Goal: Information Seeking & Learning: Learn about a topic

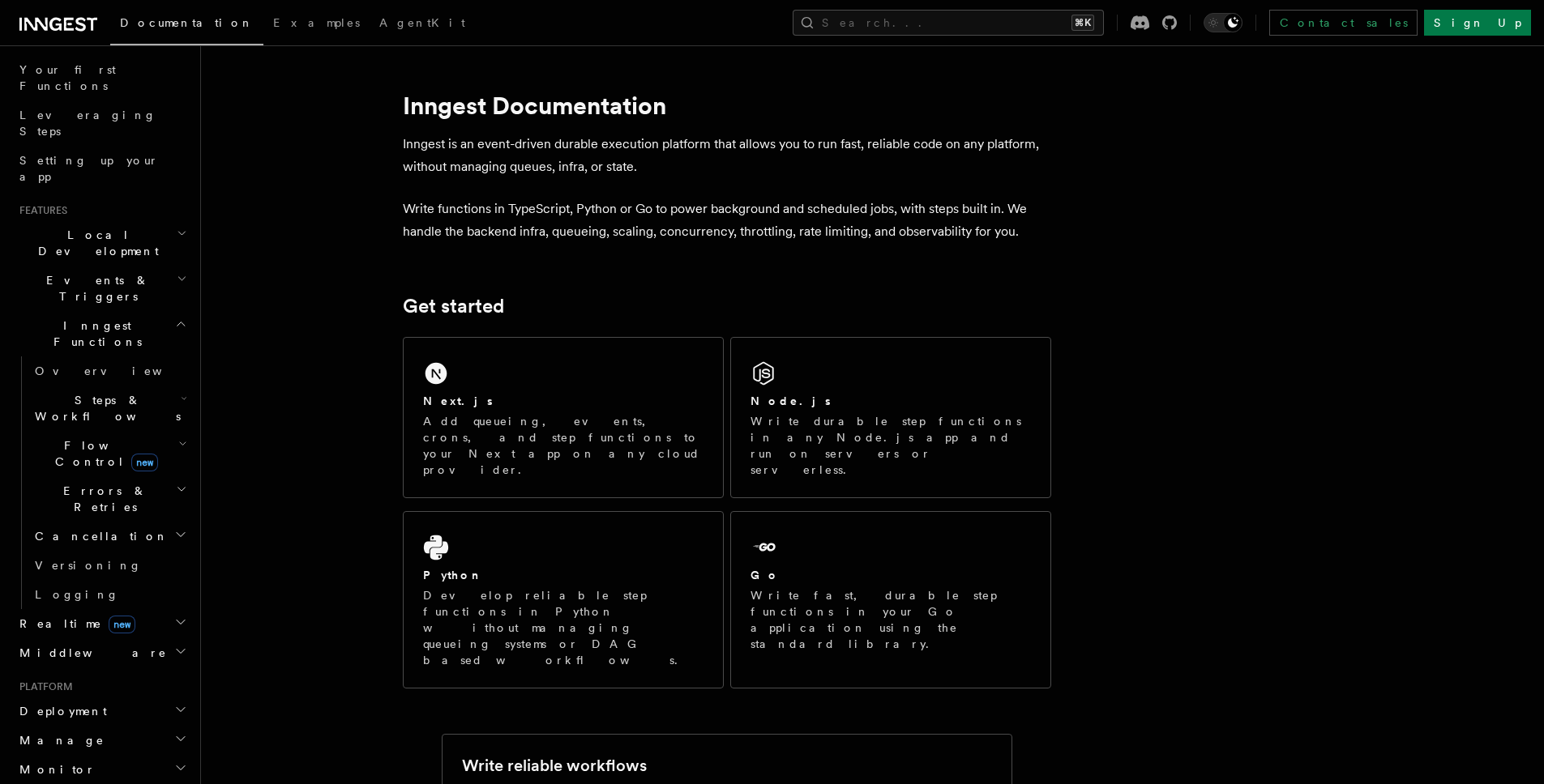
scroll to position [216, 0]
click at [148, 213] on h2 "Local Development" at bounding box center [101, 235] width 177 height 46
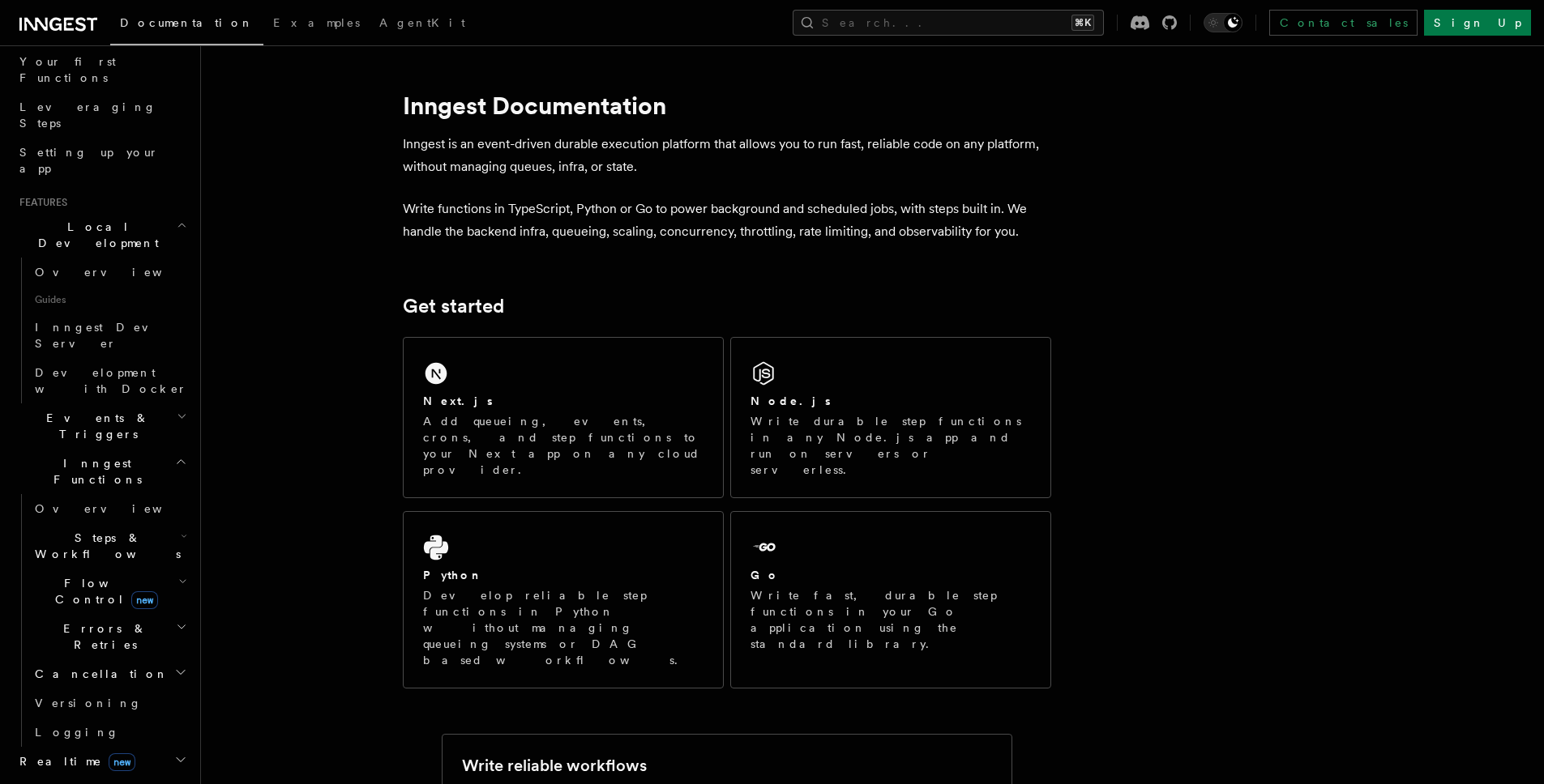
click at [148, 213] on h2 "Local Development" at bounding box center [101, 235] width 177 height 46
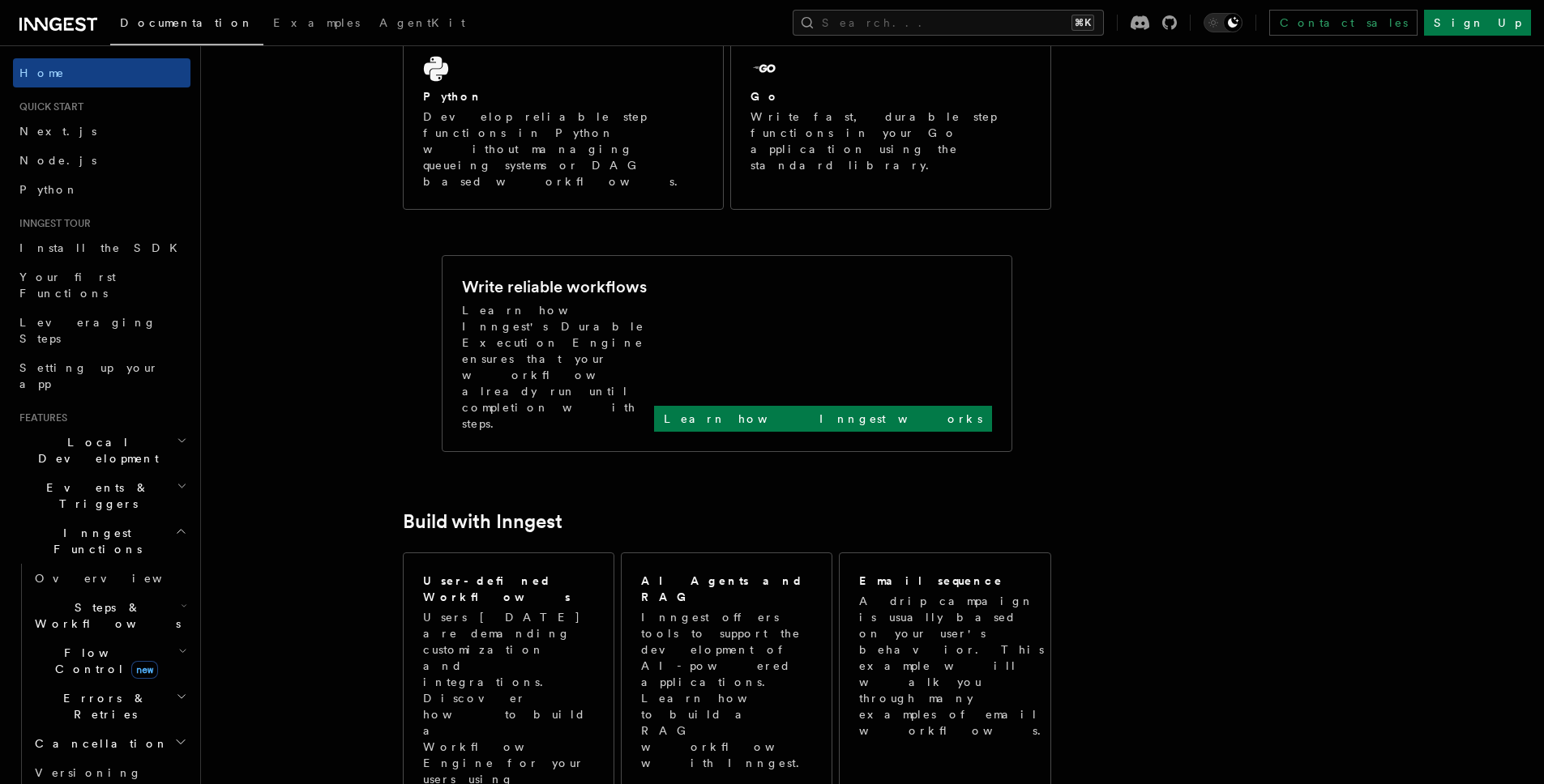
scroll to position [150, 0]
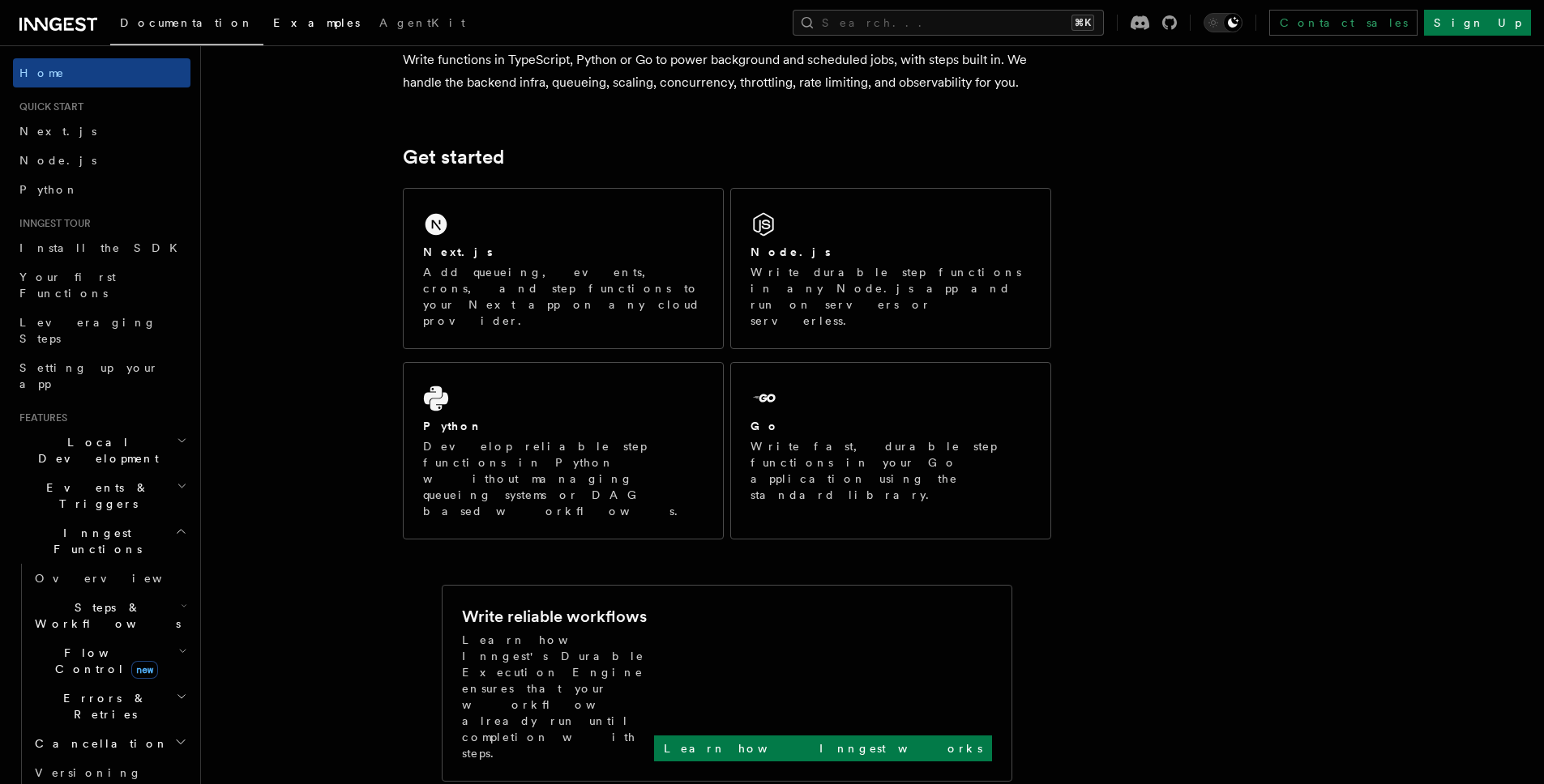
click at [273, 18] on span "Examples" at bounding box center [316, 22] width 86 height 13
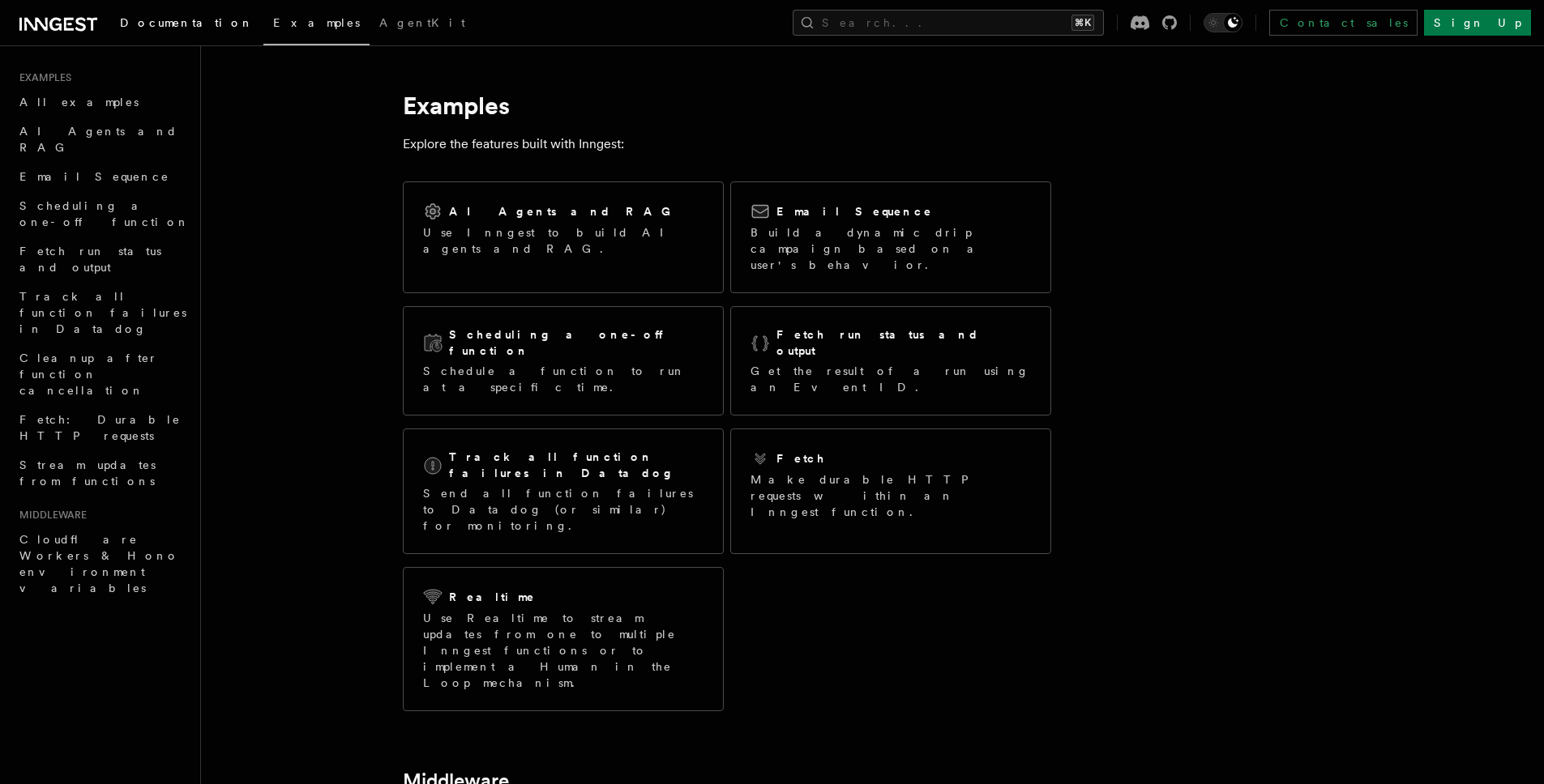
click at [154, 32] on link "Documentation" at bounding box center [187, 24] width 153 height 39
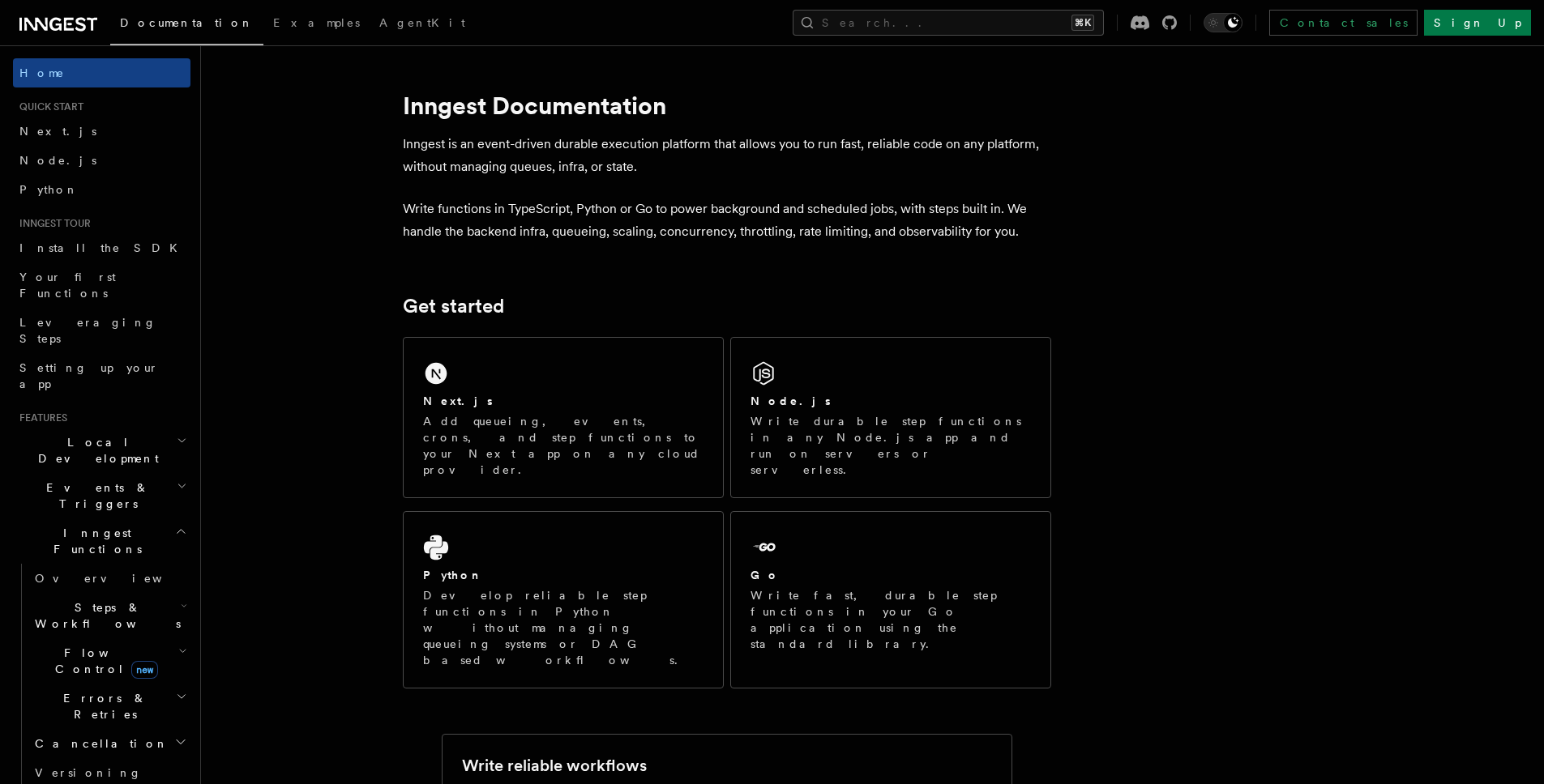
click at [86, 24] on icon at bounding box center [59, 24] width 78 height 20
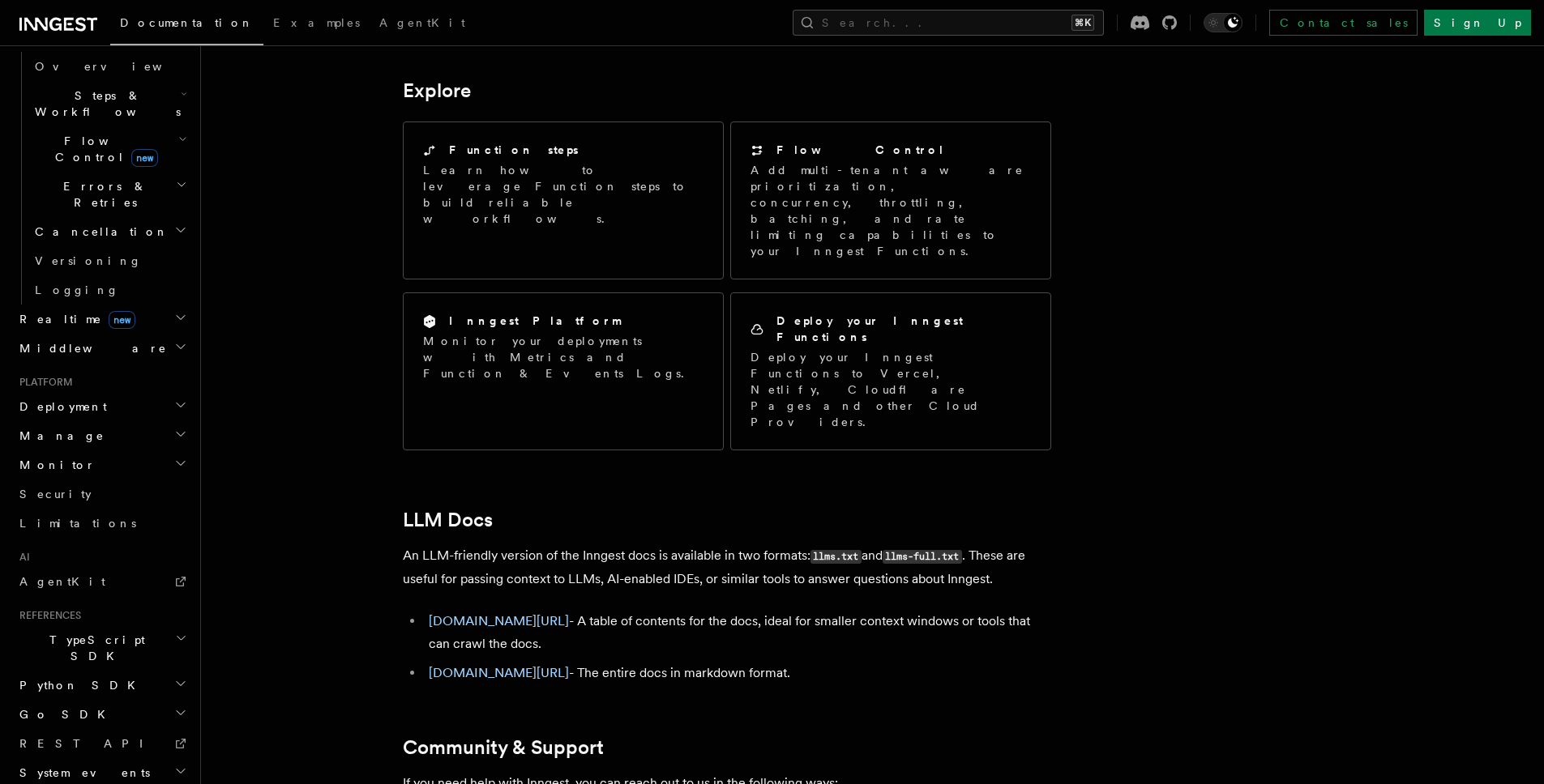
scroll to position [1284, 0]
click at [142, 392] on h2 "Deployment" at bounding box center [101, 406] width 177 height 29
click at [160, 583] on h2 "Cloud Providers Setup" at bounding box center [110, 614] width 162 height 61
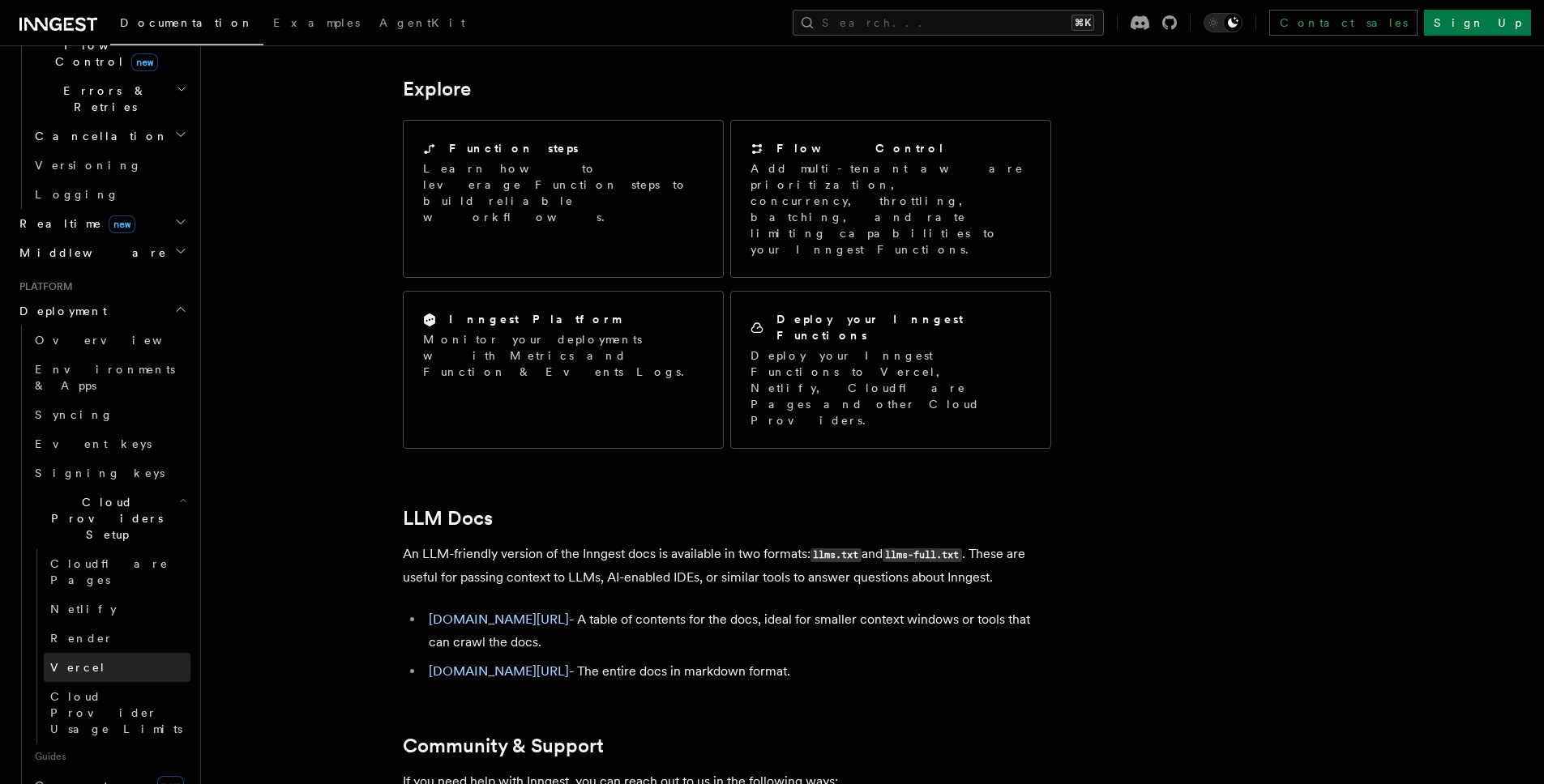
scroll to position [621, 0]
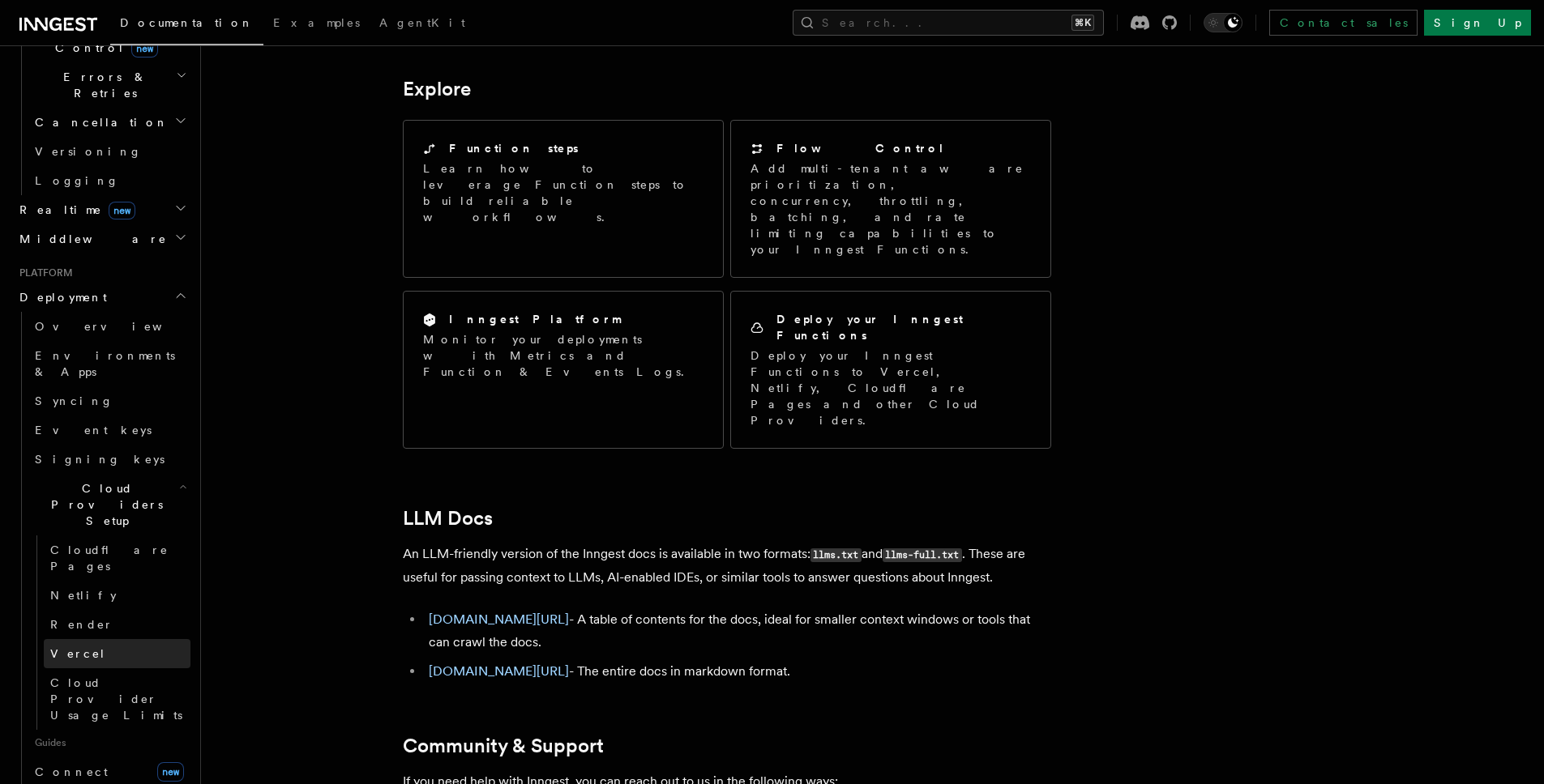
click at [123, 639] on link "Vercel" at bounding box center [117, 653] width 147 height 29
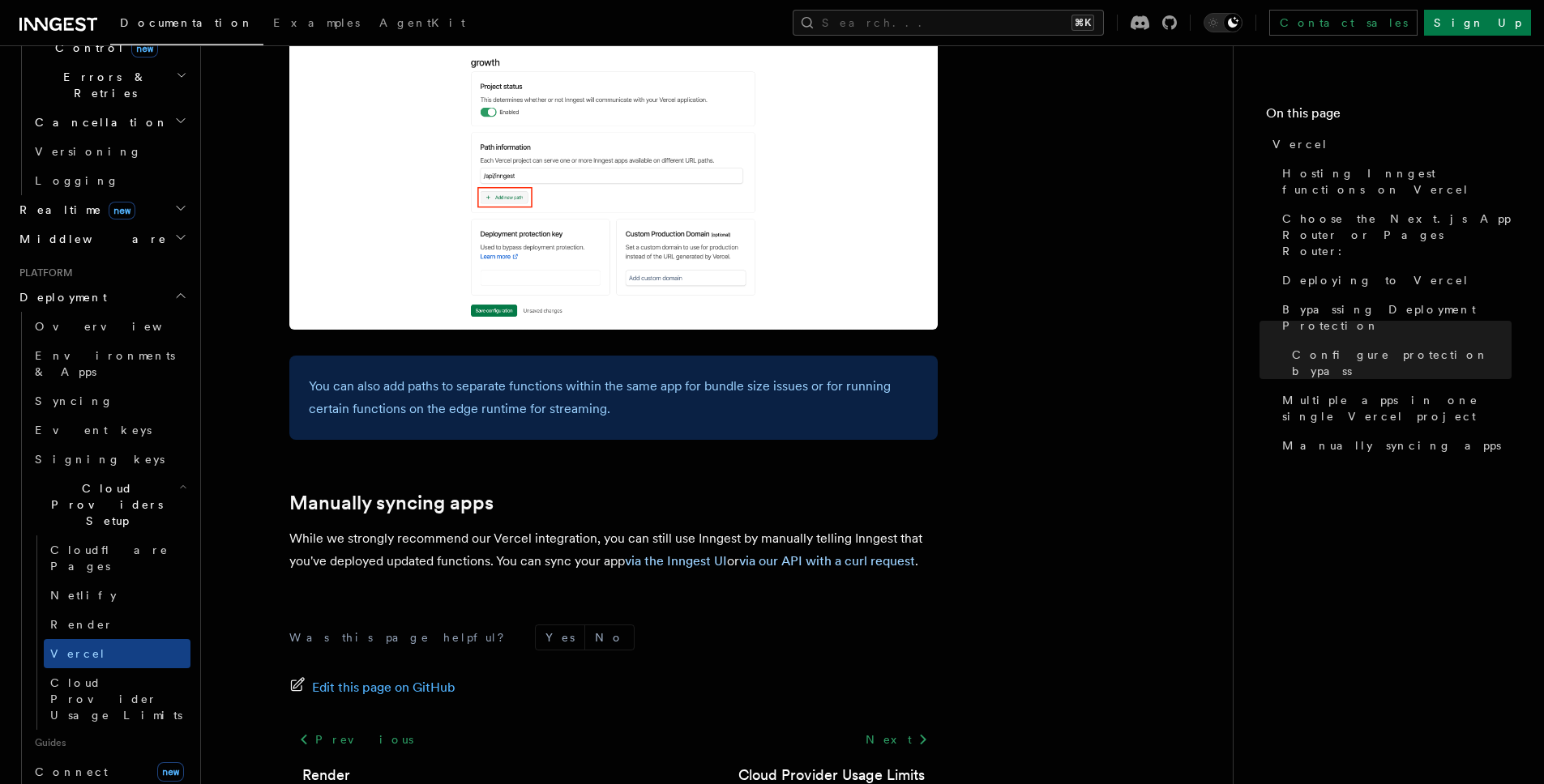
scroll to position [2211, 0]
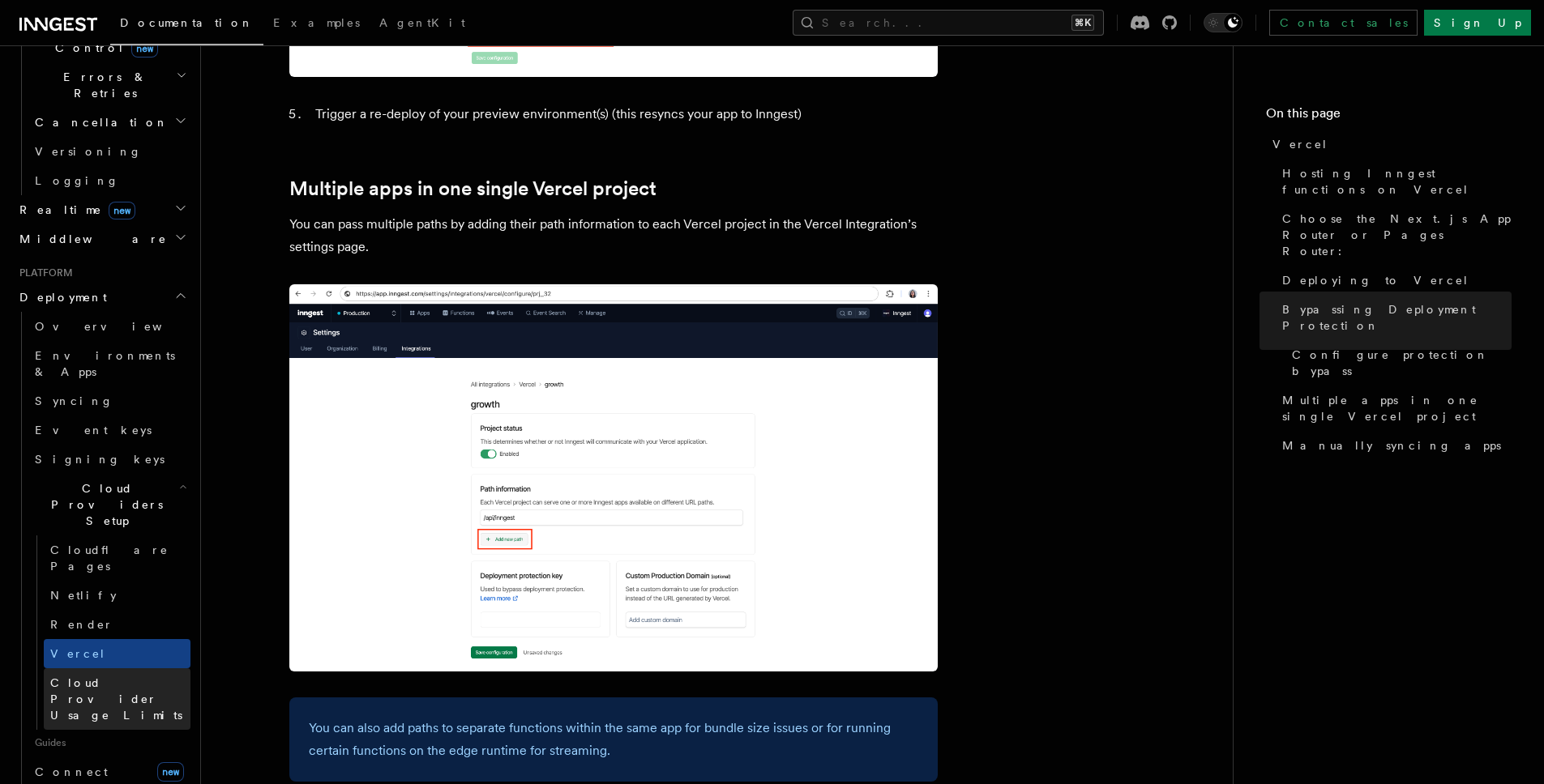
click at [127, 676] on span "Cloud Provider Usage Limits" at bounding box center [116, 699] width 132 height 46
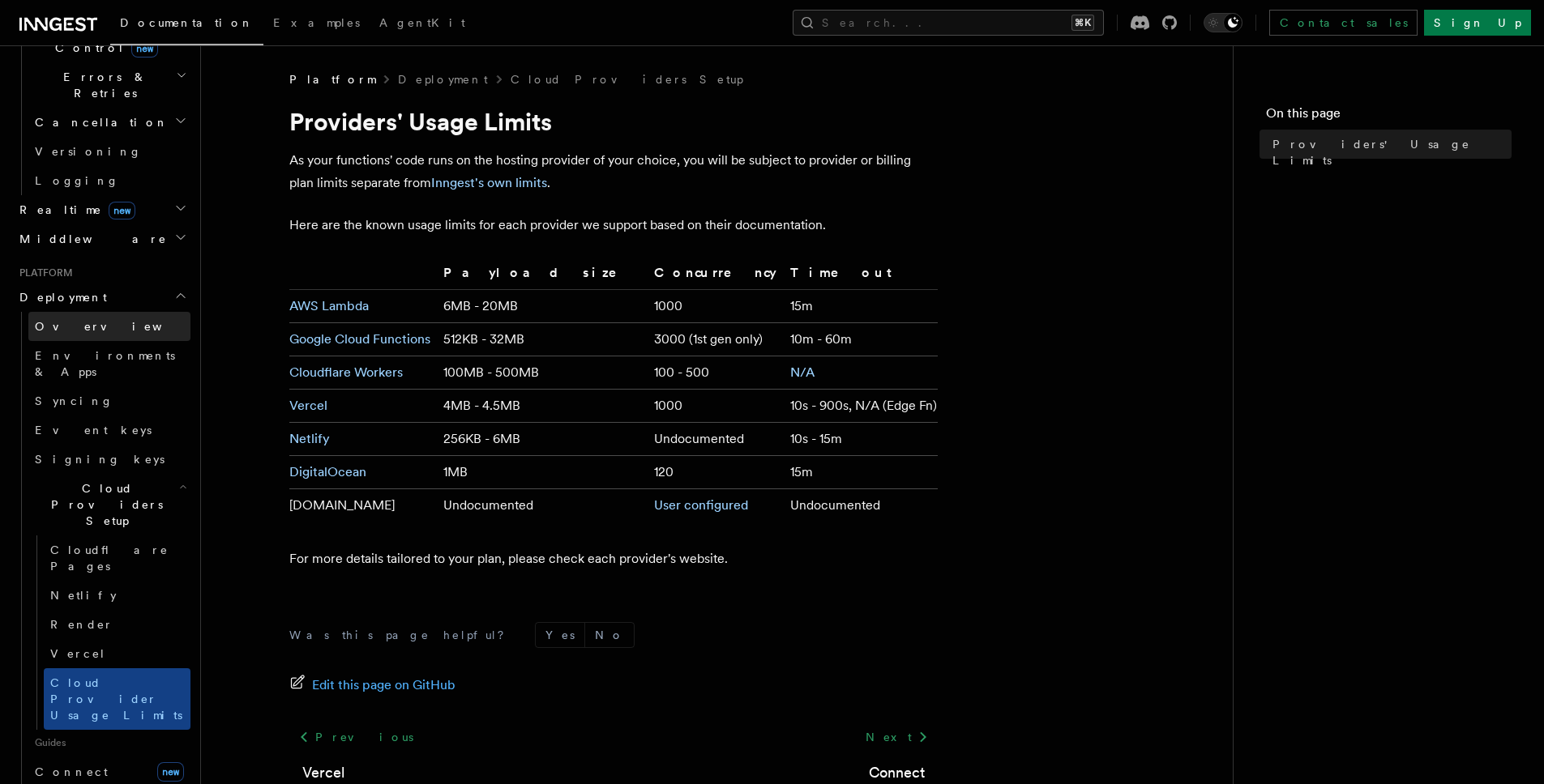
click at [83, 320] on span "Overview" at bounding box center [119, 327] width 167 height 13
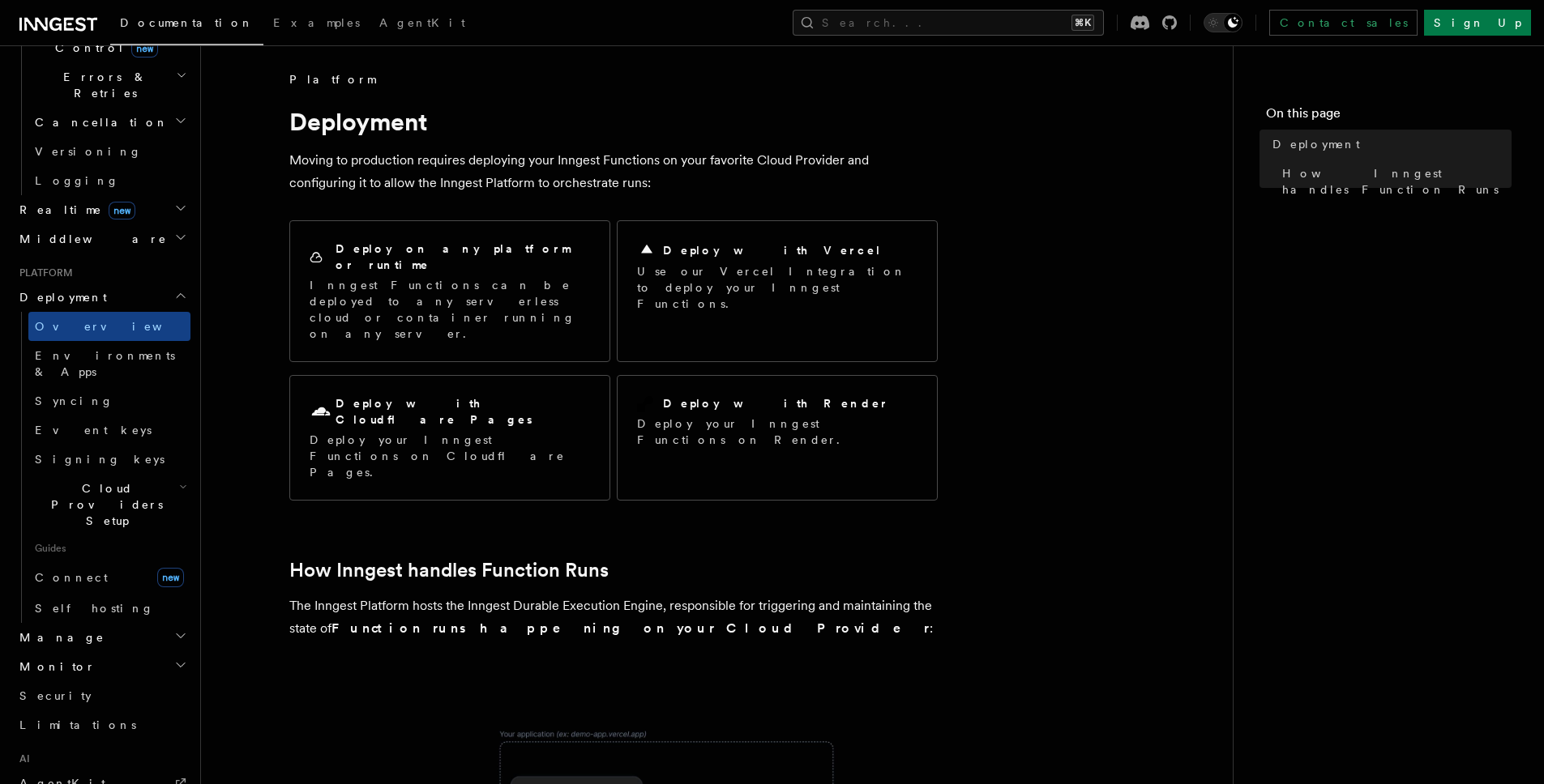
click at [69, 231] on span "Middleware" at bounding box center [90, 239] width 154 height 16
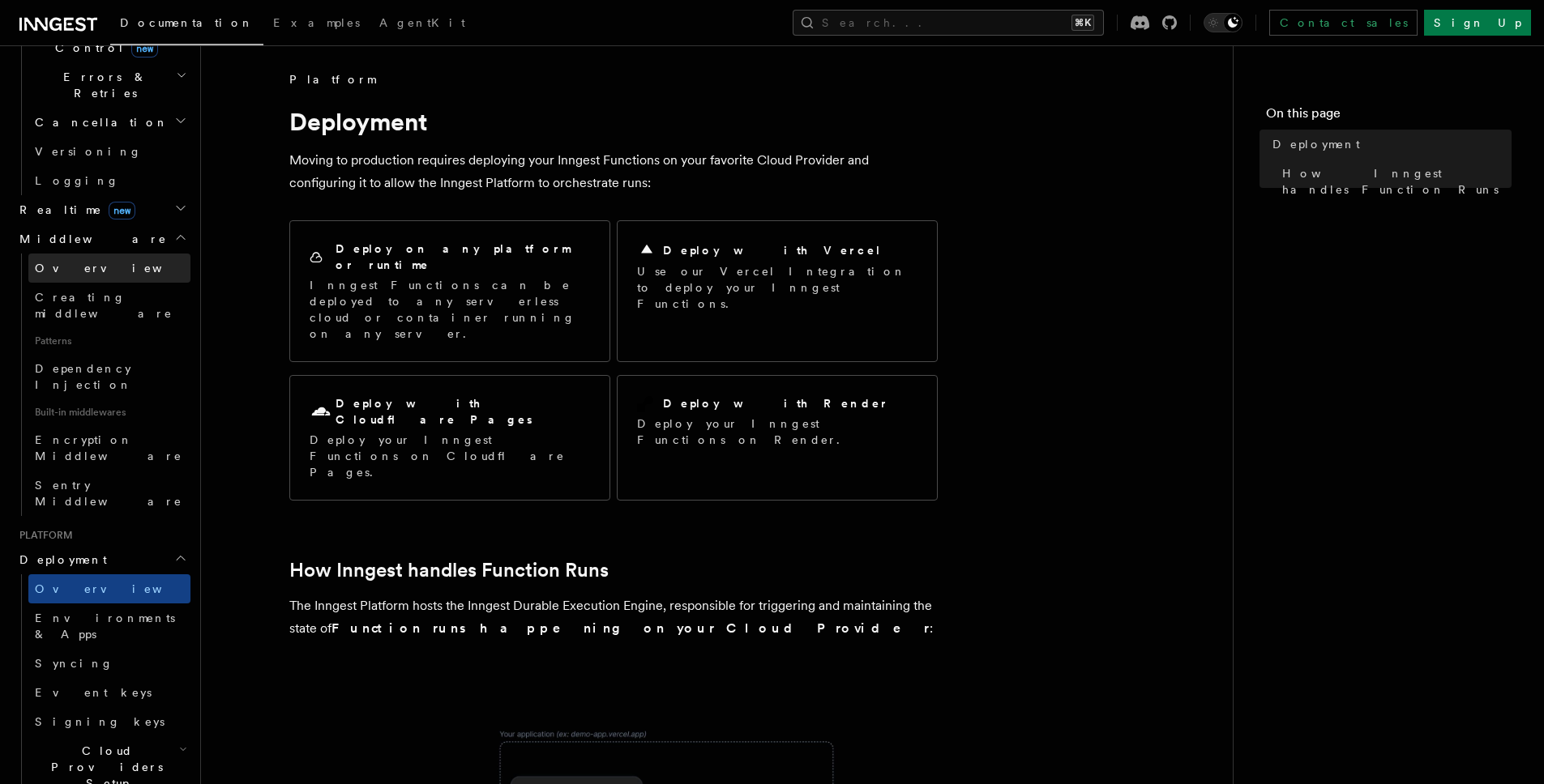
click at [86, 254] on link "Overview" at bounding box center [110, 268] width 162 height 29
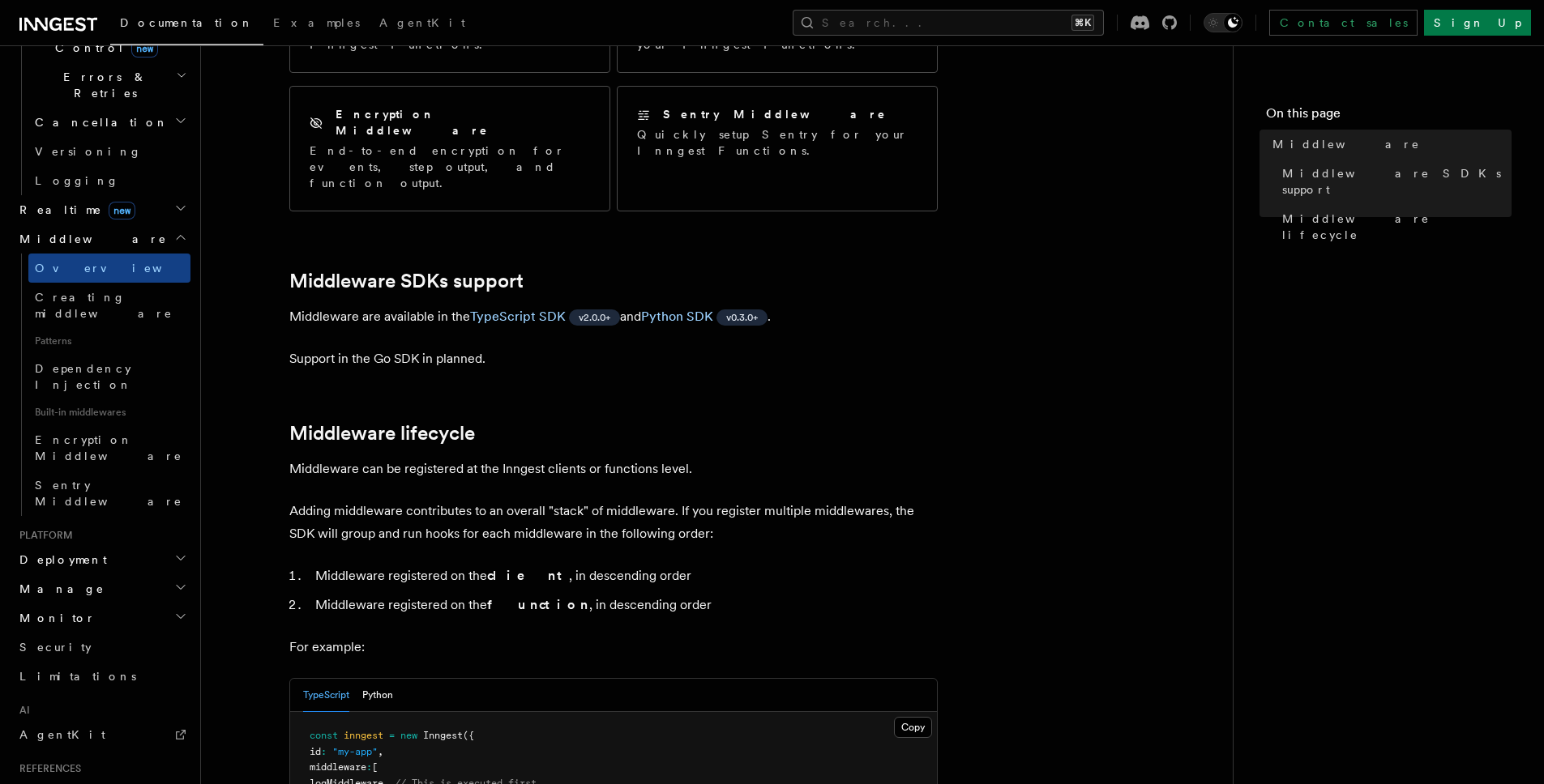
scroll to position [637, 0]
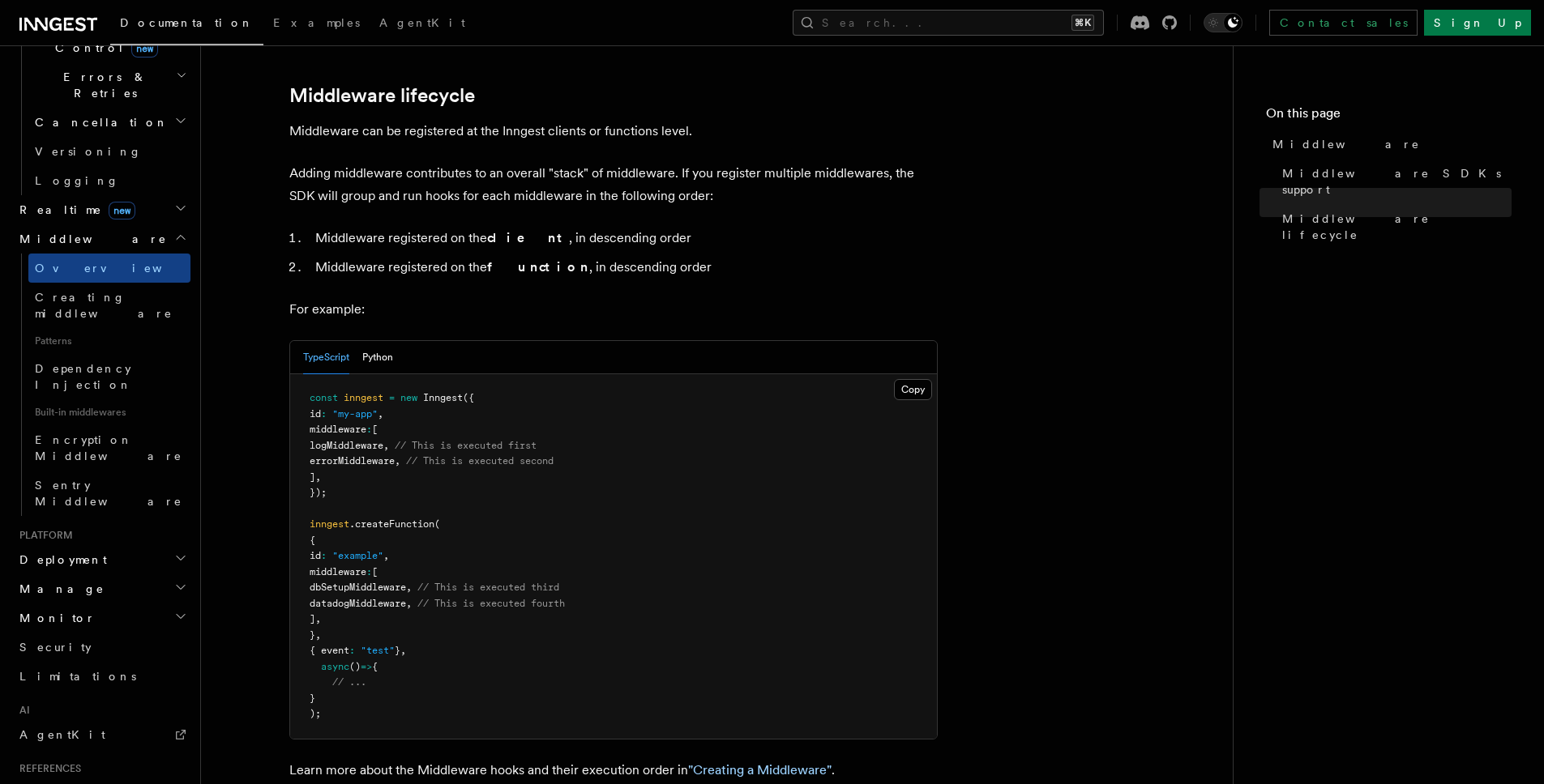
click at [111, 545] on h2 "Deployment" at bounding box center [101, 559] width 177 height 29
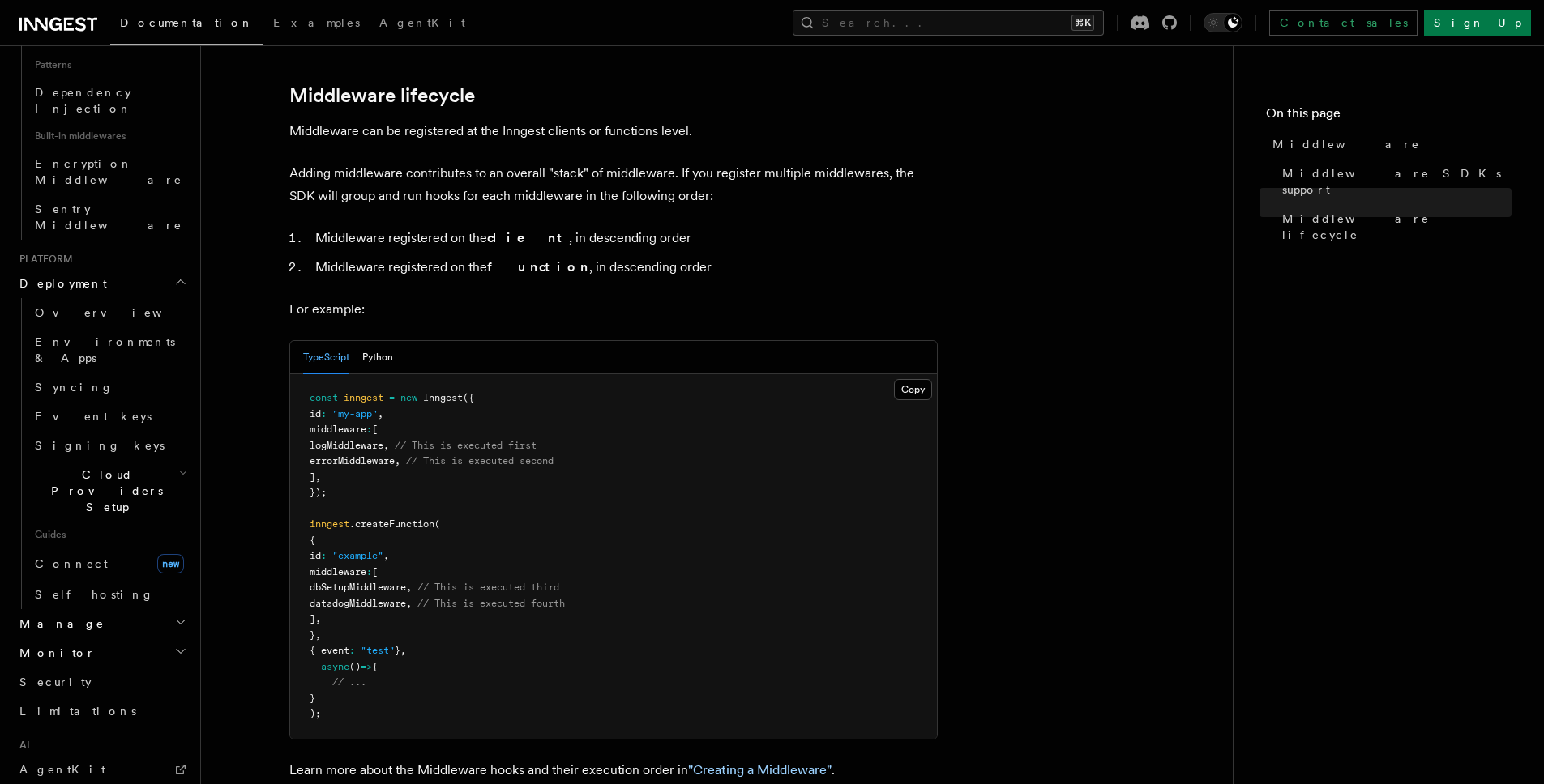
scroll to position [900, 0]
click at [128, 607] on h2 "Manage" at bounding box center [101, 621] width 177 height 29
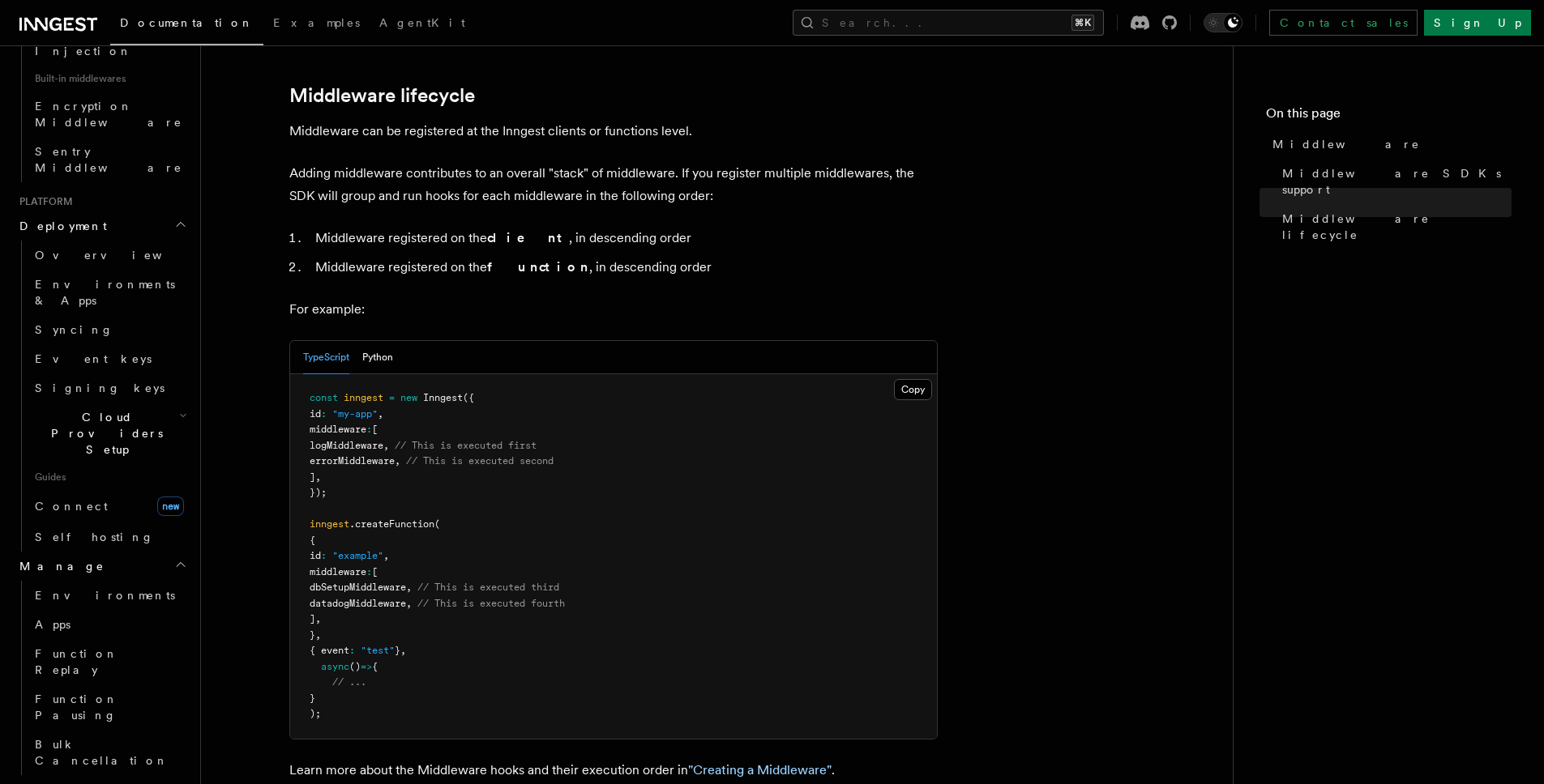
scroll to position [997, 0]
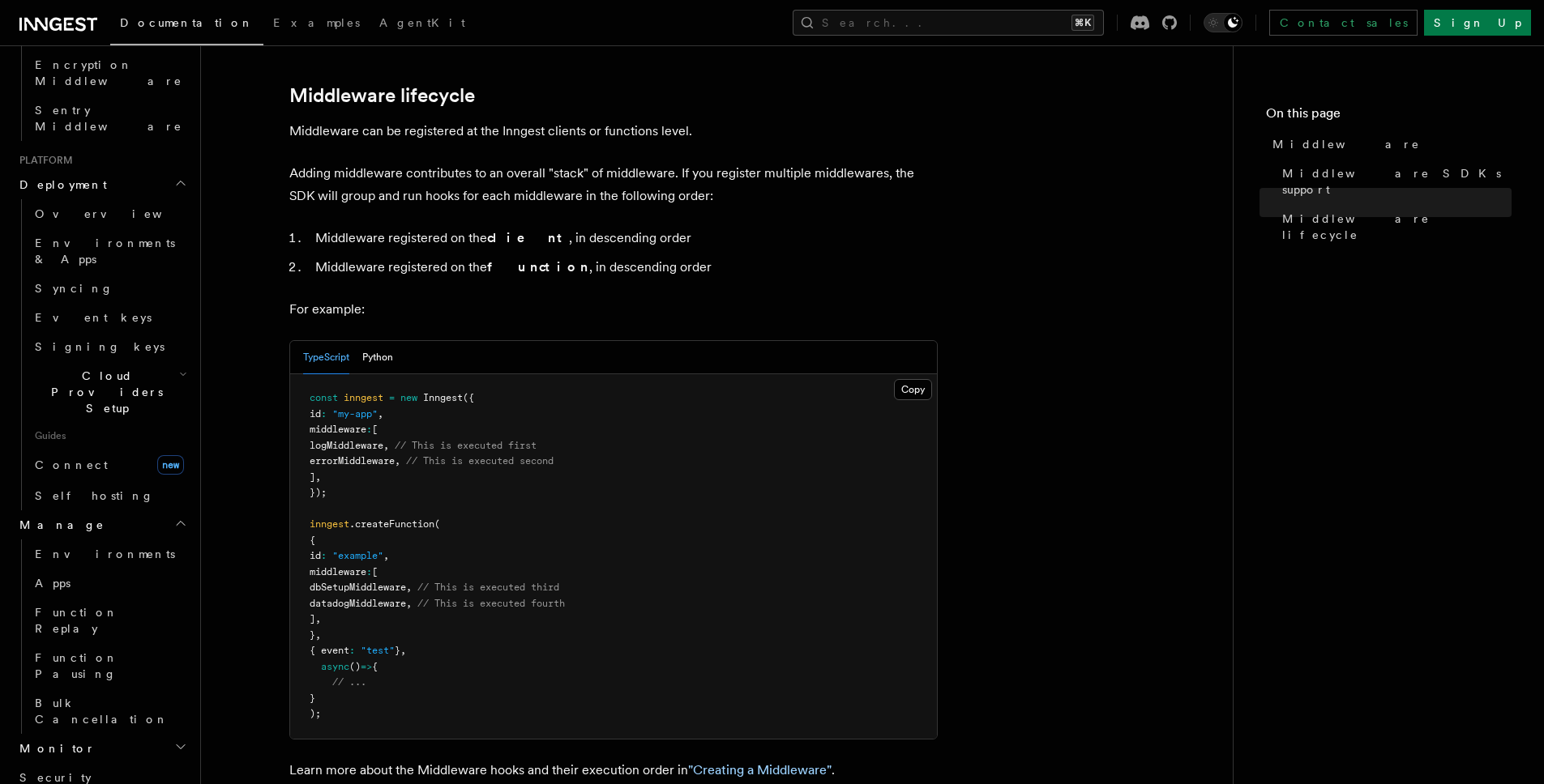
click at [135, 734] on h2 "Monitor" at bounding box center [101, 748] width 177 height 29
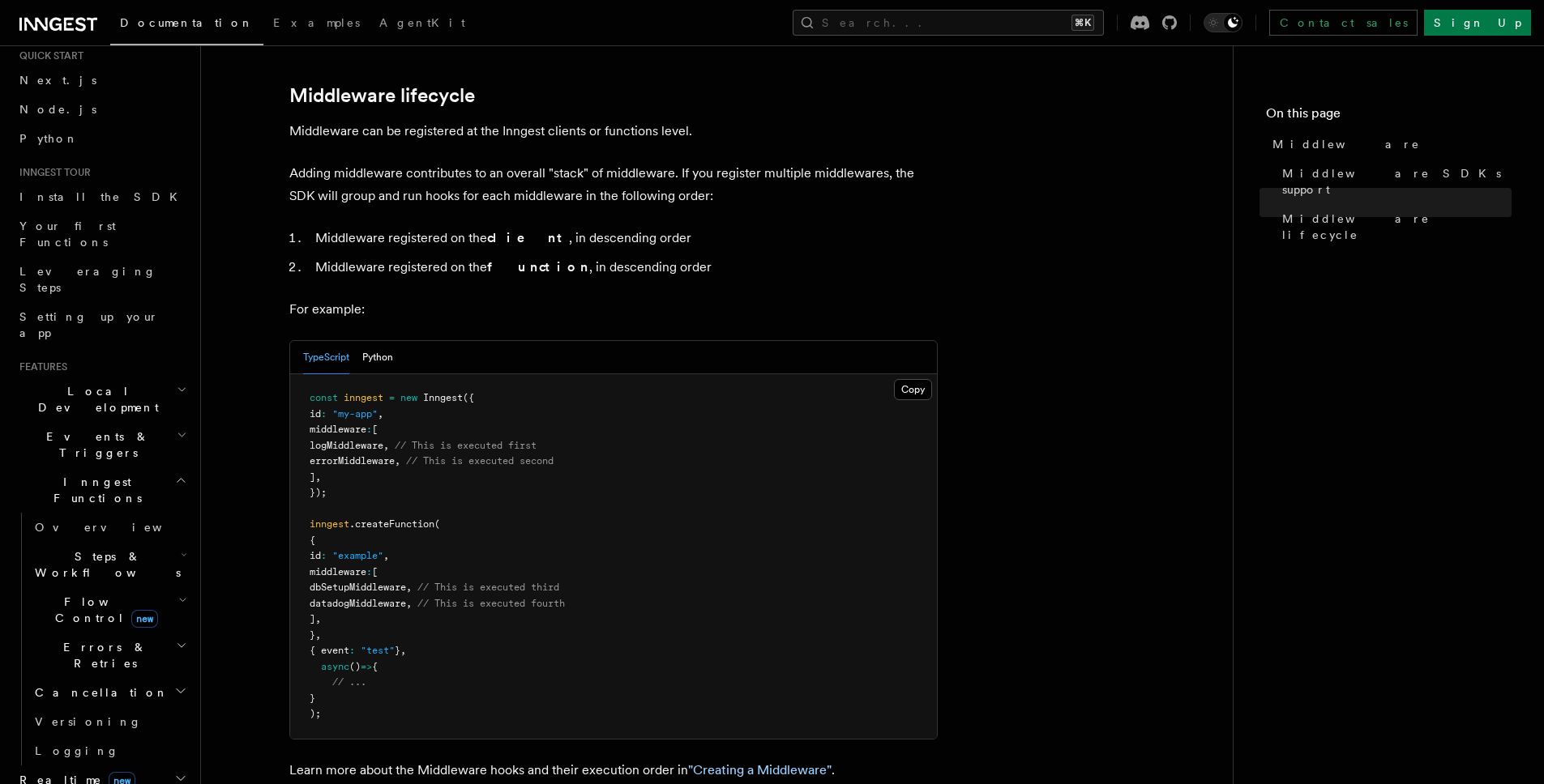
scroll to position [0, 0]
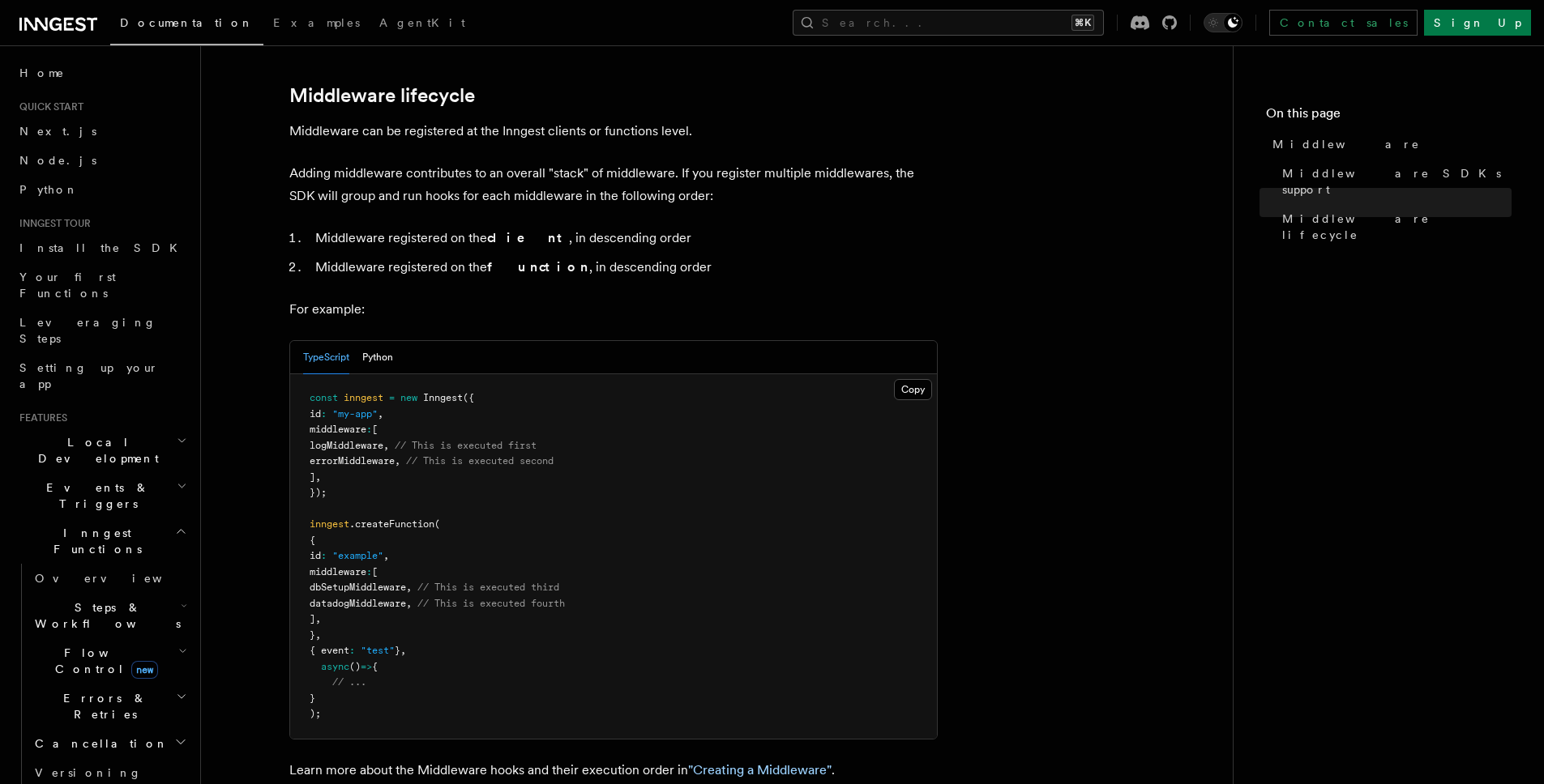
click at [62, 14] on link at bounding box center [59, 22] width 78 height 22
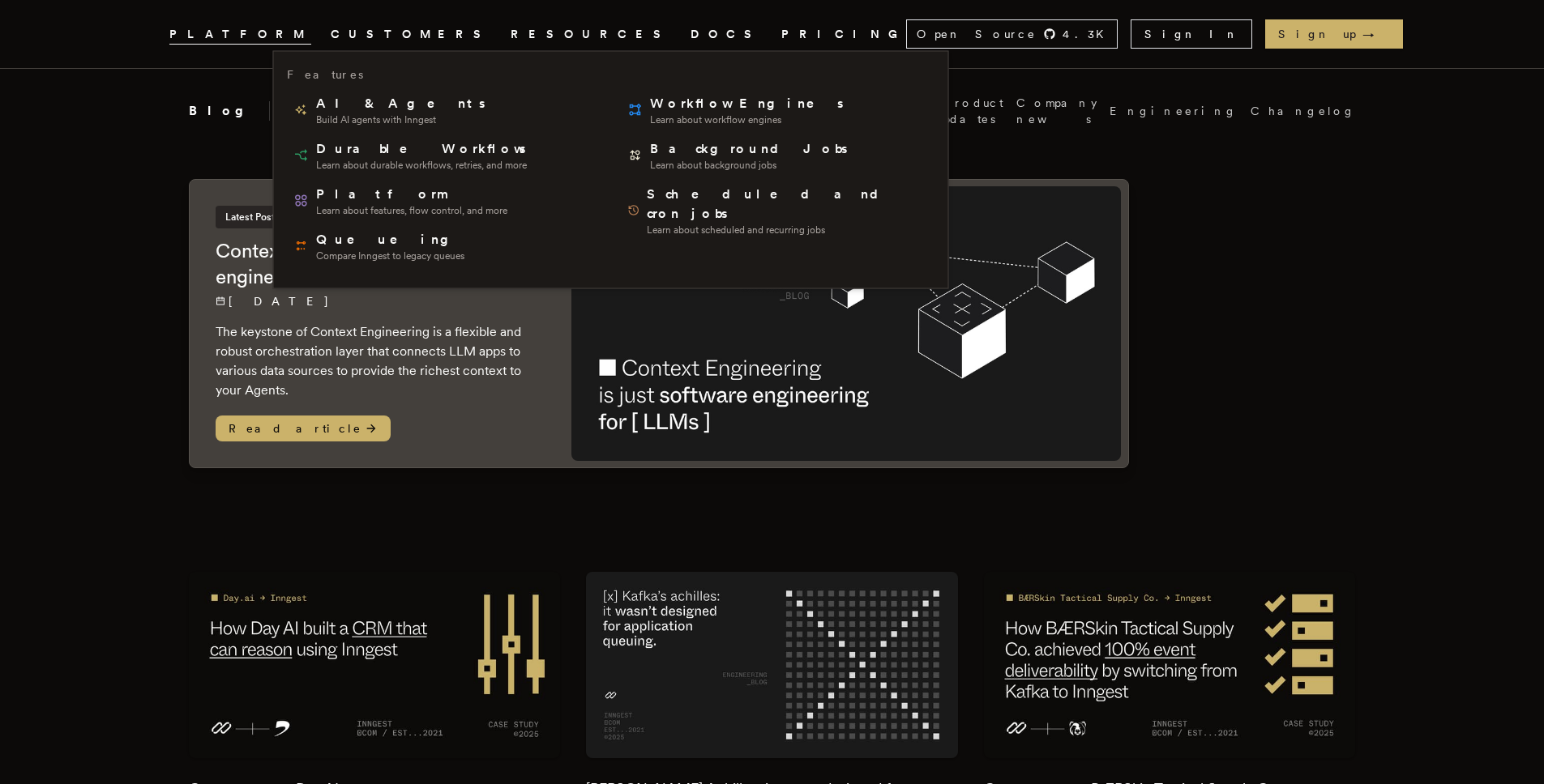
click at [280, 37] on span "PLATFORM" at bounding box center [240, 34] width 142 height 20
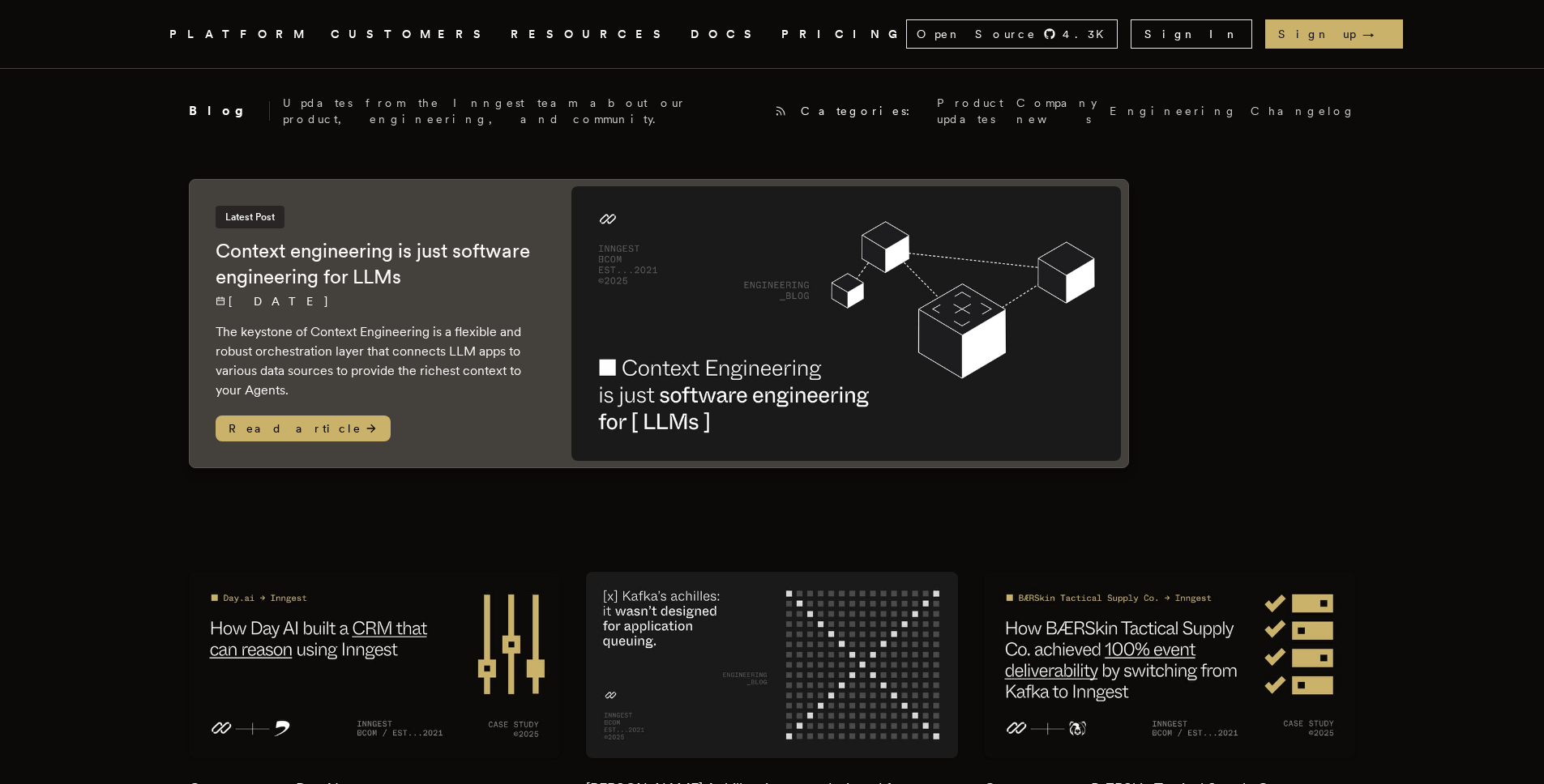
click at [302, 38] on span "PLATFORM" at bounding box center [240, 34] width 142 height 20
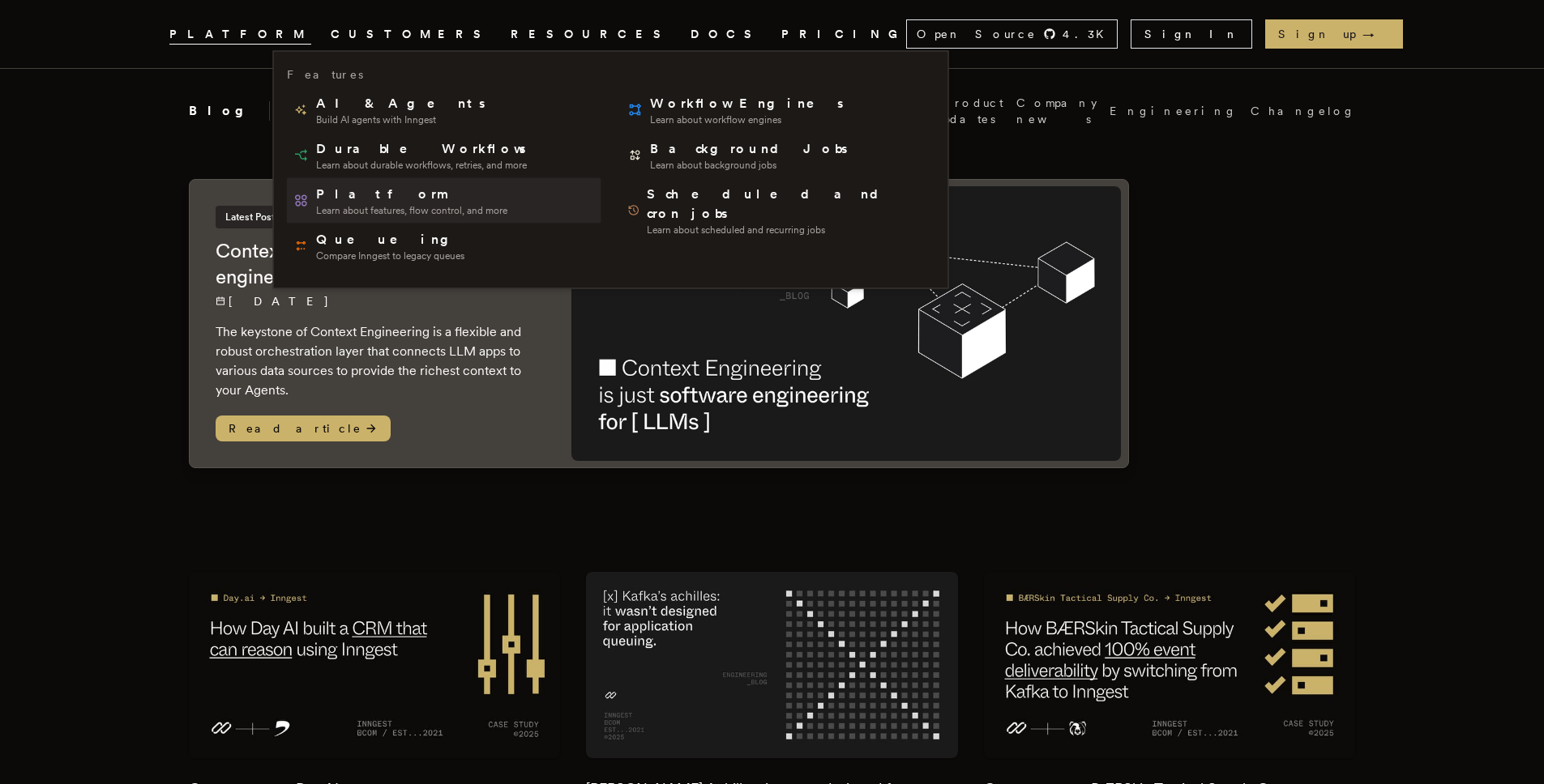
click at [404, 200] on span "Platform" at bounding box center [412, 194] width 191 height 20
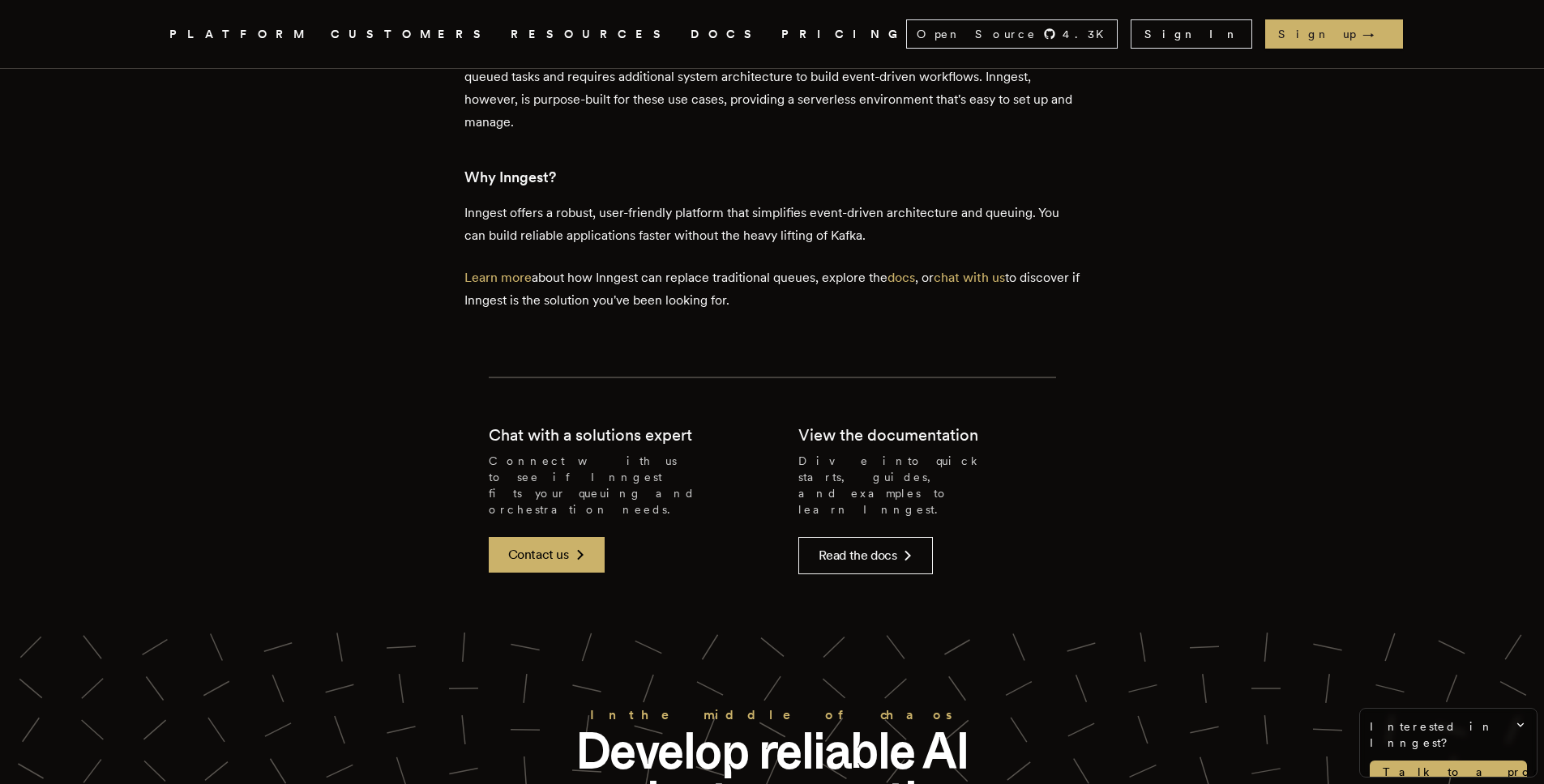
scroll to position [3377, 0]
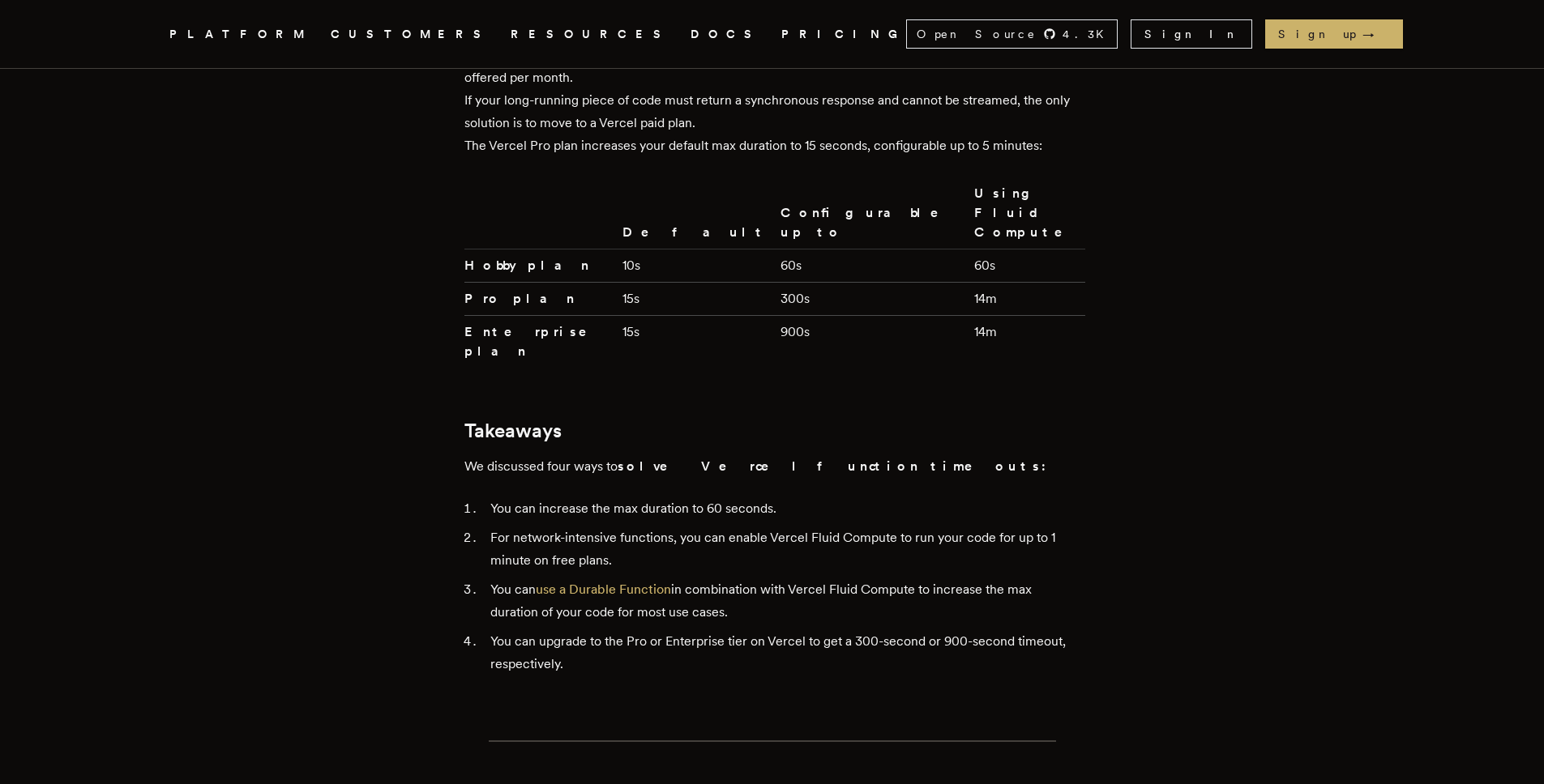
scroll to position [3779, 0]
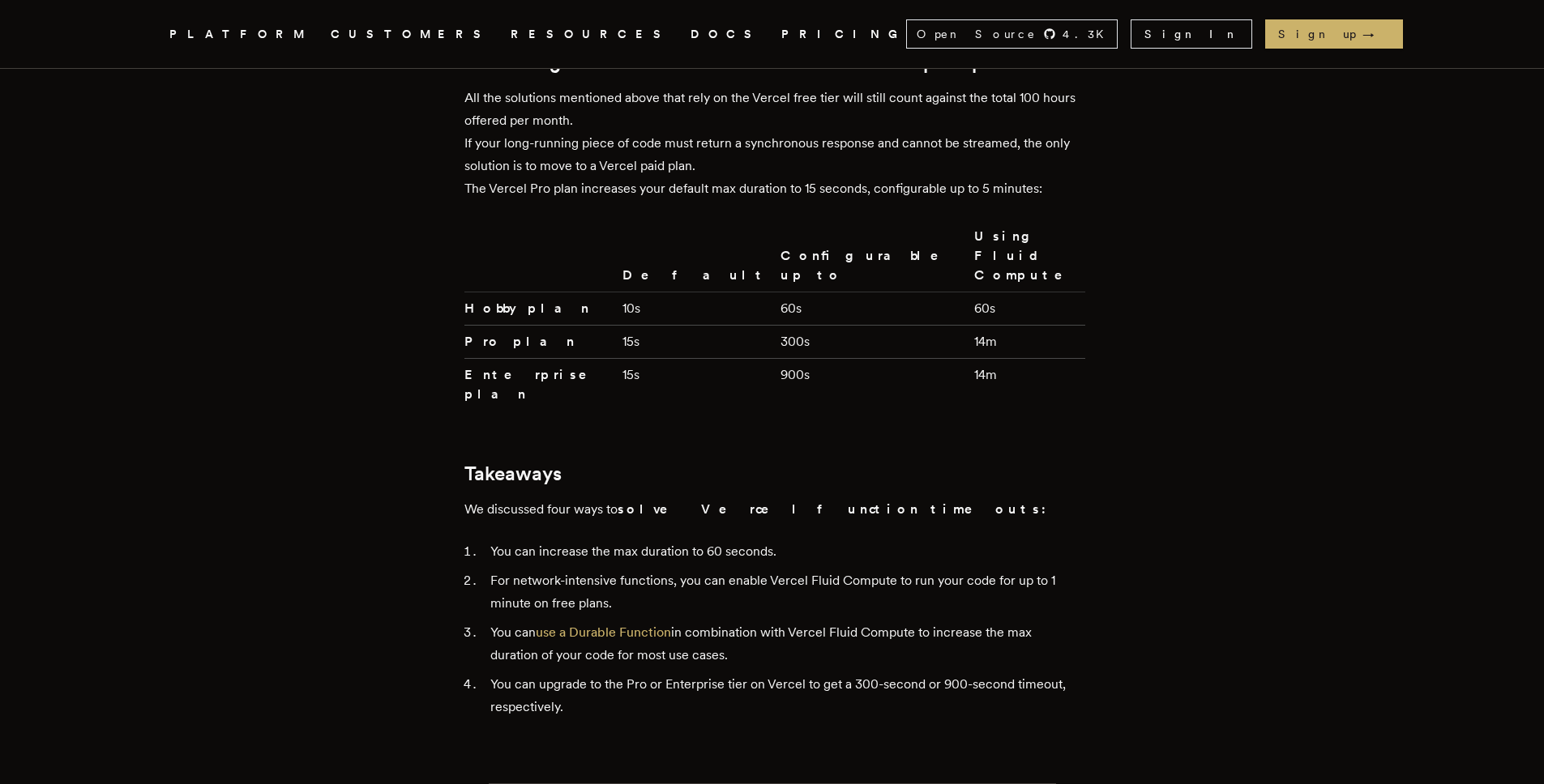
click at [690, 33] on link "DOCS" at bounding box center [726, 34] width 72 height 20
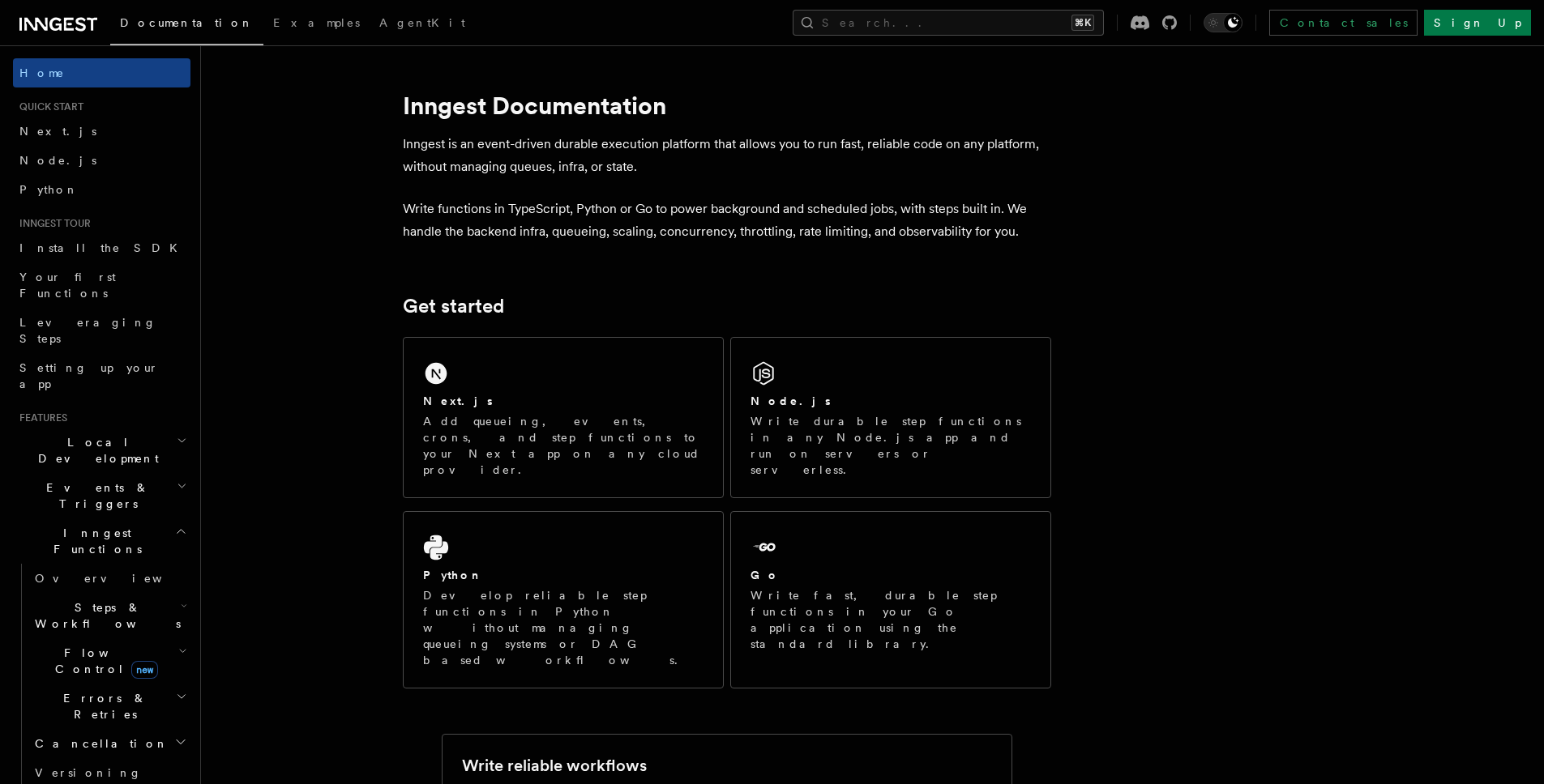
click at [78, 35] on div "Documentation Examples AgentKit Search... ⌘K Contact sales Sign Up" at bounding box center [772, 22] width 1544 height 46
click at [77, 29] on icon at bounding box center [80, 23] width 10 height 14
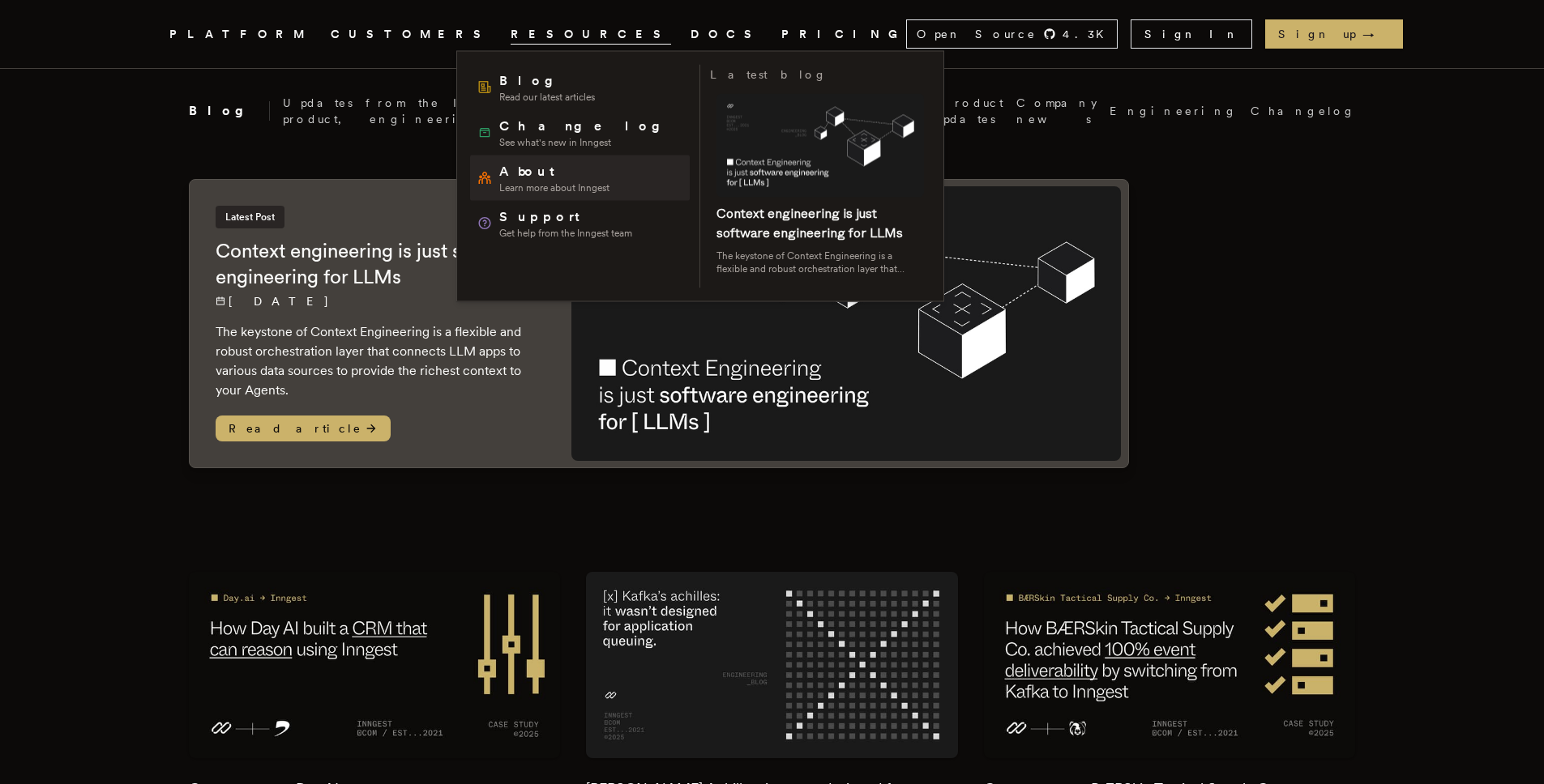
click at [519, 164] on span "About" at bounding box center [554, 171] width 111 height 20
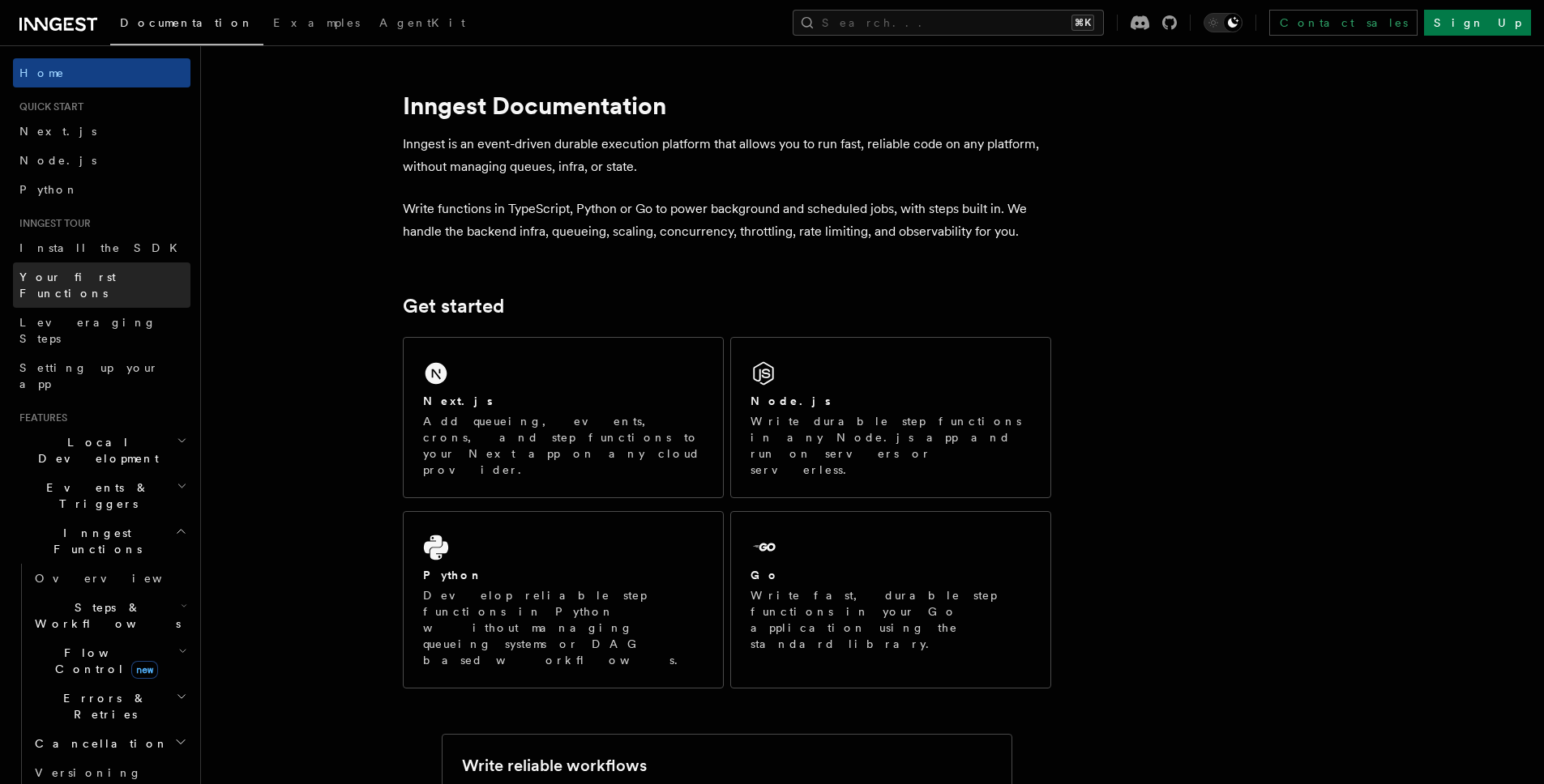
click at [117, 269] on span "Your first Functions" at bounding box center [105, 285] width 171 height 33
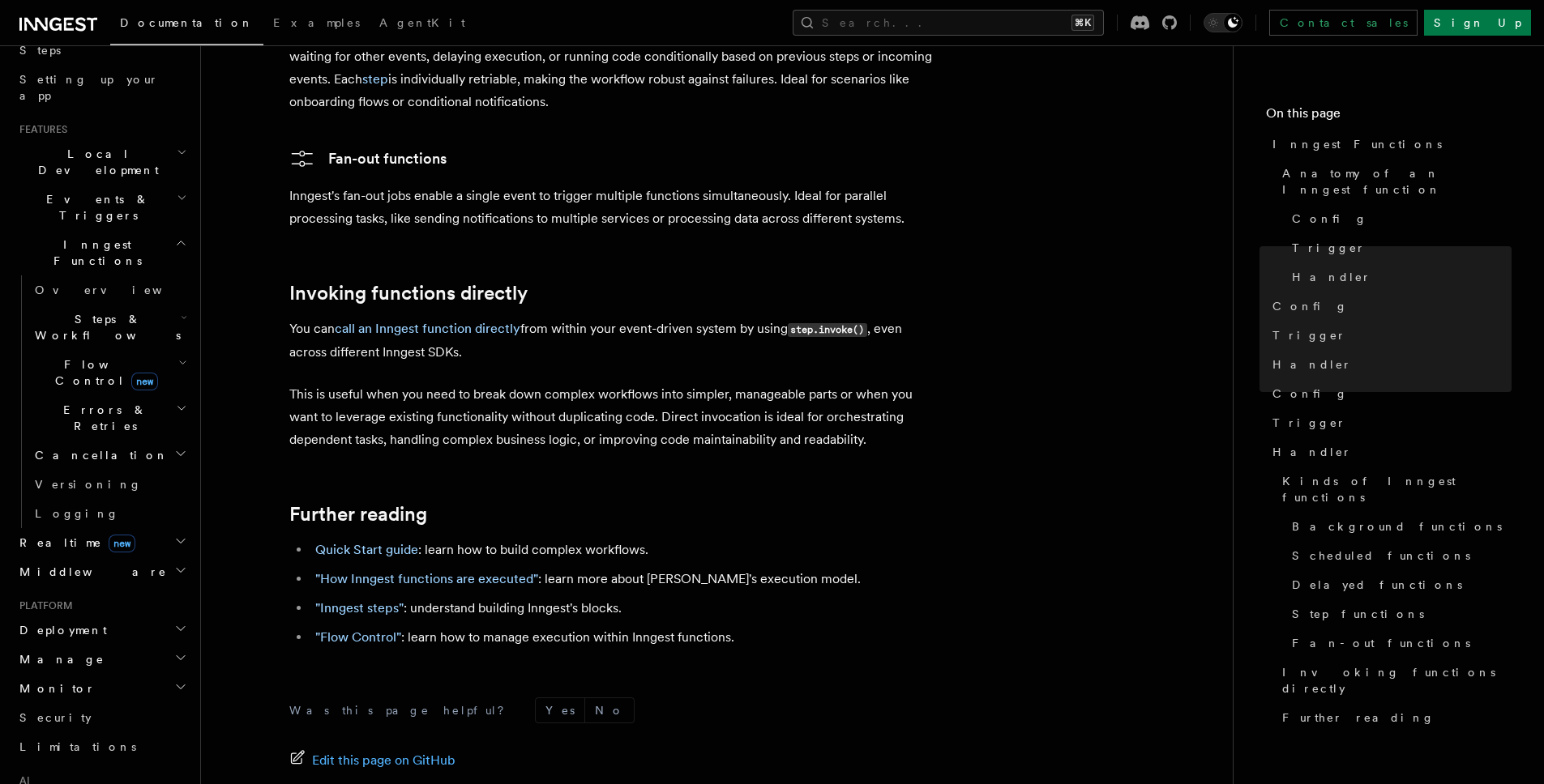
scroll to position [309, 0]
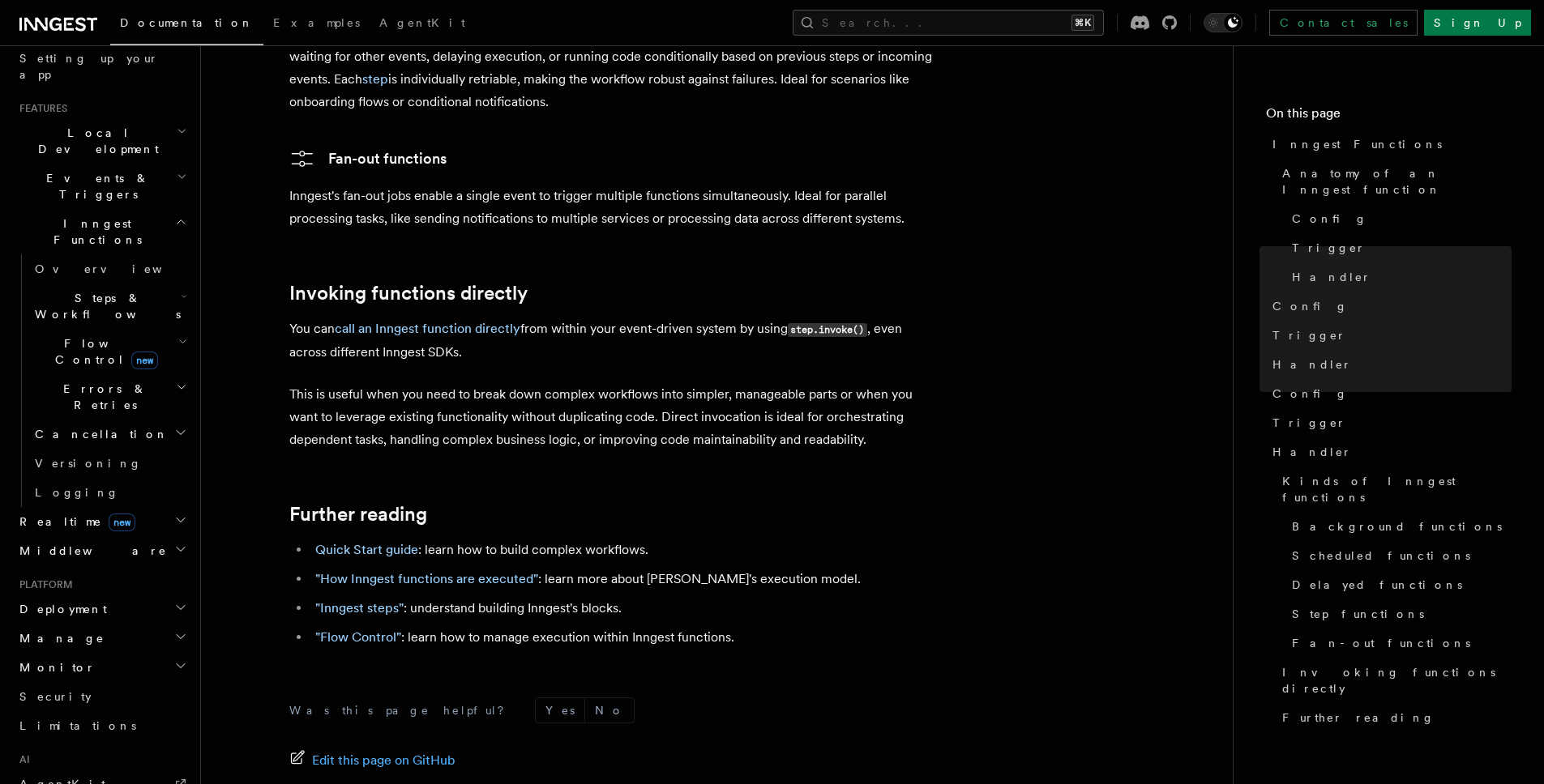
click at [124, 595] on h2 "Deployment" at bounding box center [101, 608] width 177 height 29
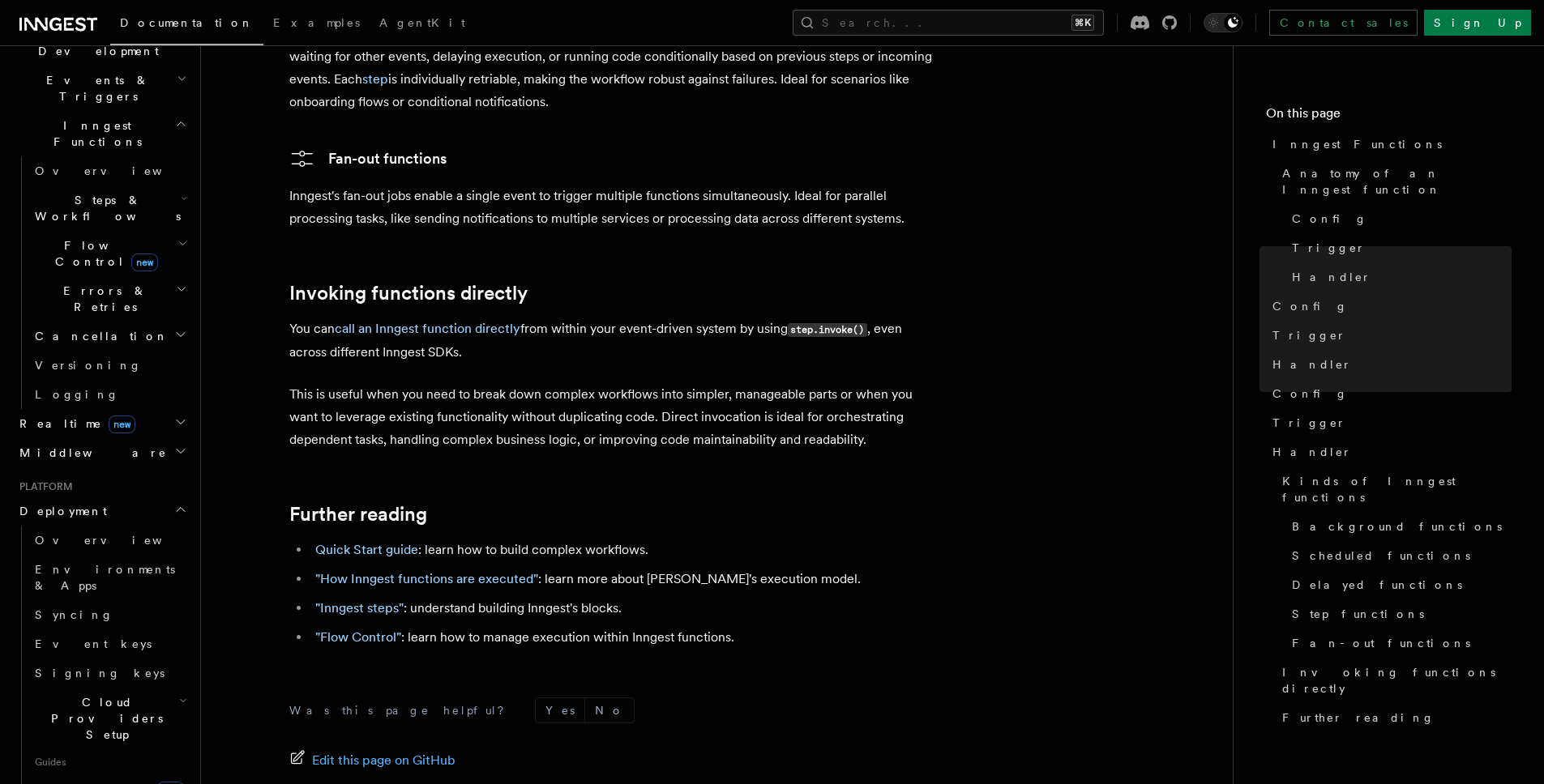
scroll to position [422, 0]
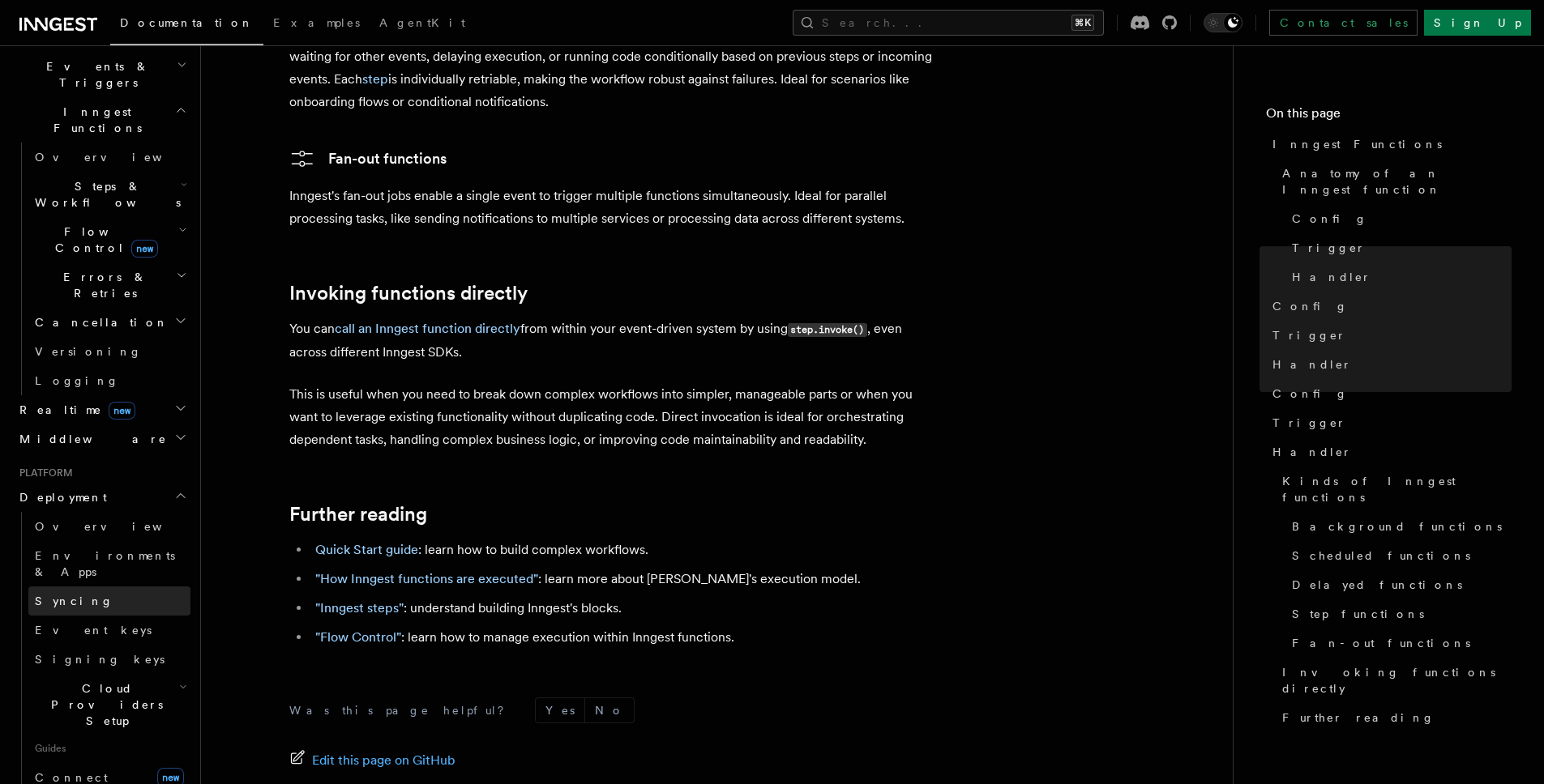
click at [127, 587] on link "Syncing" at bounding box center [110, 601] width 162 height 29
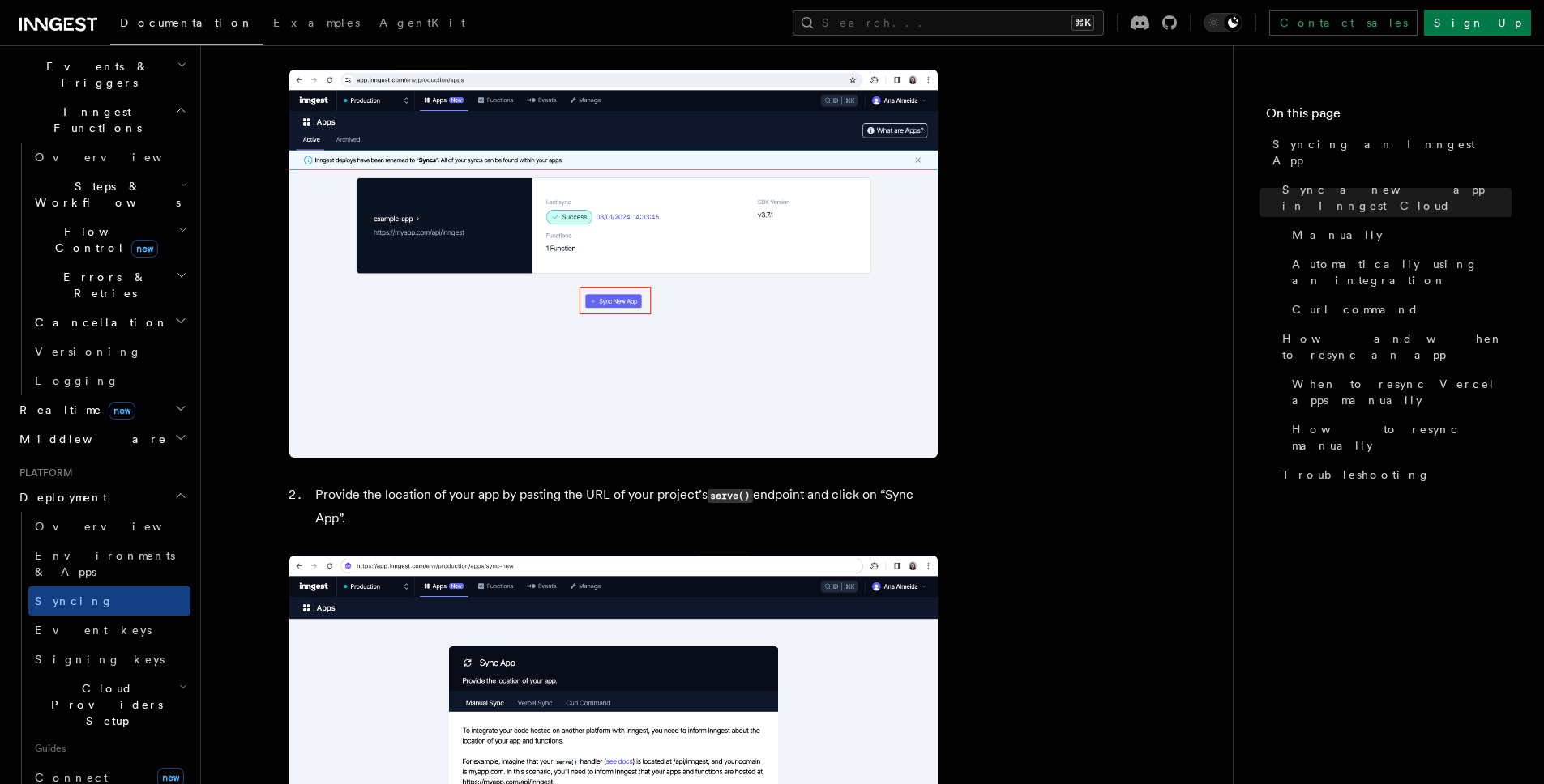
scroll to position [977, 0]
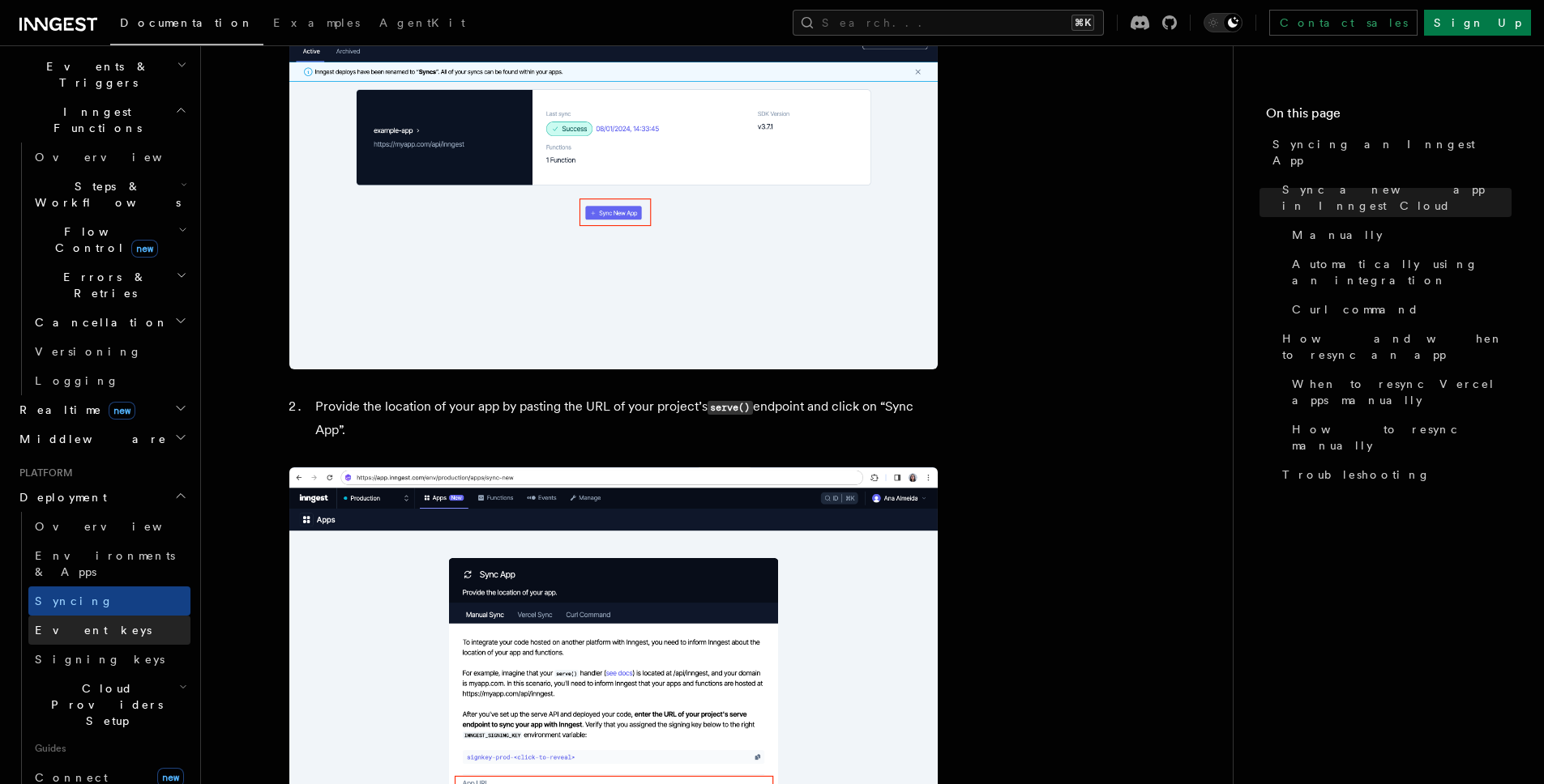
click at [160, 616] on link "Event keys" at bounding box center [110, 630] width 162 height 29
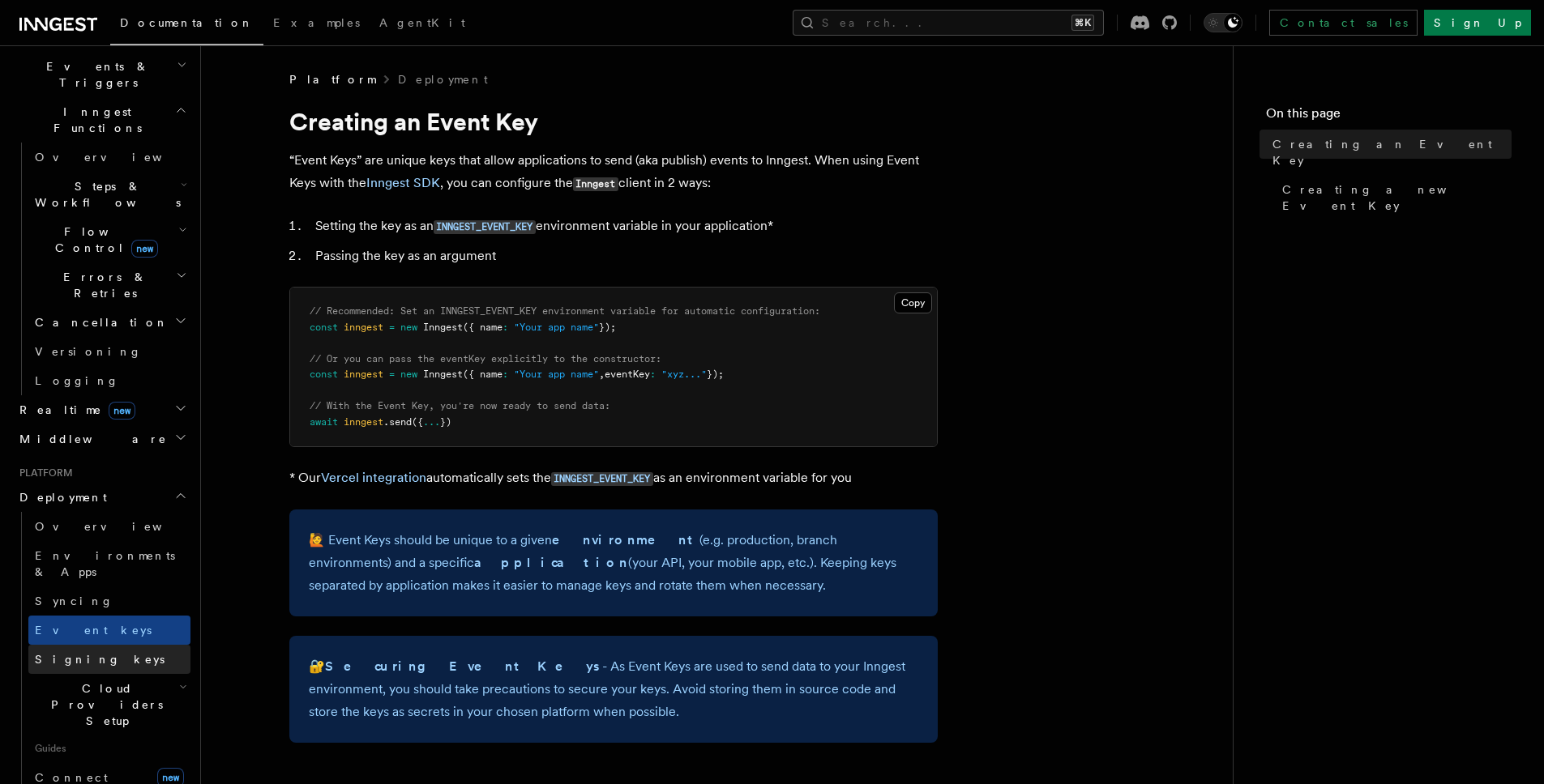
click at [146, 645] on link "Signing keys" at bounding box center [110, 659] width 162 height 29
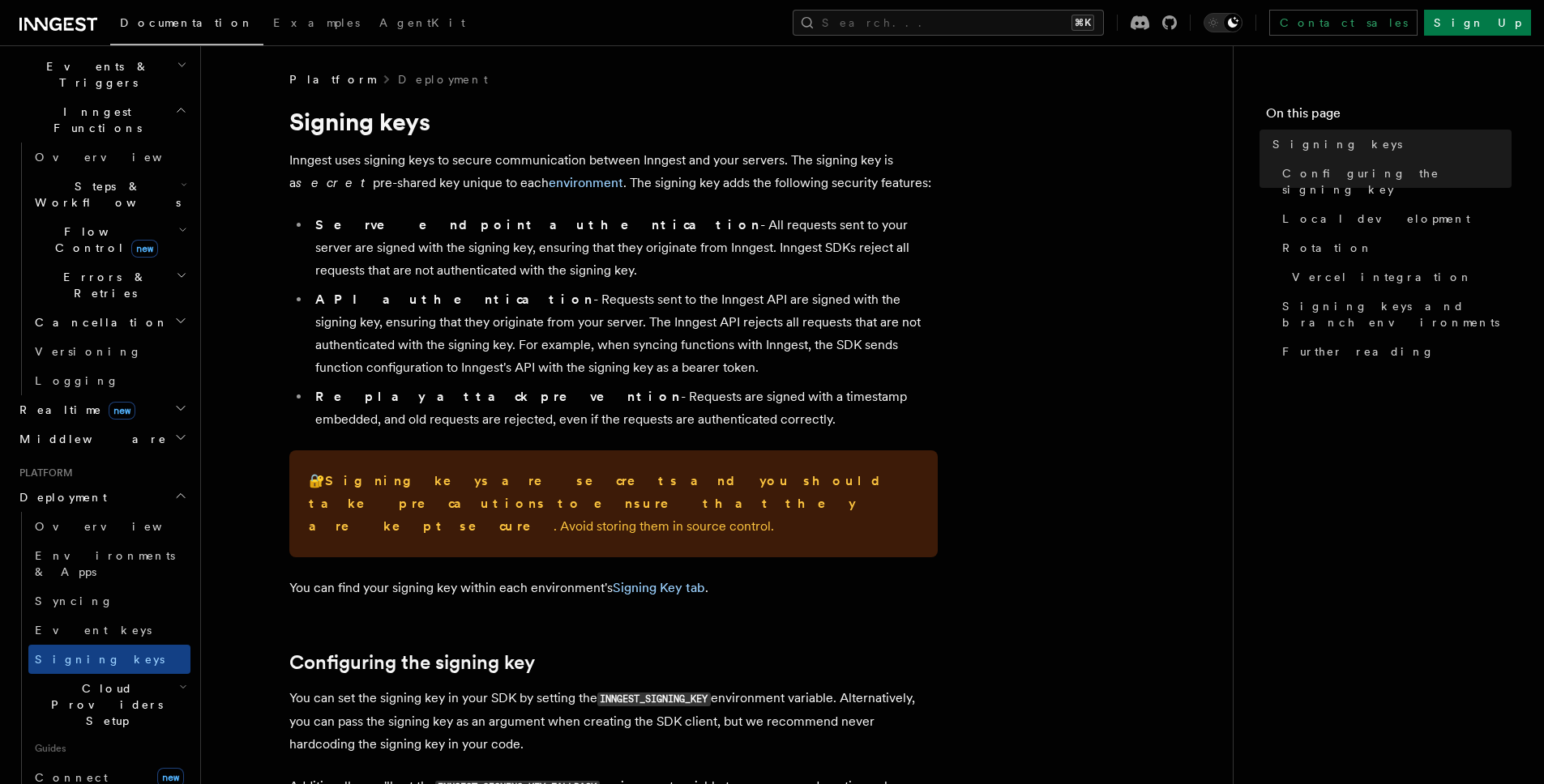
click at [149, 681] on span "Cloud Providers Setup" at bounding box center [104, 705] width 150 height 48
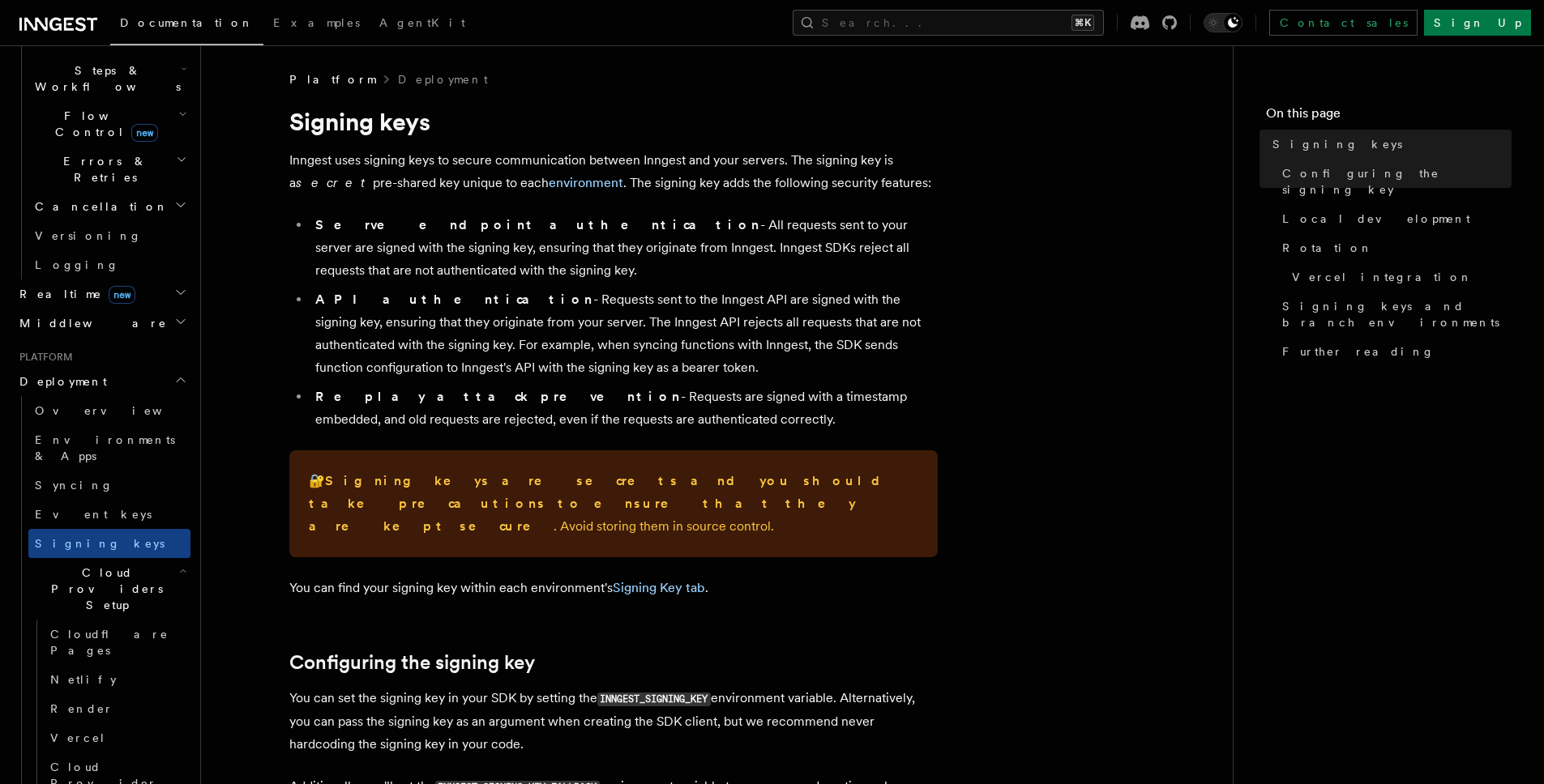
scroll to position [538, 0]
click at [128, 723] on link "Vercel" at bounding box center [117, 737] width 147 height 29
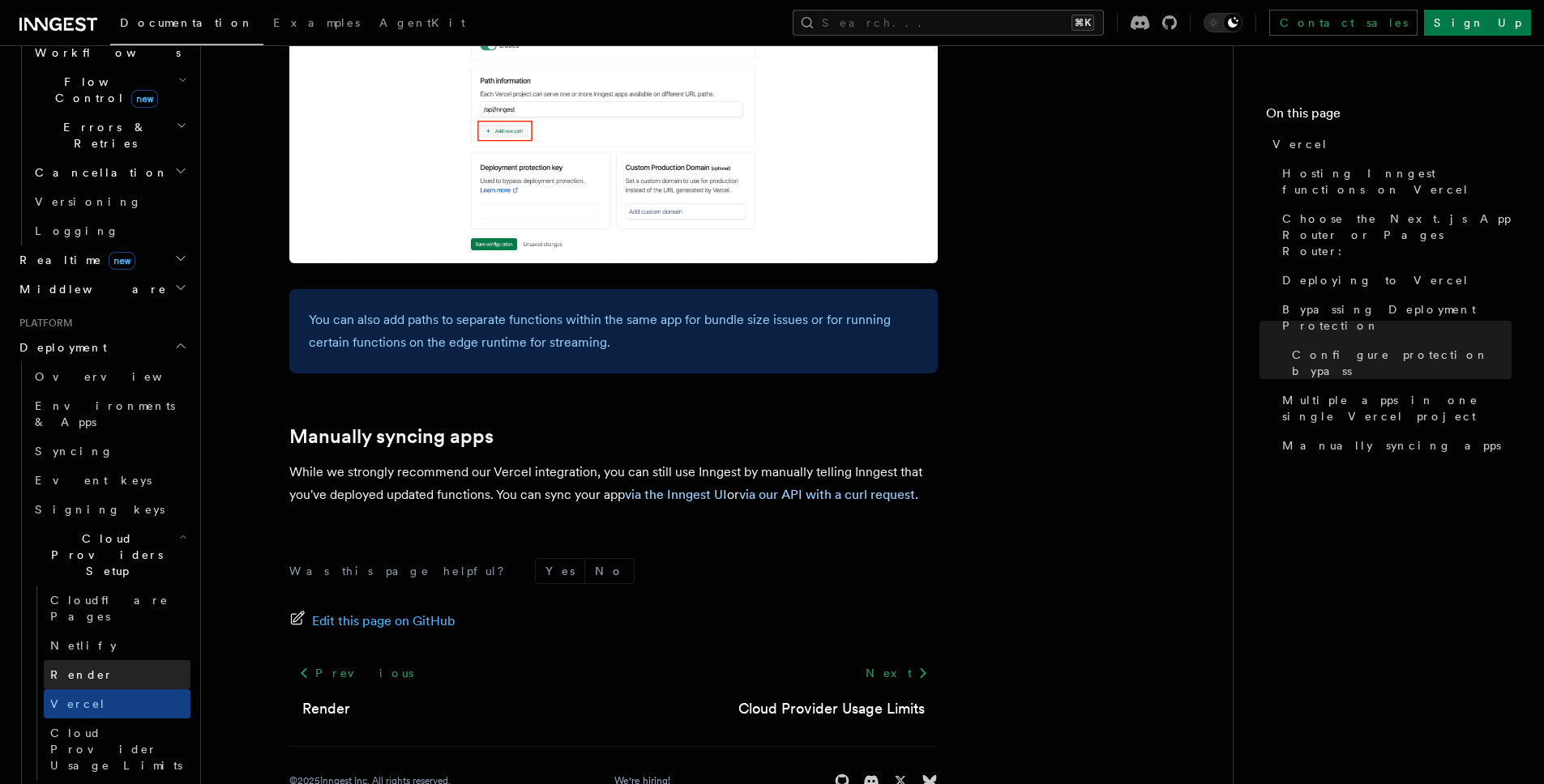
scroll to position [650, 0]
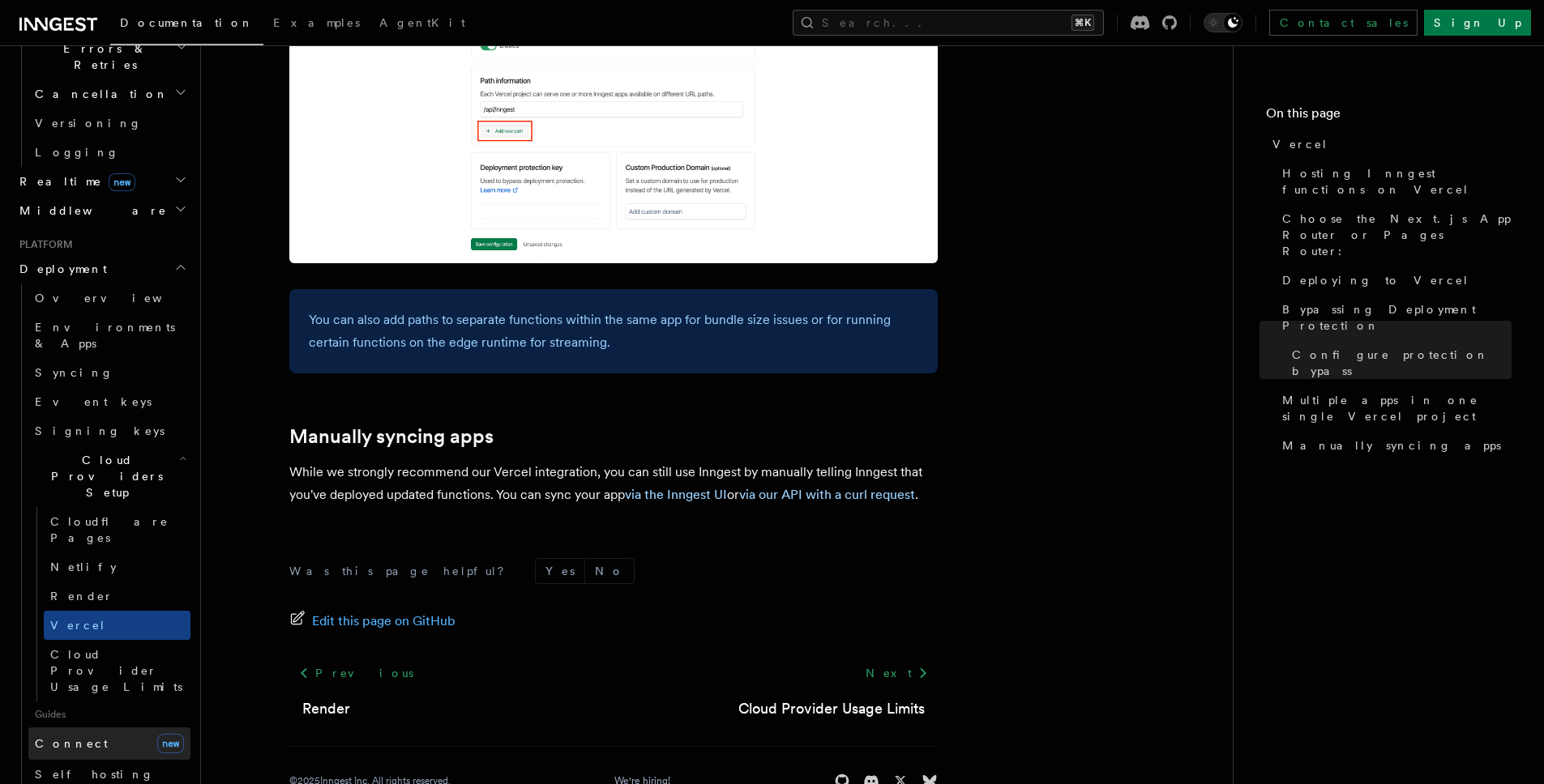
click at [101, 727] on link "Connect new" at bounding box center [110, 743] width 162 height 33
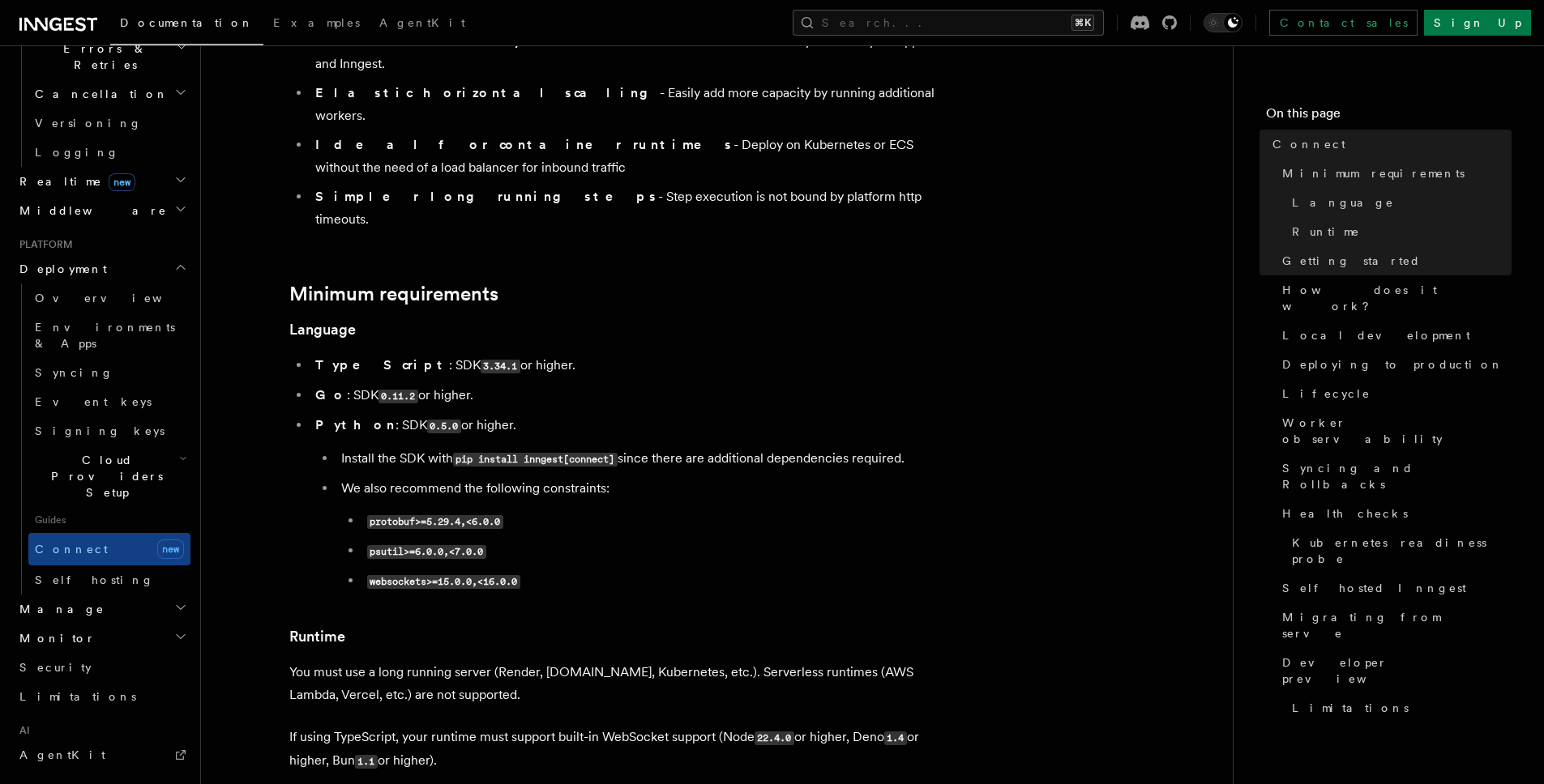
scroll to position [653, 0]
click at [159, 679] on link "Limitations" at bounding box center [101, 693] width 177 height 29
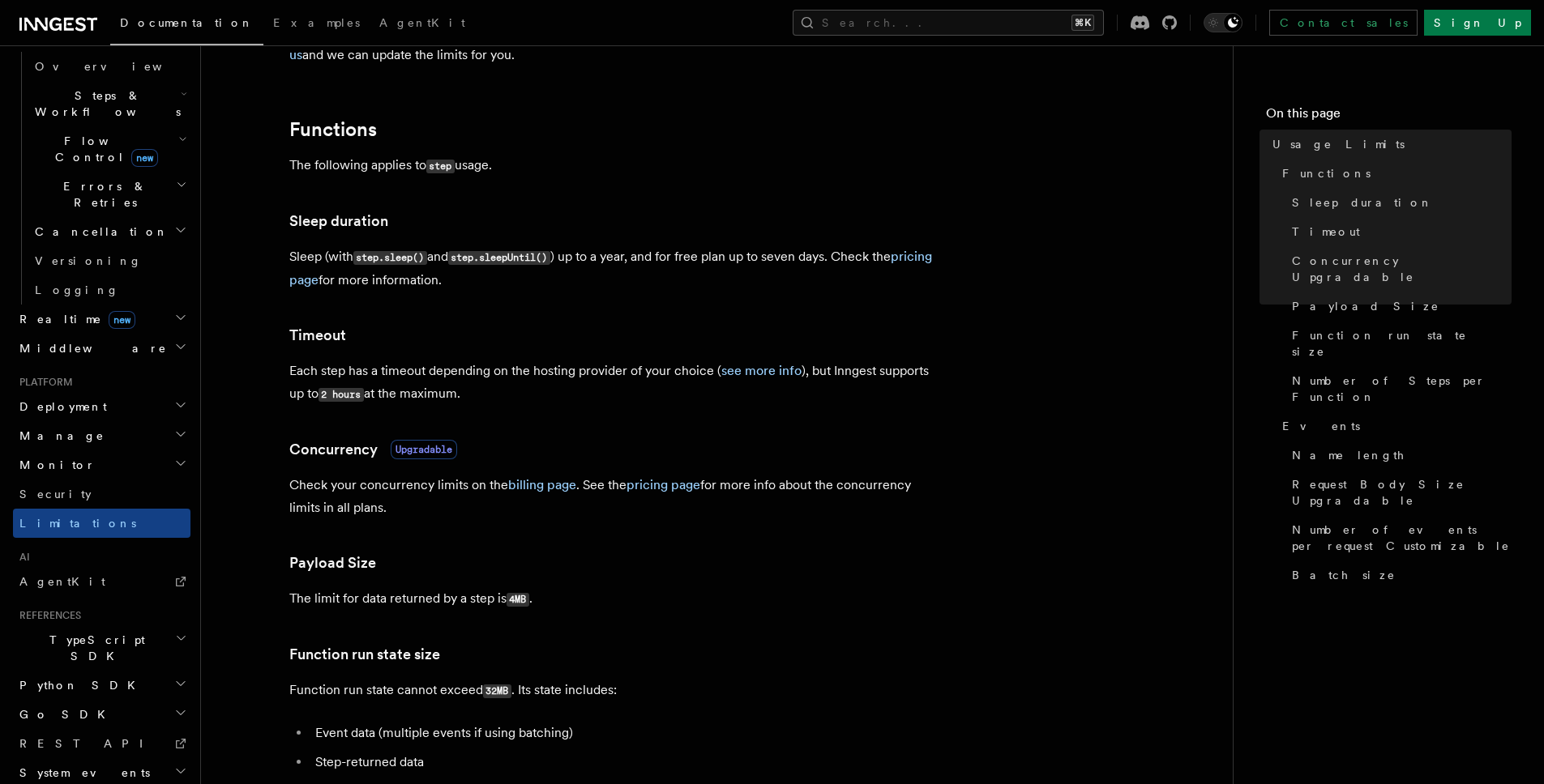
scroll to position [195, 0]
click at [775, 371] on link "see more info" at bounding box center [761, 368] width 80 height 16
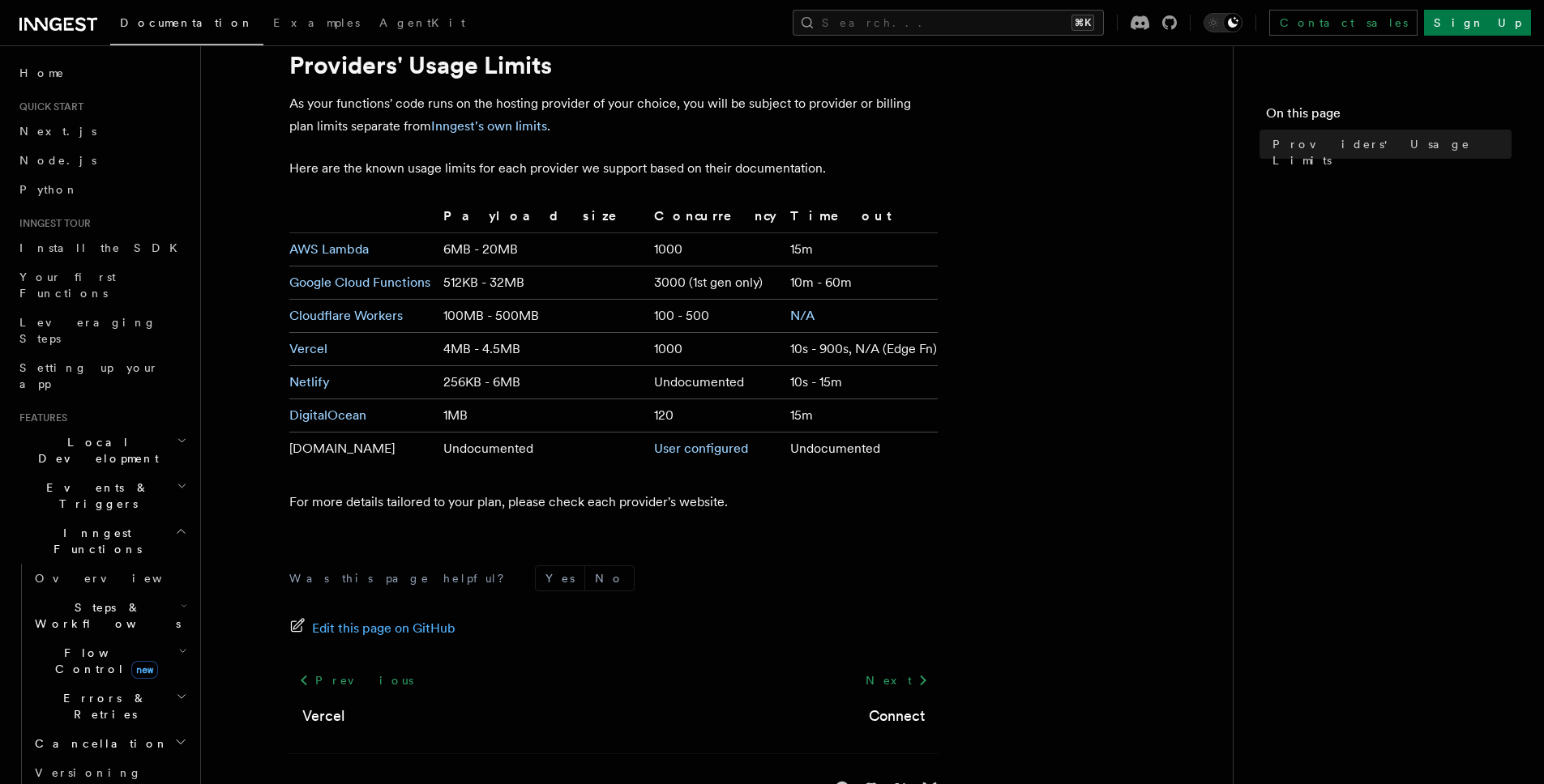
click at [140, 20] on span "Documentation" at bounding box center [187, 22] width 134 height 13
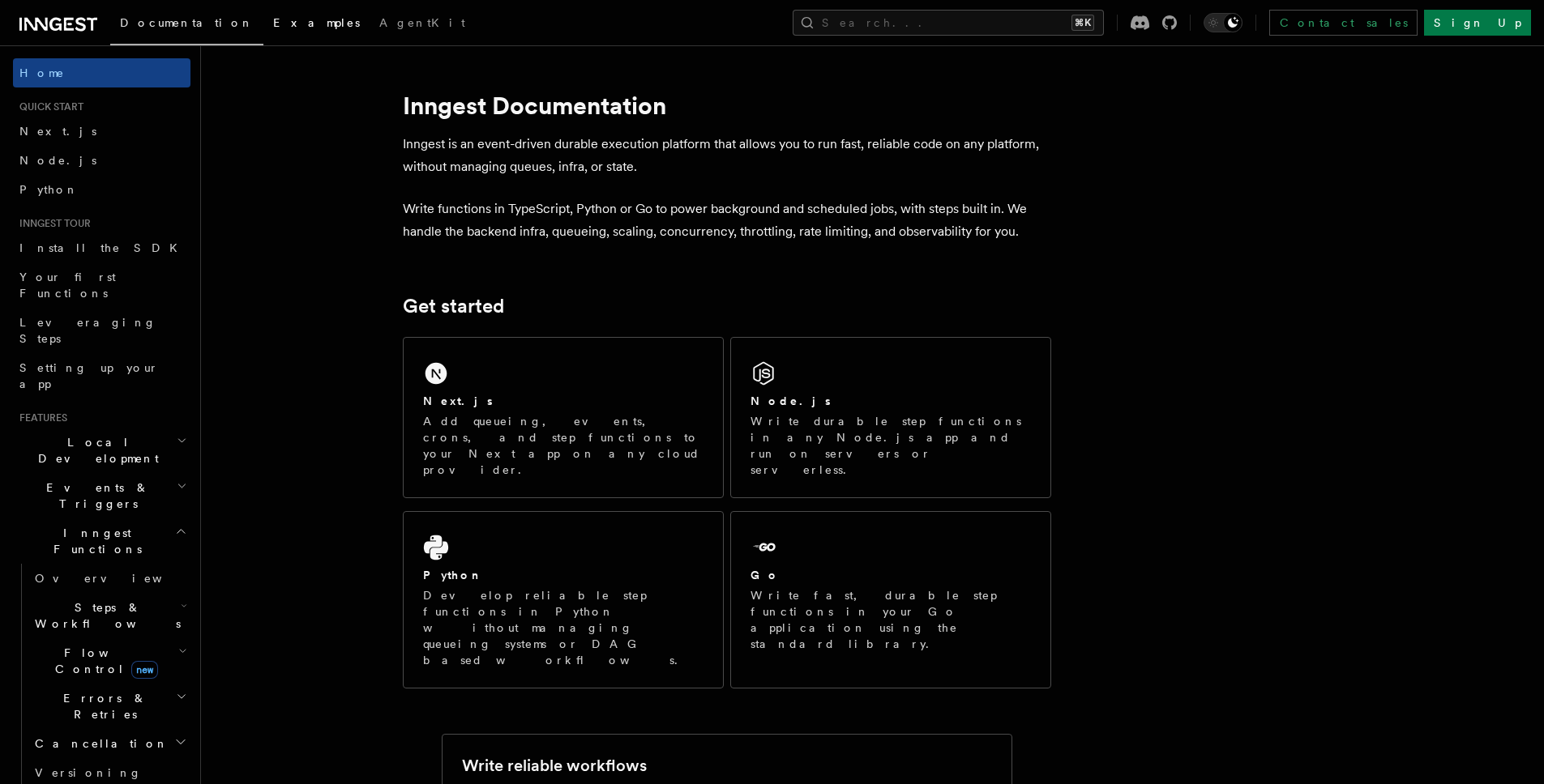
click at [273, 22] on span "Examples" at bounding box center [316, 22] width 86 height 13
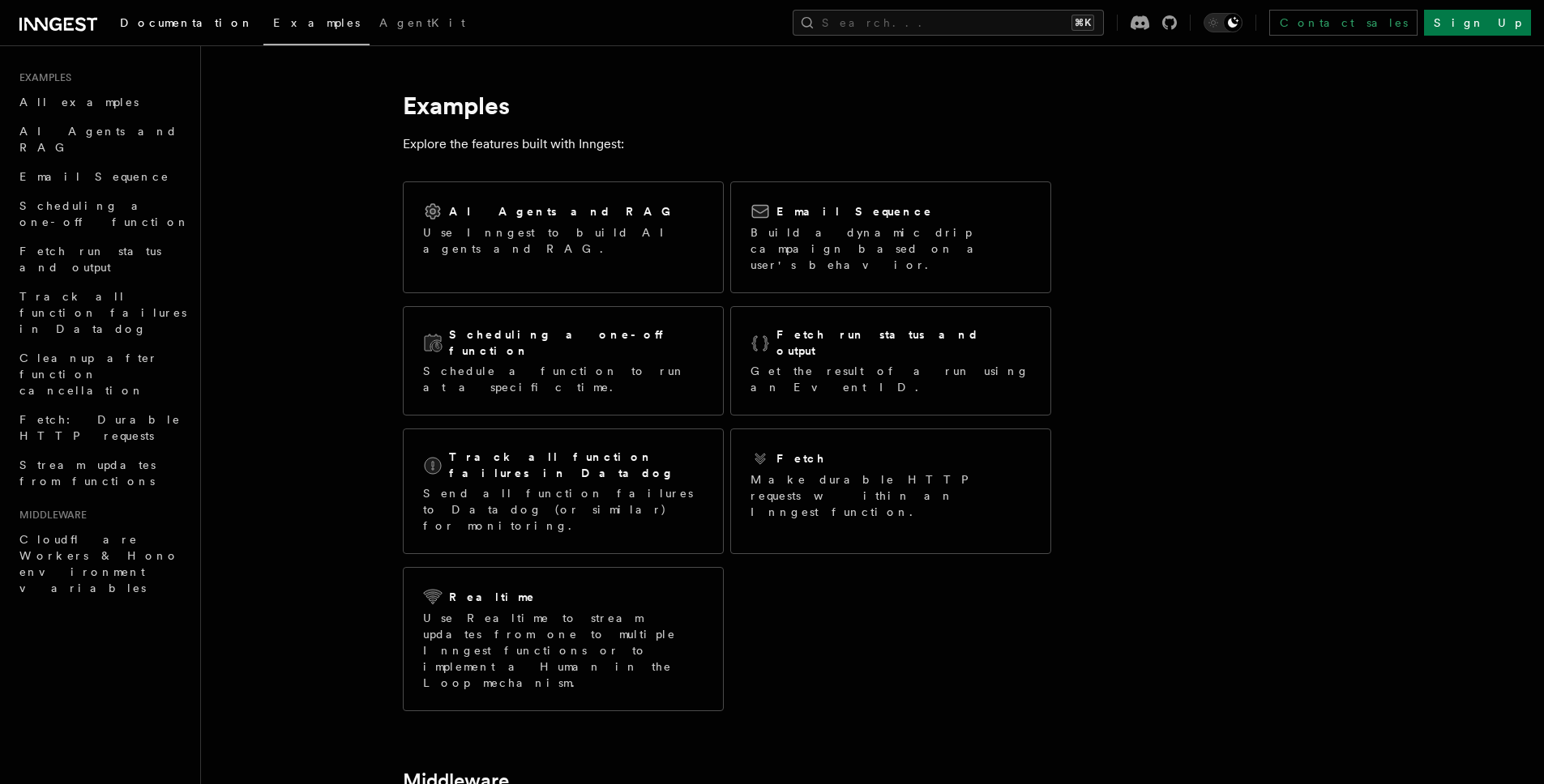
click at [164, 18] on span "Documentation" at bounding box center [187, 22] width 134 height 13
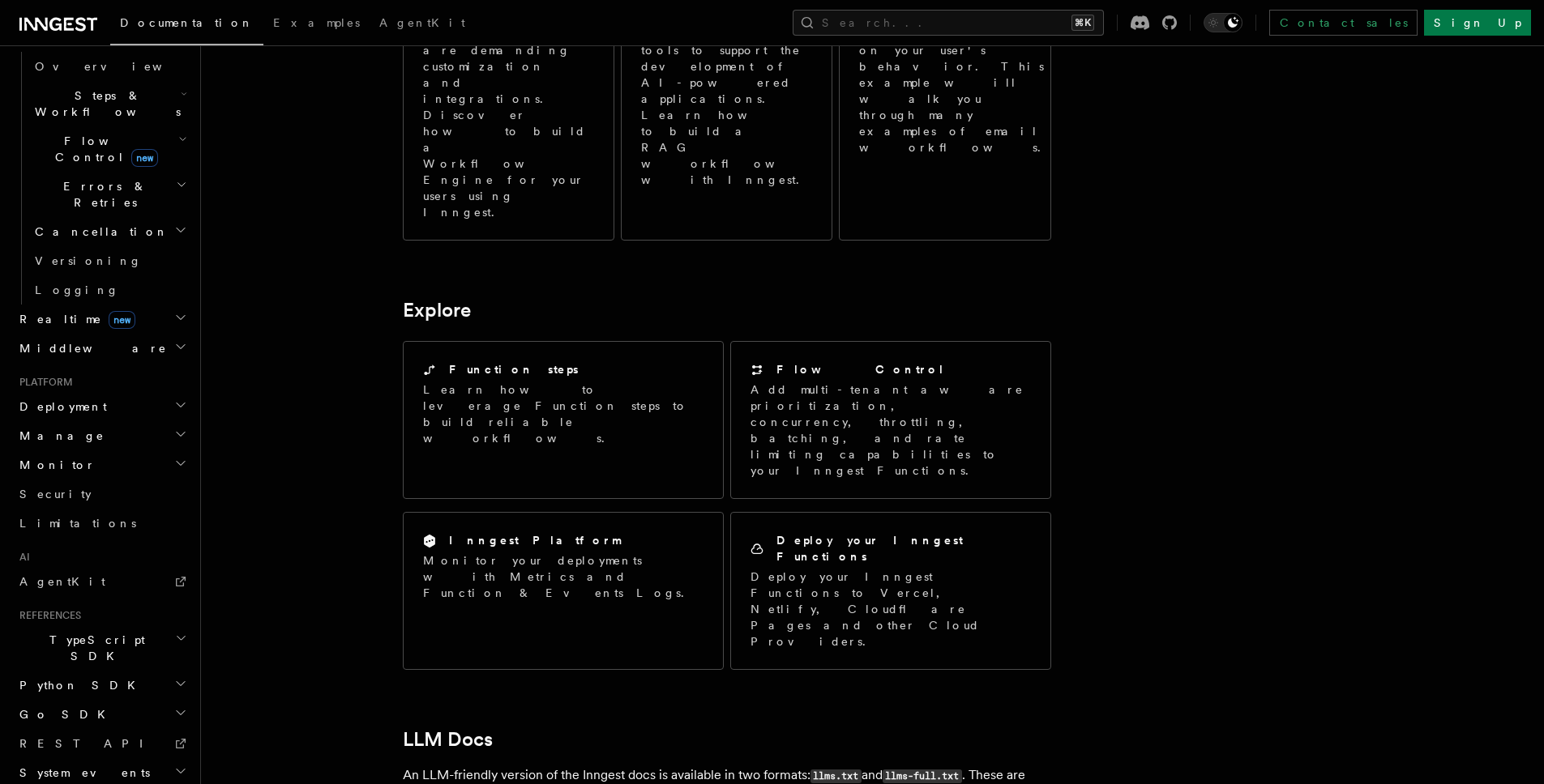
scroll to position [1284, 0]
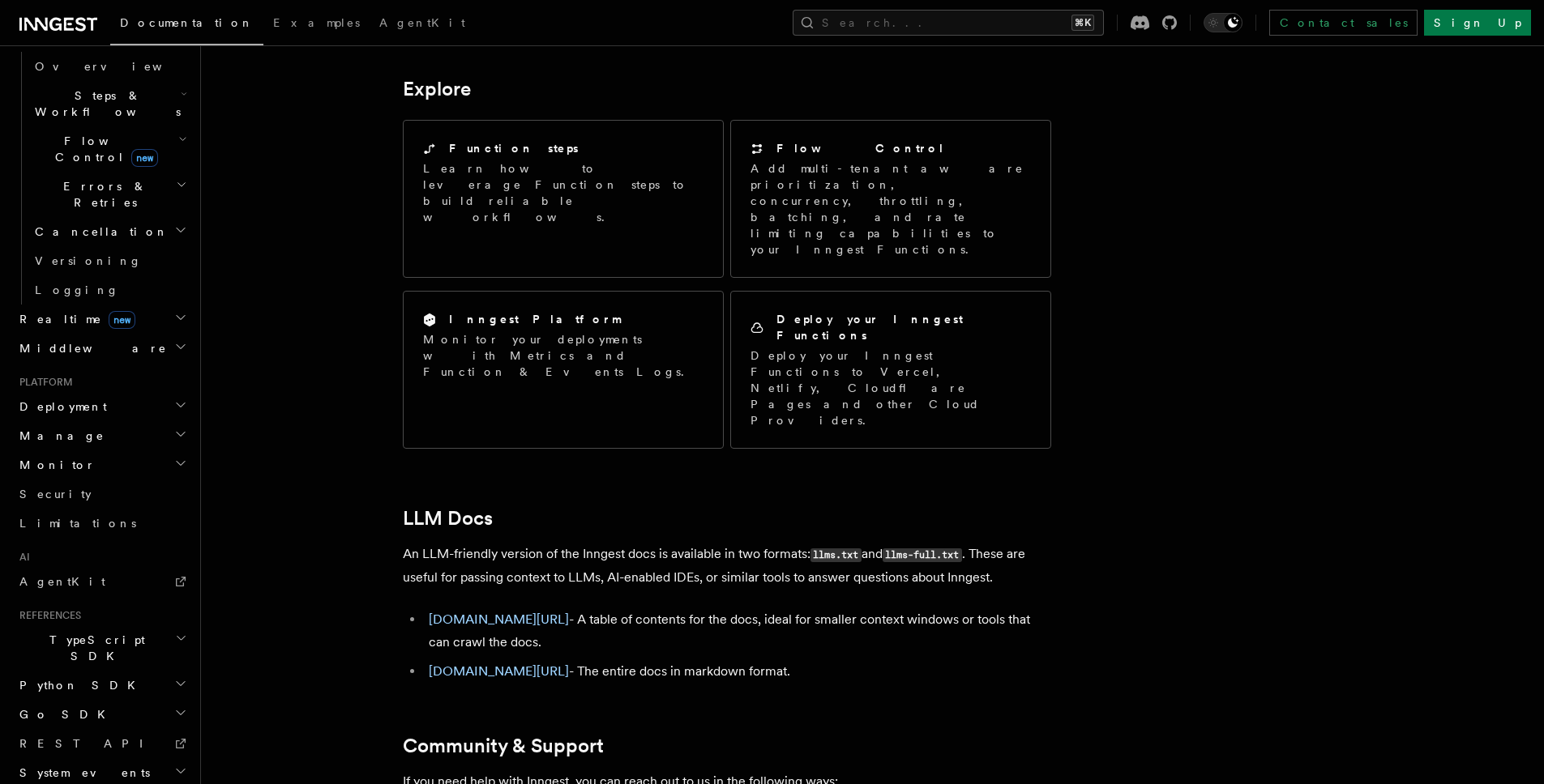
click at [86, 632] on span "TypeScript SDK" at bounding box center [94, 647] width 162 height 33
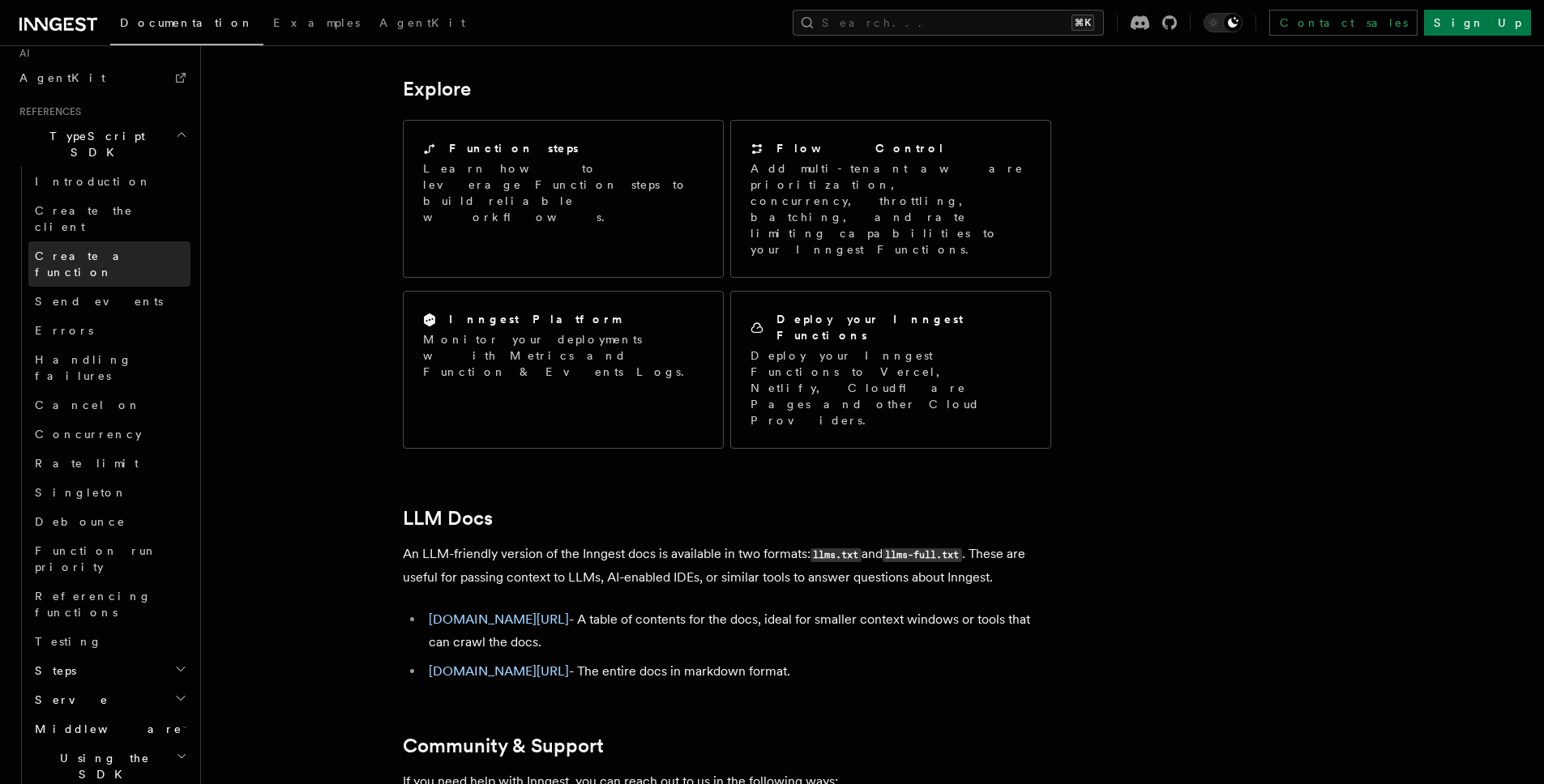
scroll to position [1038, 0]
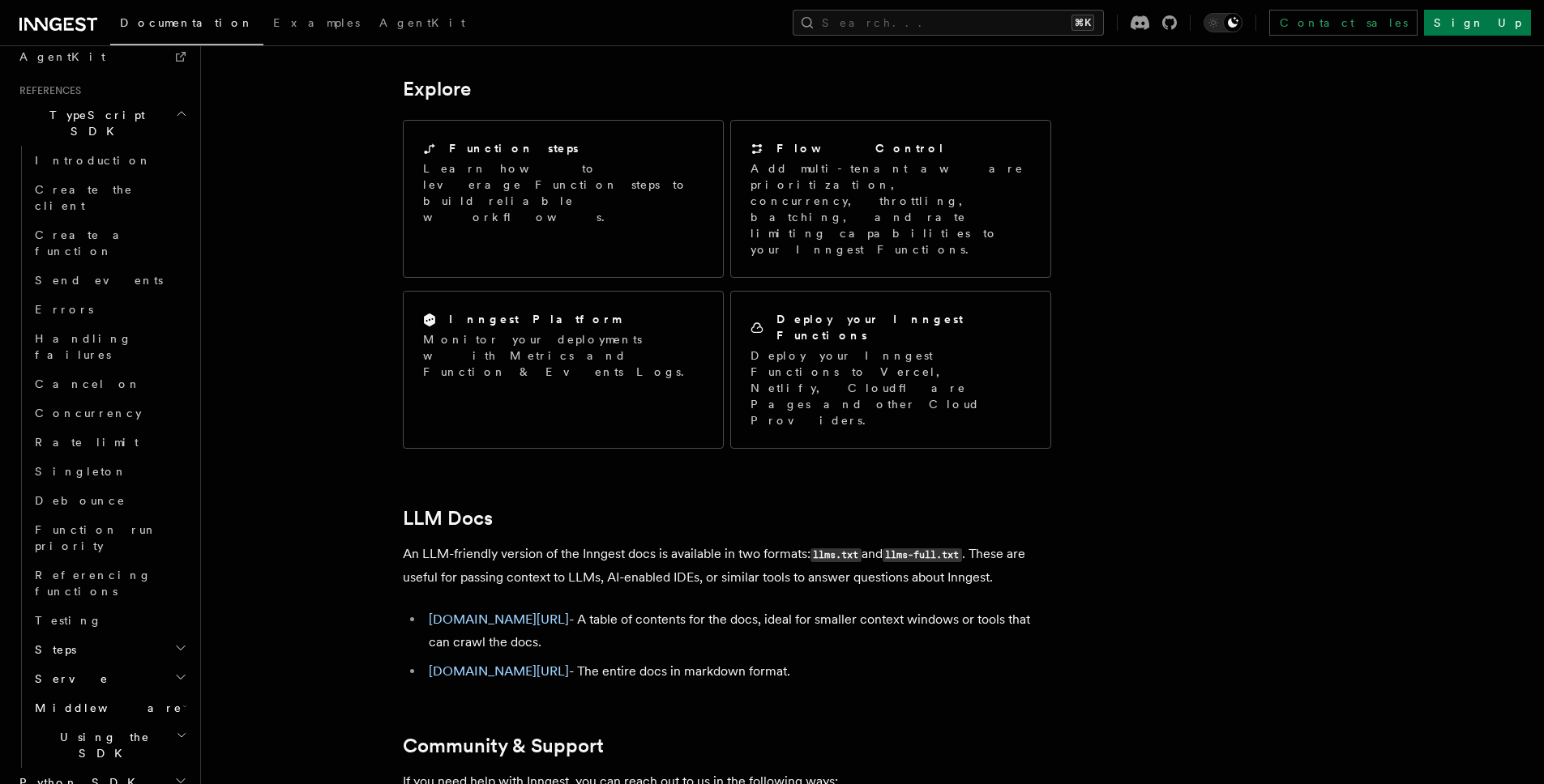
click at [115, 635] on h2 "Steps" at bounding box center [110, 649] width 162 height 29
click at [137, 664] on link "step.run()" at bounding box center [117, 678] width 147 height 29
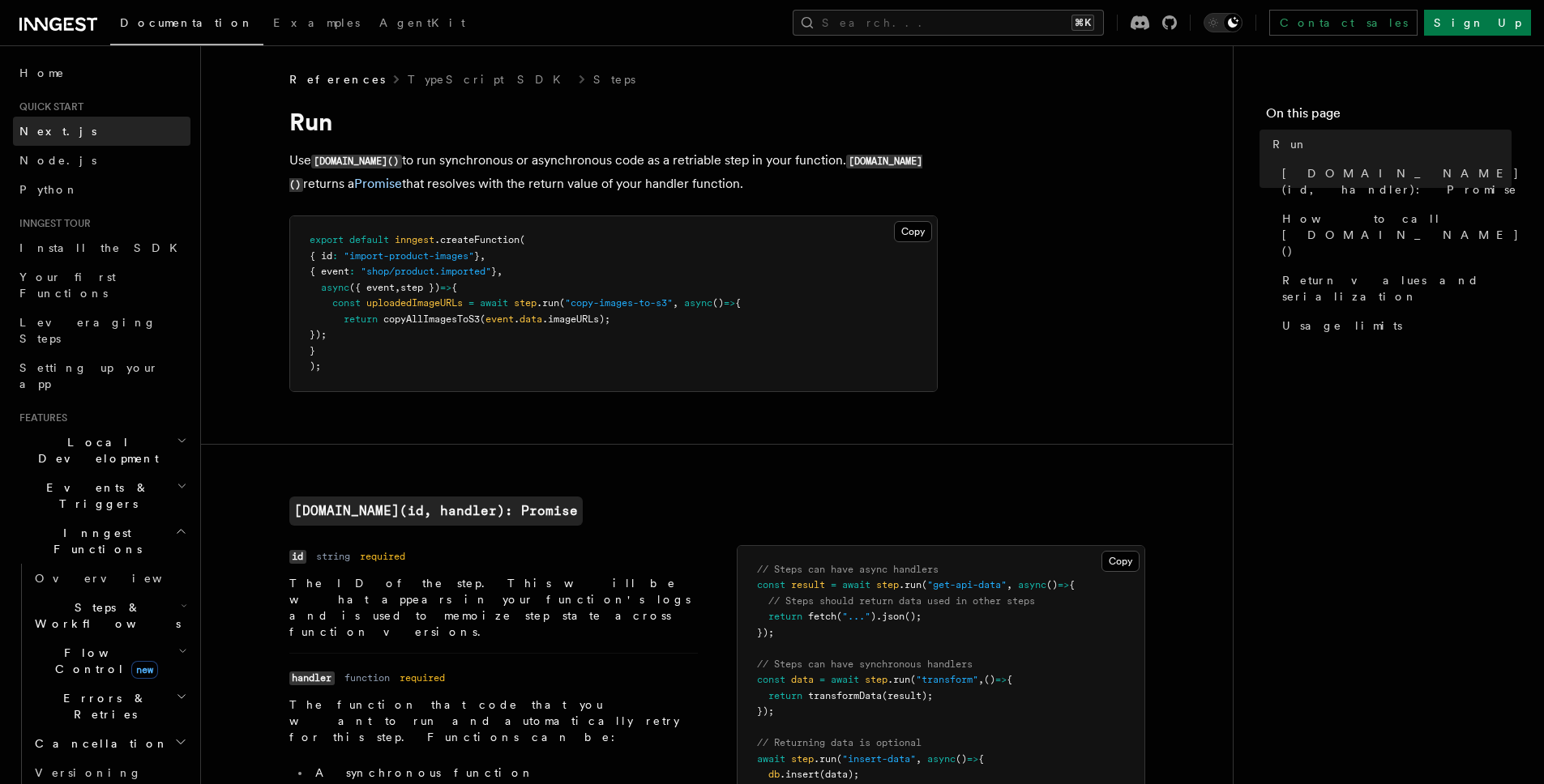
click at [74, 119] on link "Next.js" at bounding box center [101, 131] width 177 height 29
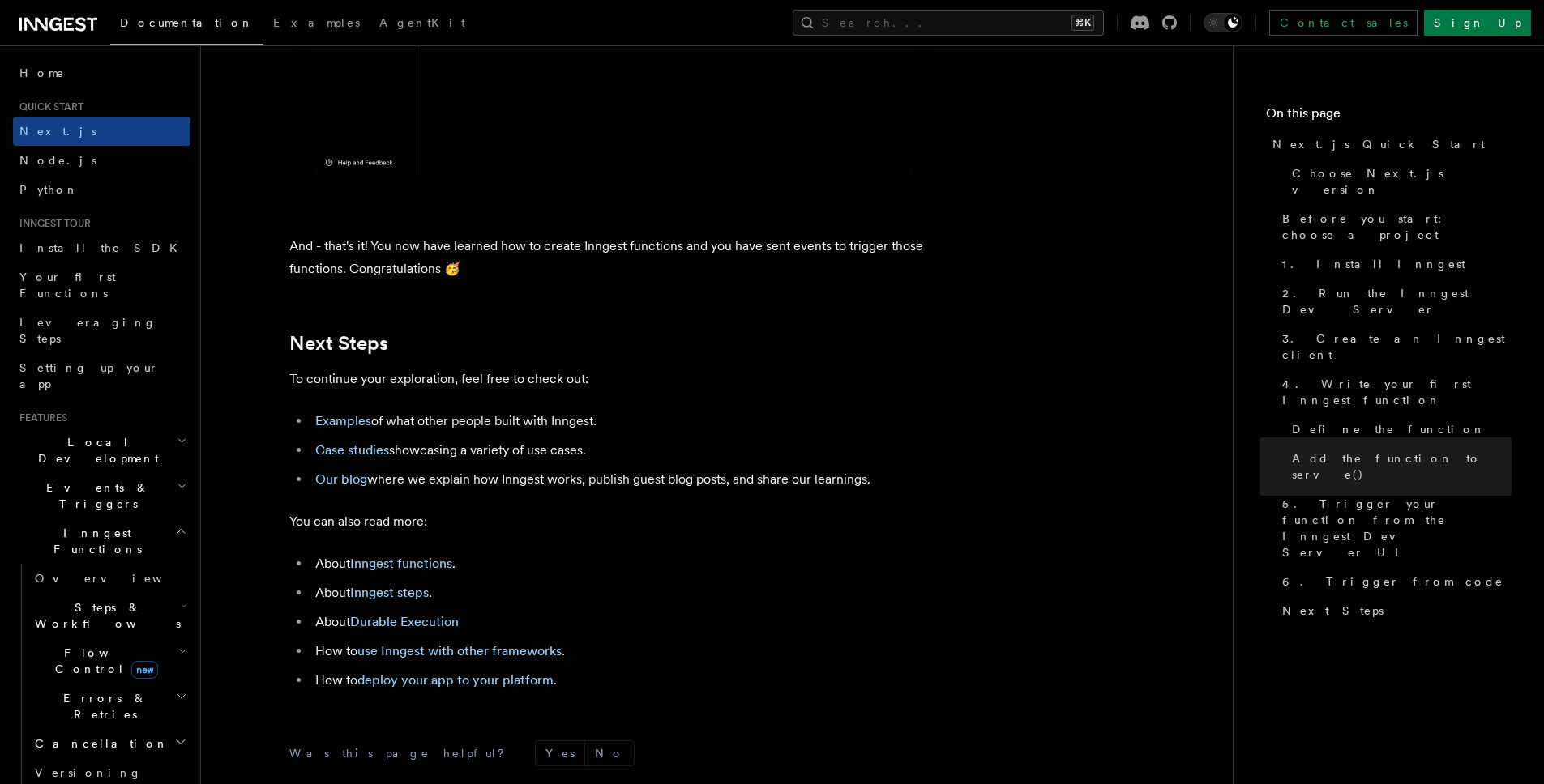
scroll to position [10140, 0]
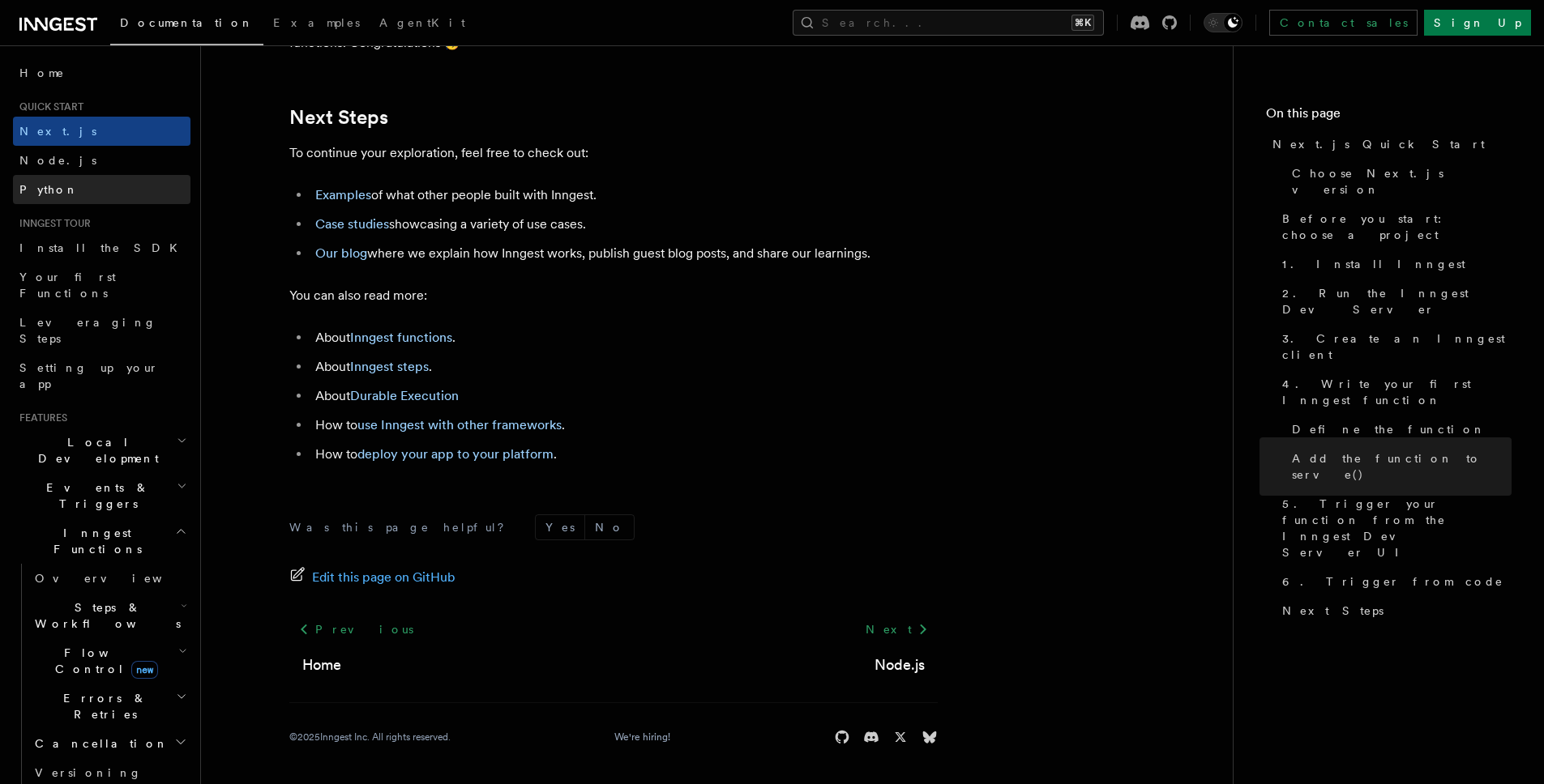
click at [55, 175] on link "Python" at bounding box center [101, 189] width 177 height 29
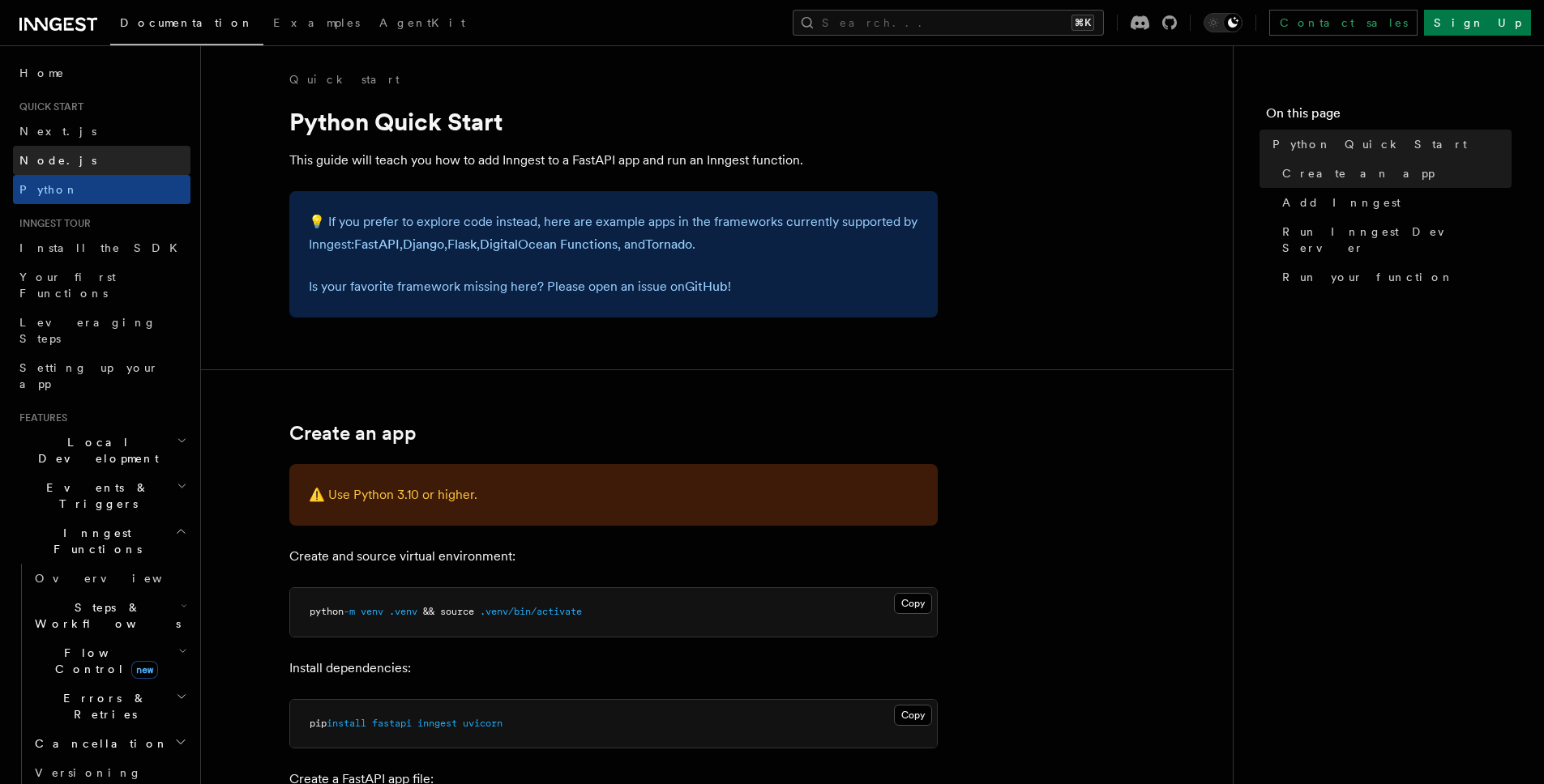
click at [58, 160] on span "Node.js" at bounding box center [58, 161] width 77 height 13
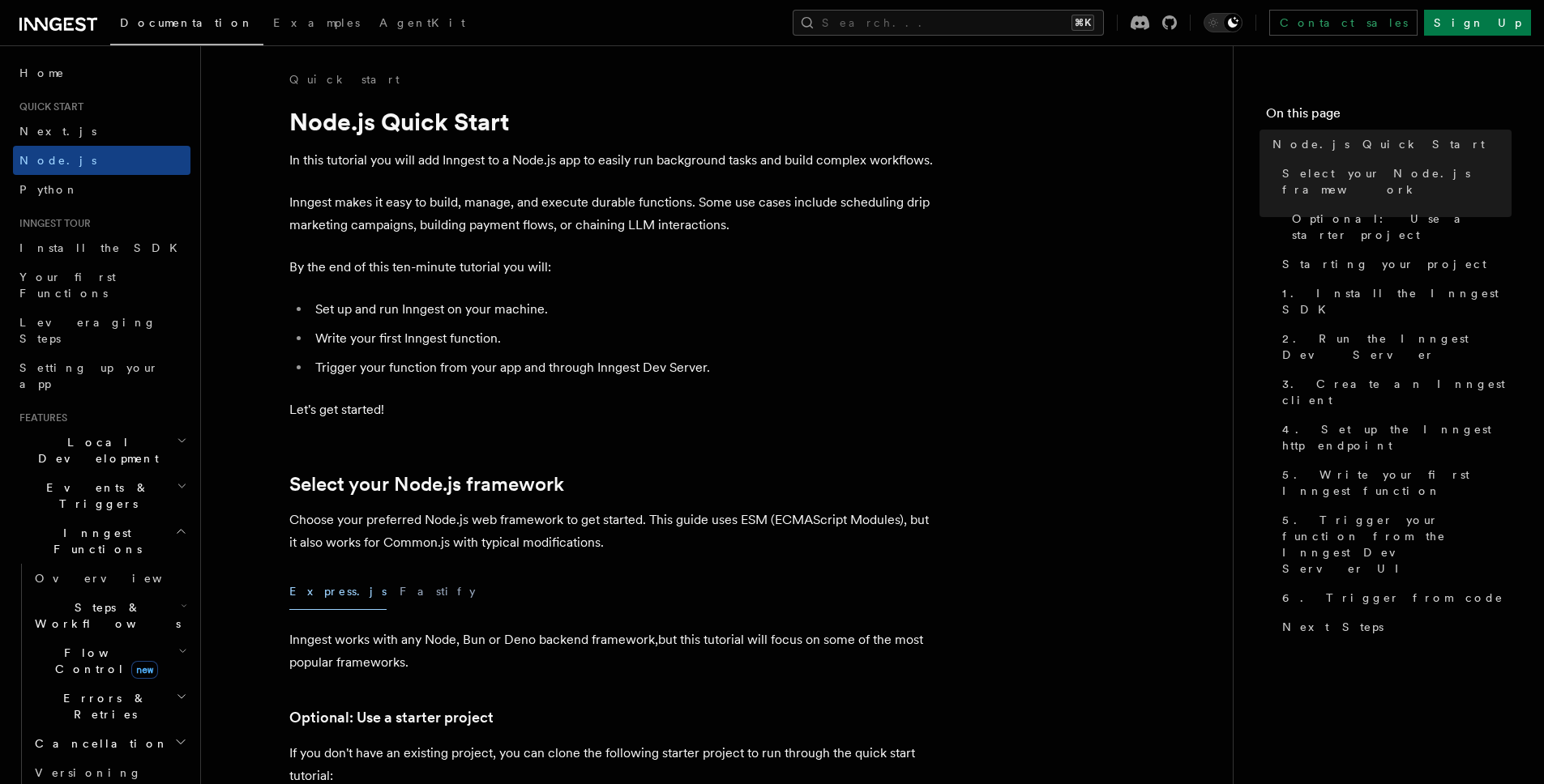
click at [162, 27] on span "Documentation" at bounding box center [187, 22] width 134 height 13
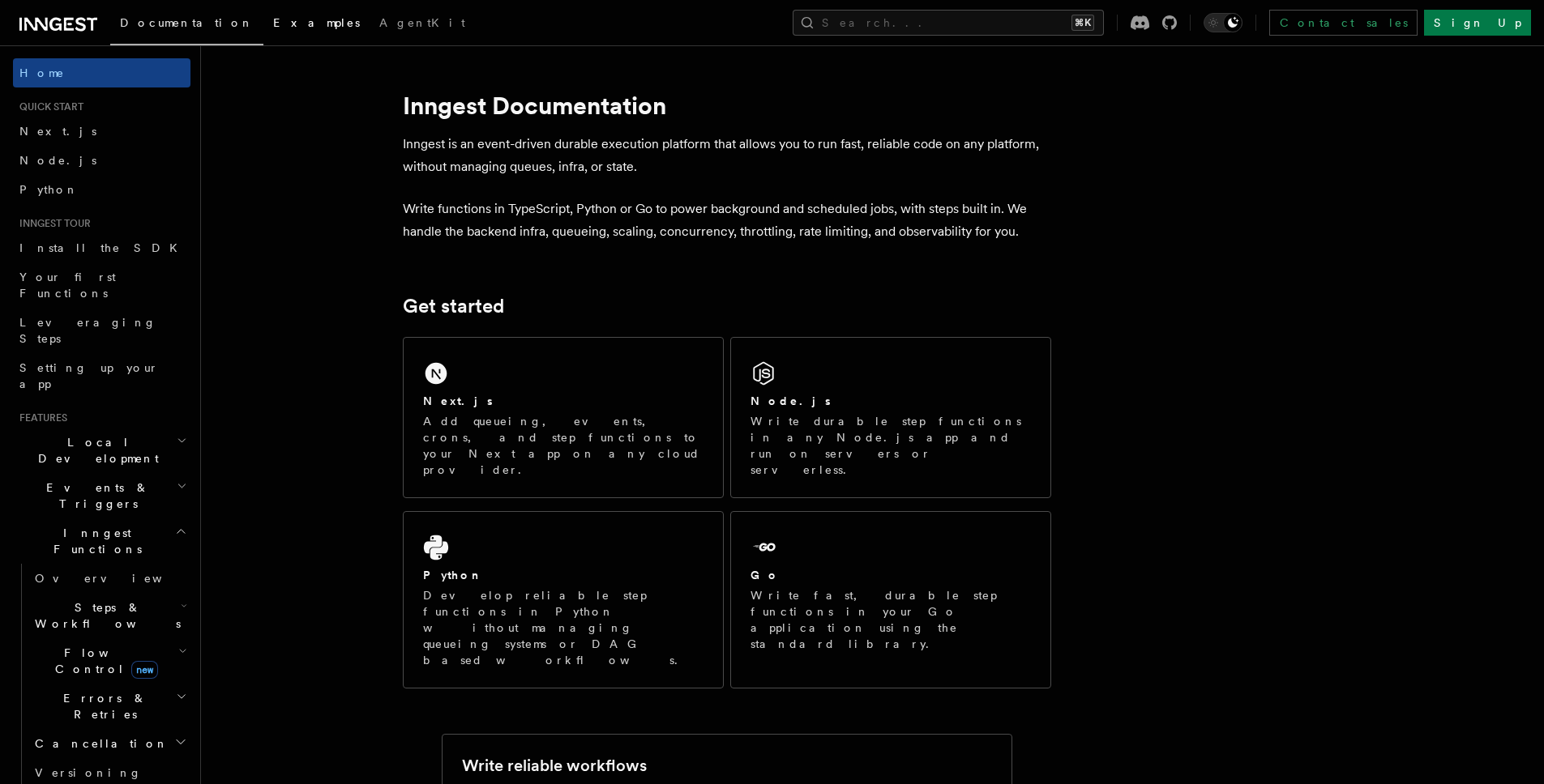
click at [273, 21] on span "Examples" at bounding box center [316, 22] width 86 height 13
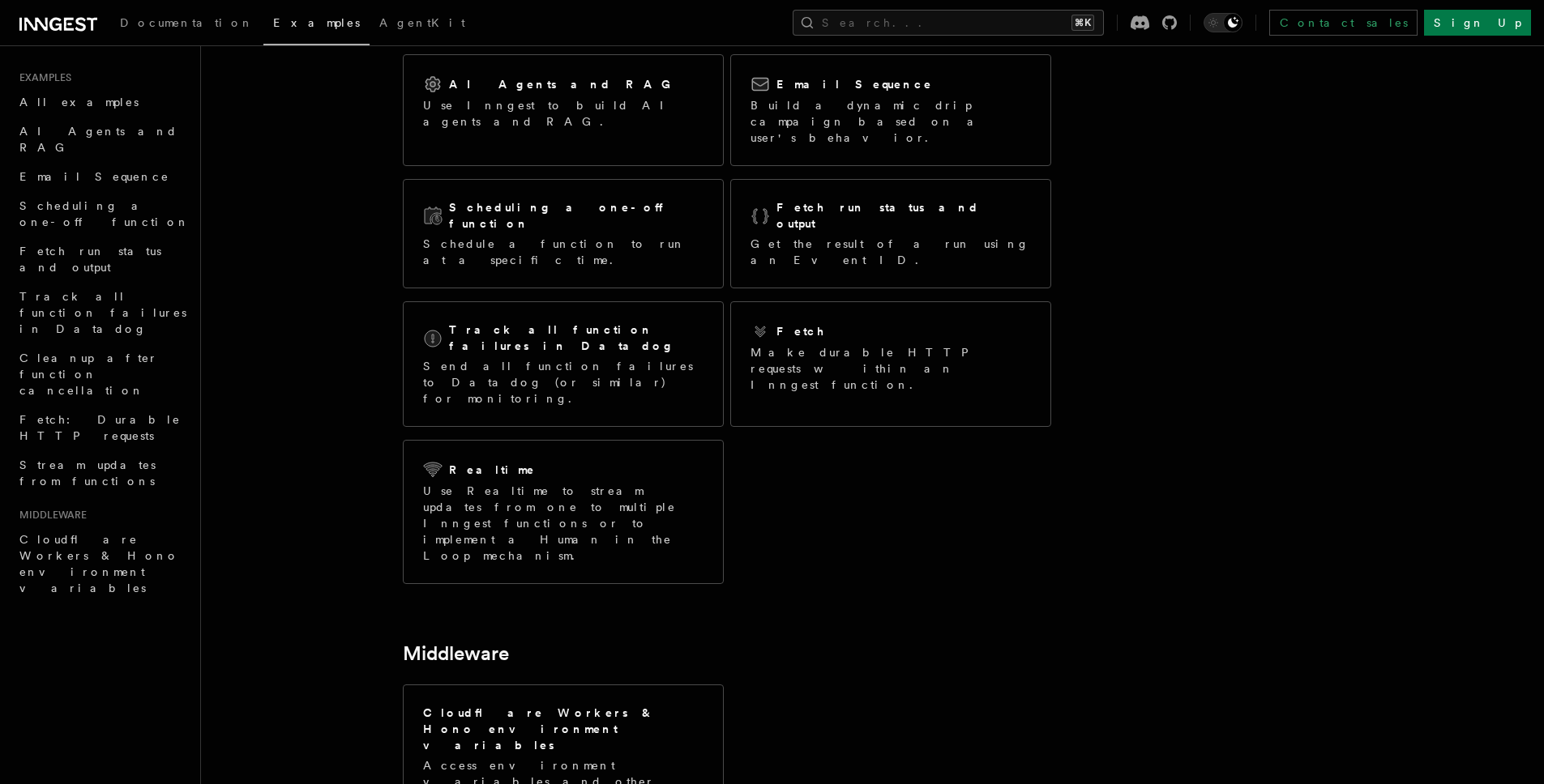
scroll to position [111, 0]
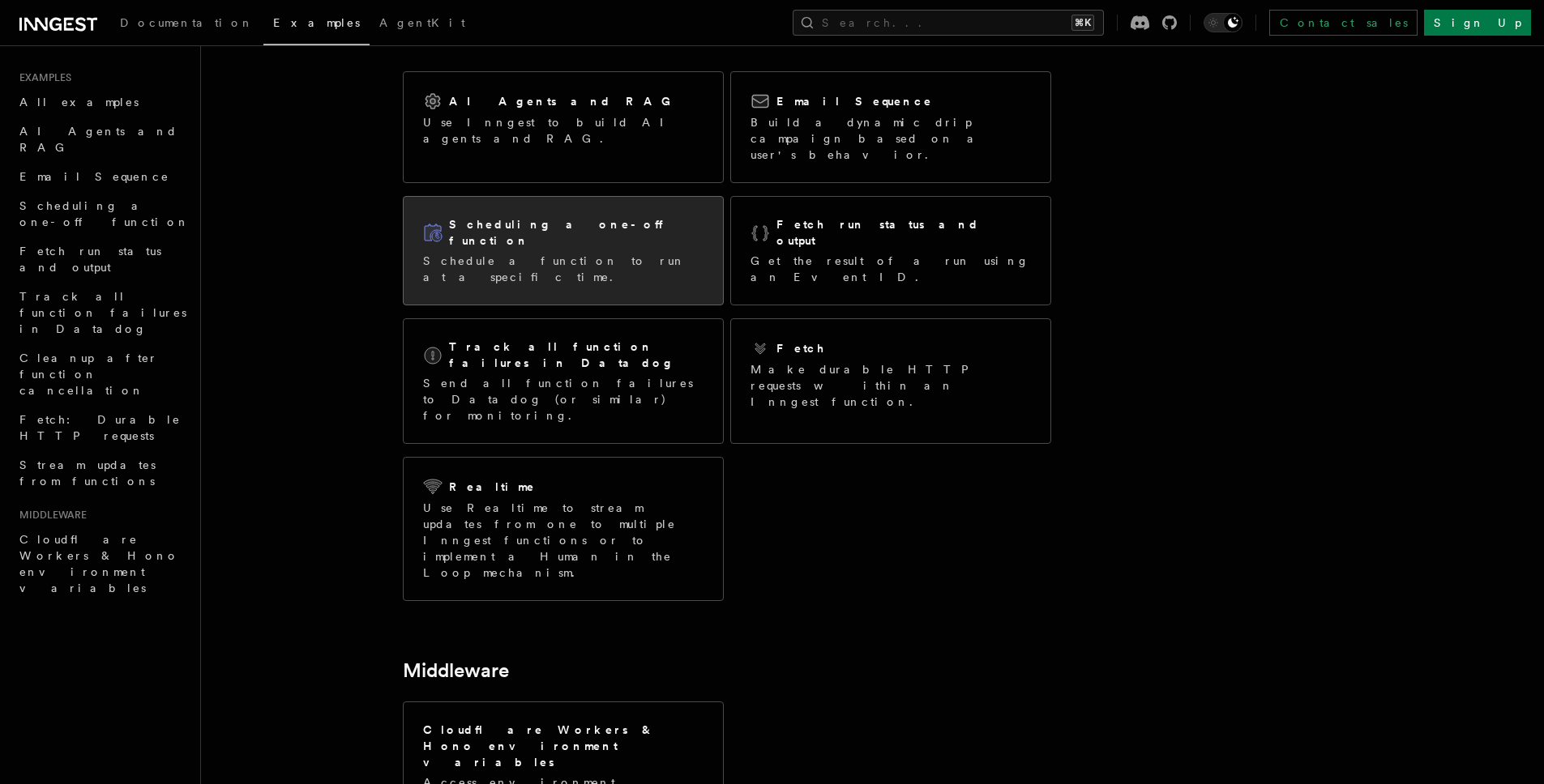
click at [520, 242] on div "Scheduling a one-off function Schedule a function to run at a specific time." at bounding box center [563, 251] width 320 height 108
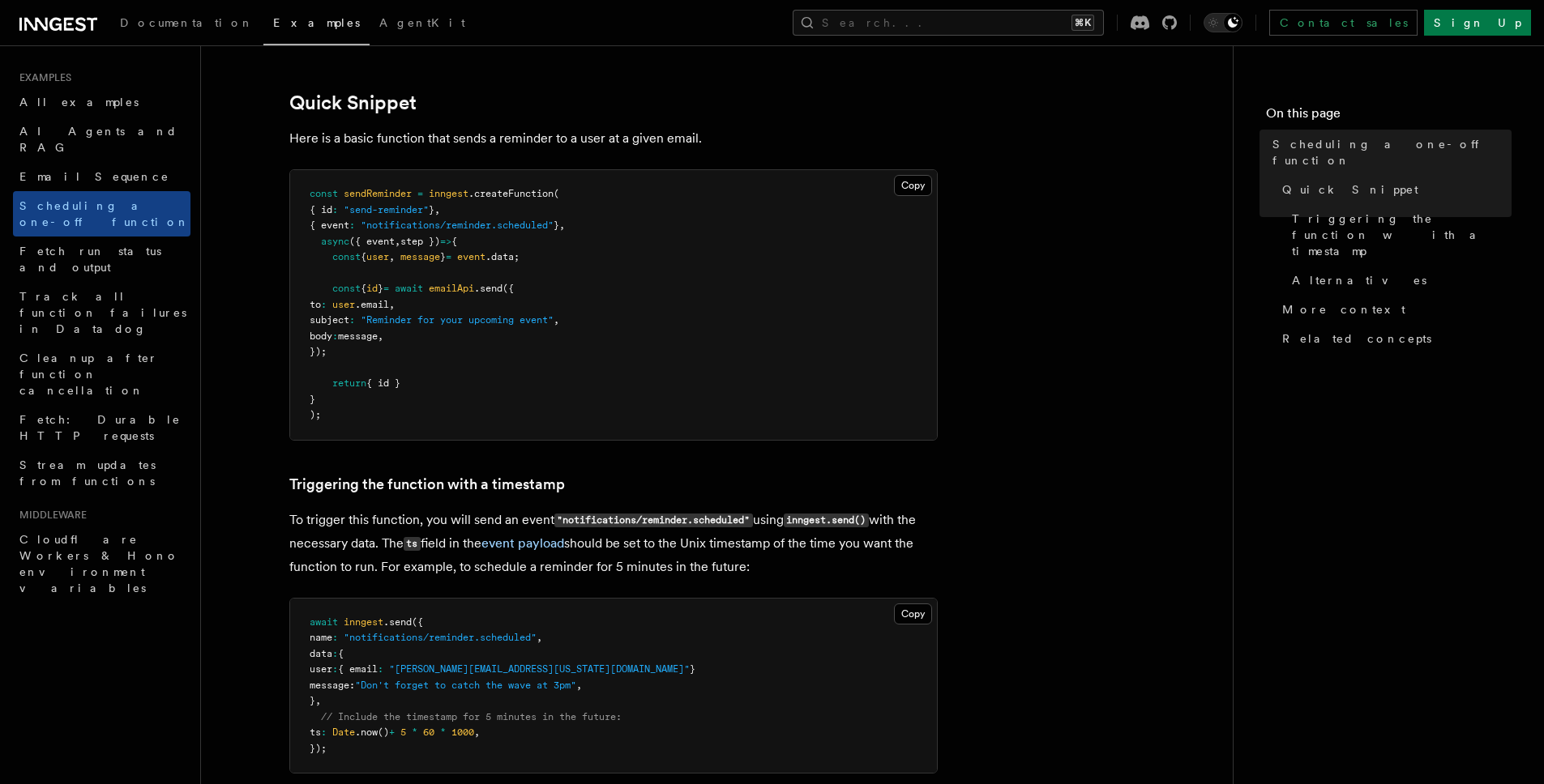
scroll to position [359, 0]
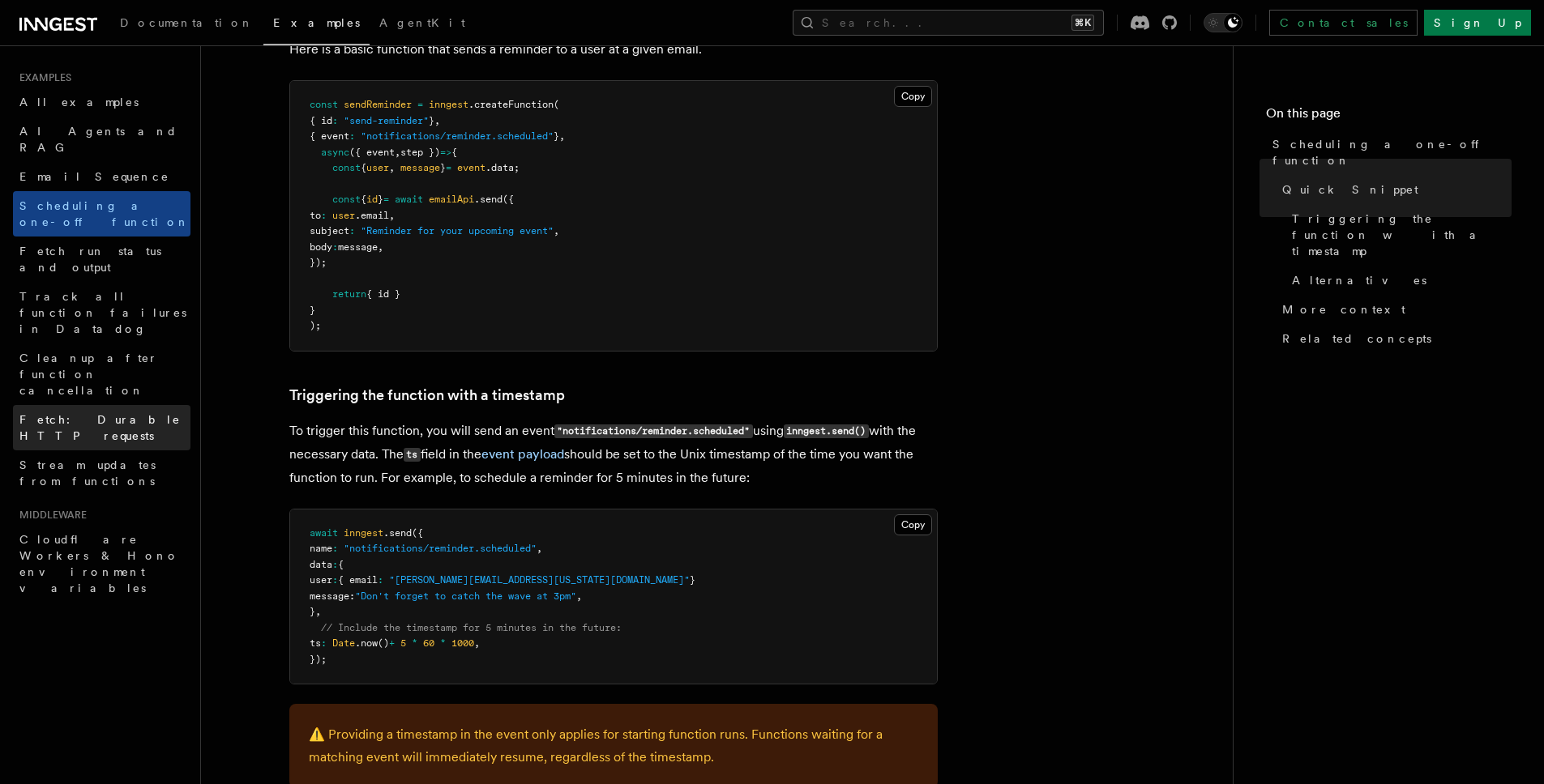
click at [130, 413] on span "Fetch: Durable HTTP requests" at bounding box center [100, 427] width 162 height 29
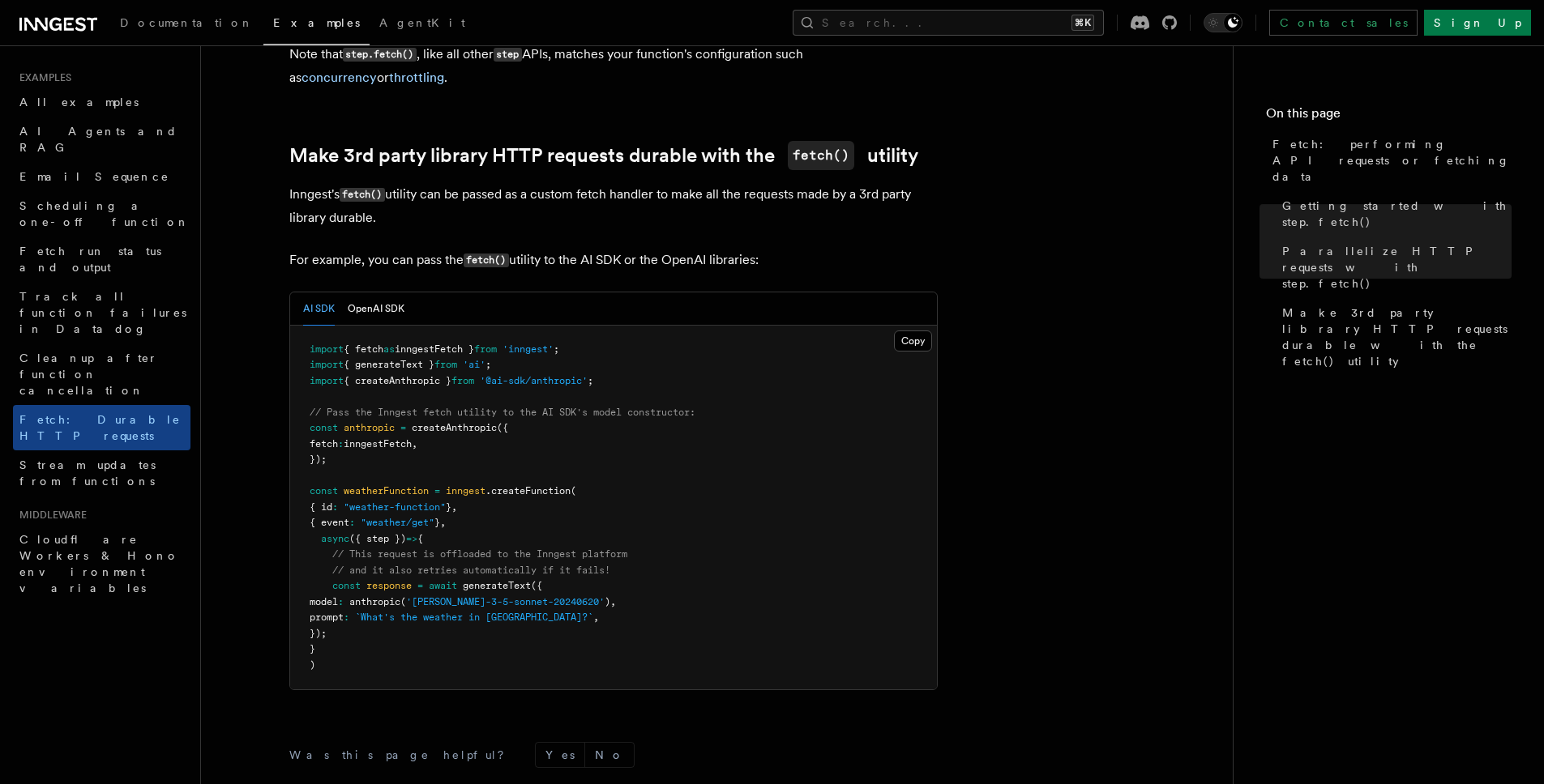
scroll to position [1572, 0]
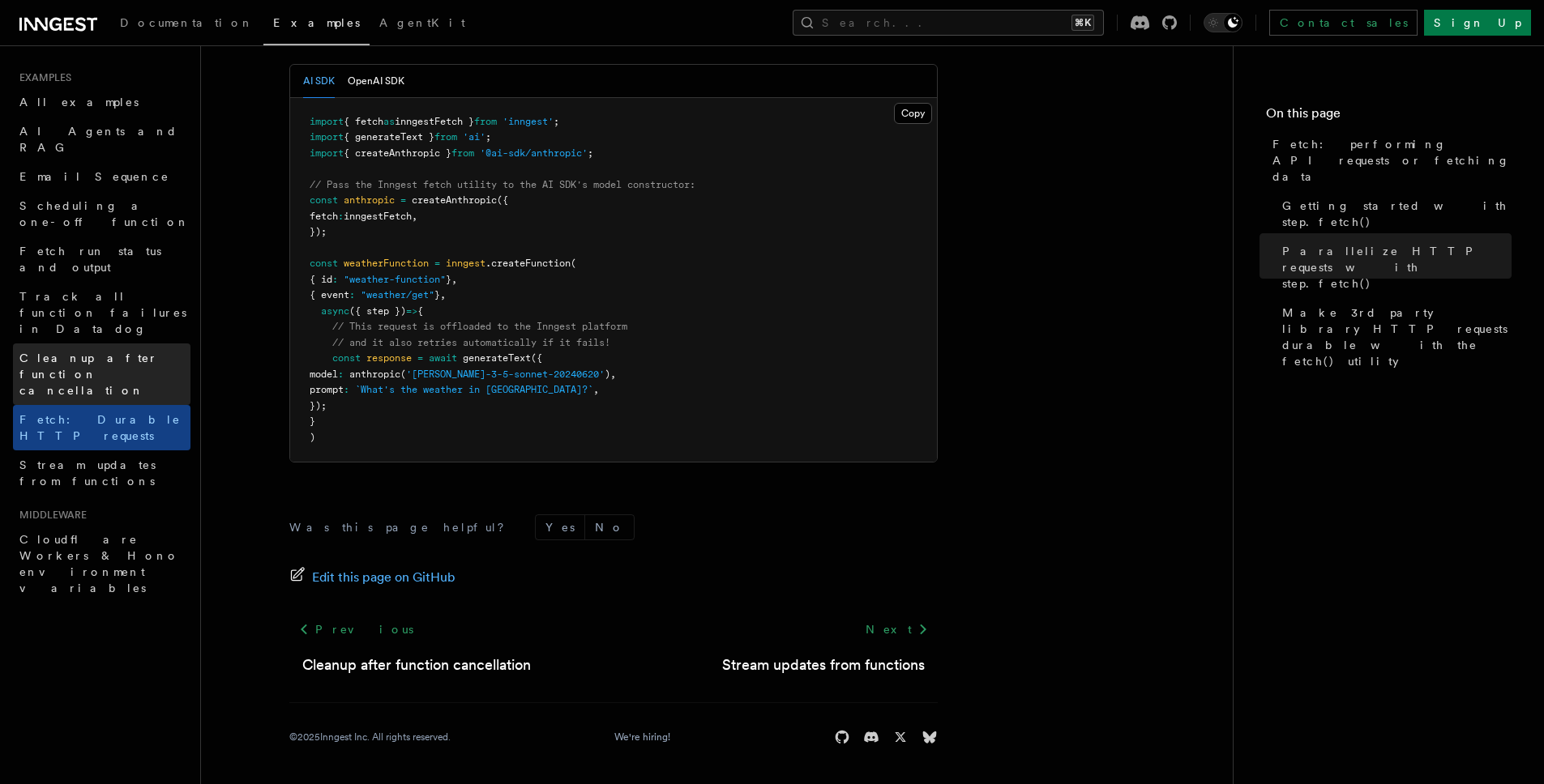
click at [124, 350] on span "Cleanup after function cancellation" at bounding box center [105, 374] width 171 height 48
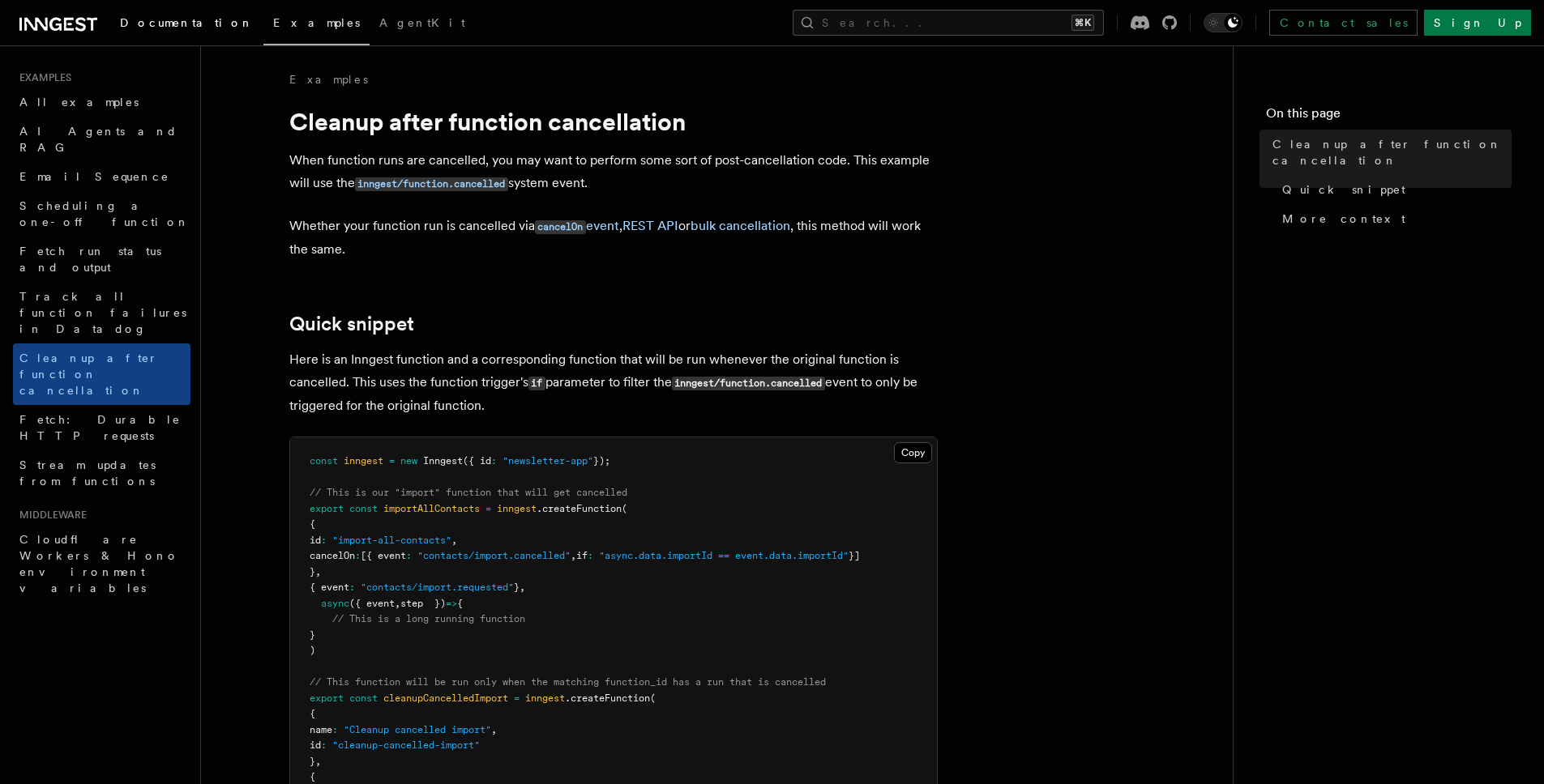
click at [162, 22] on span "Documentation" at bounding box center [187, 22] width 134 height 13
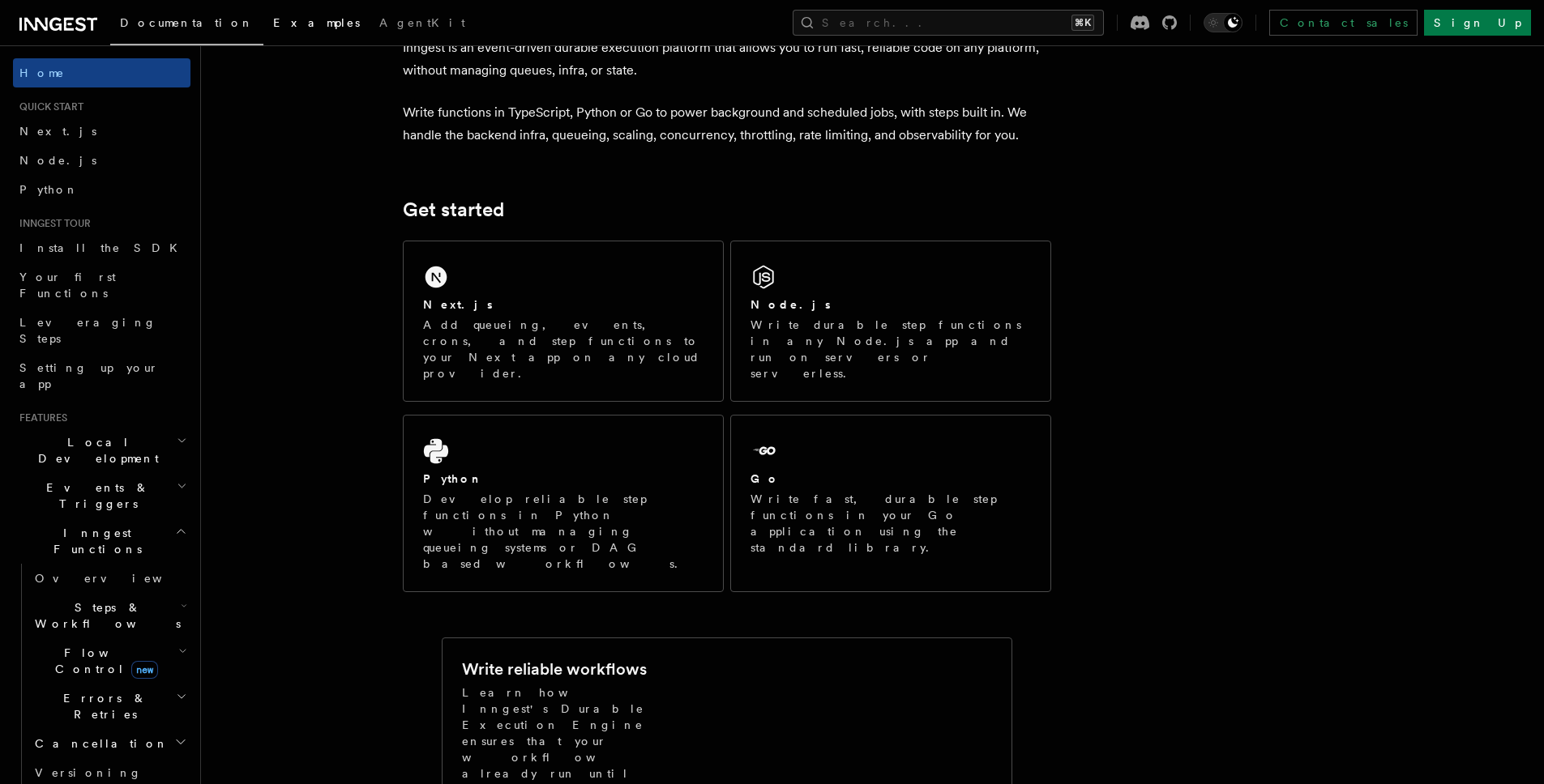
click at [273, 27] on span "Examples" at bounding box center [316, 22] width 86 height 13
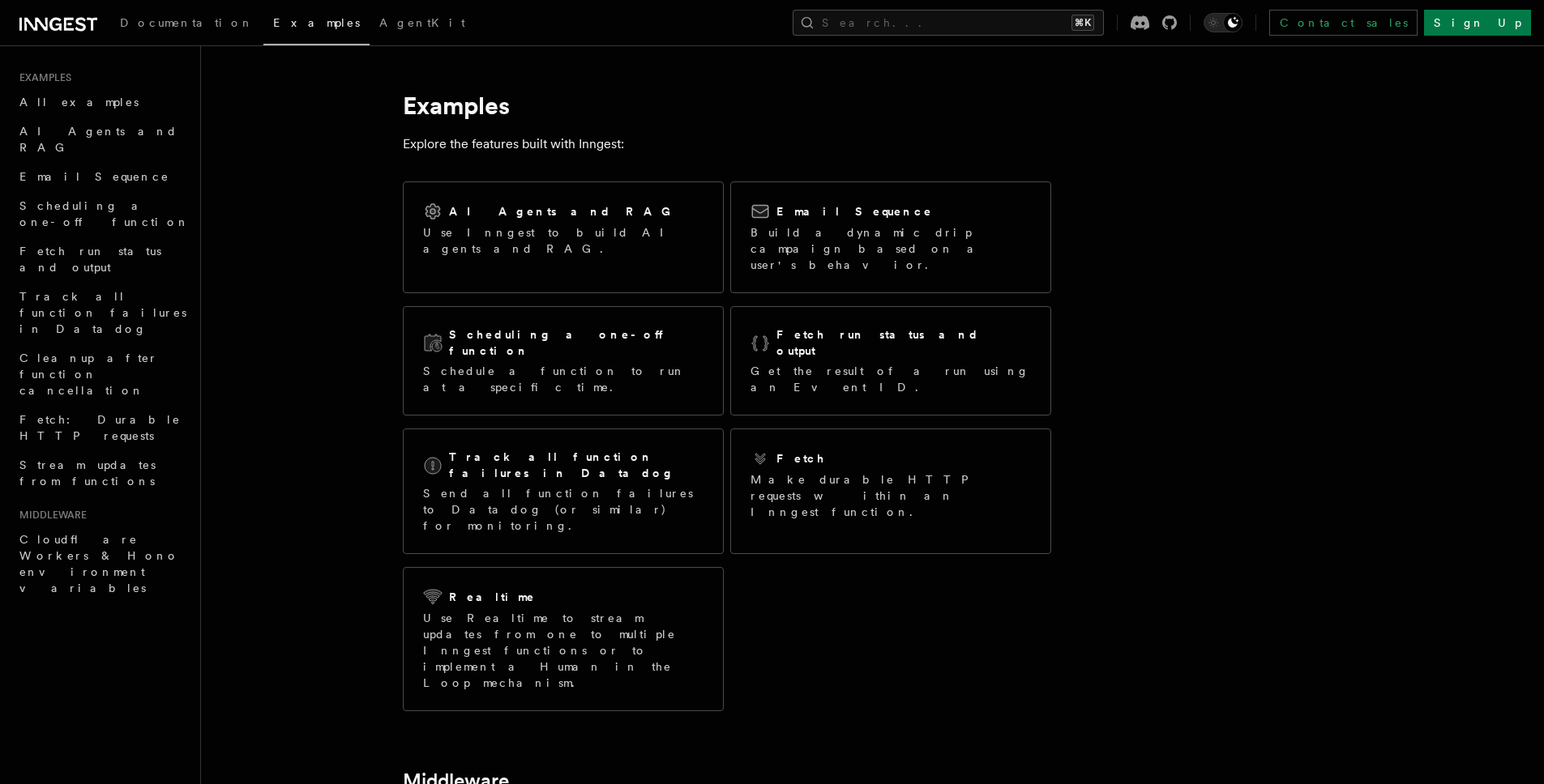
click at [55, 33] on icon at bounding box center [59, 24] width 78 height 20
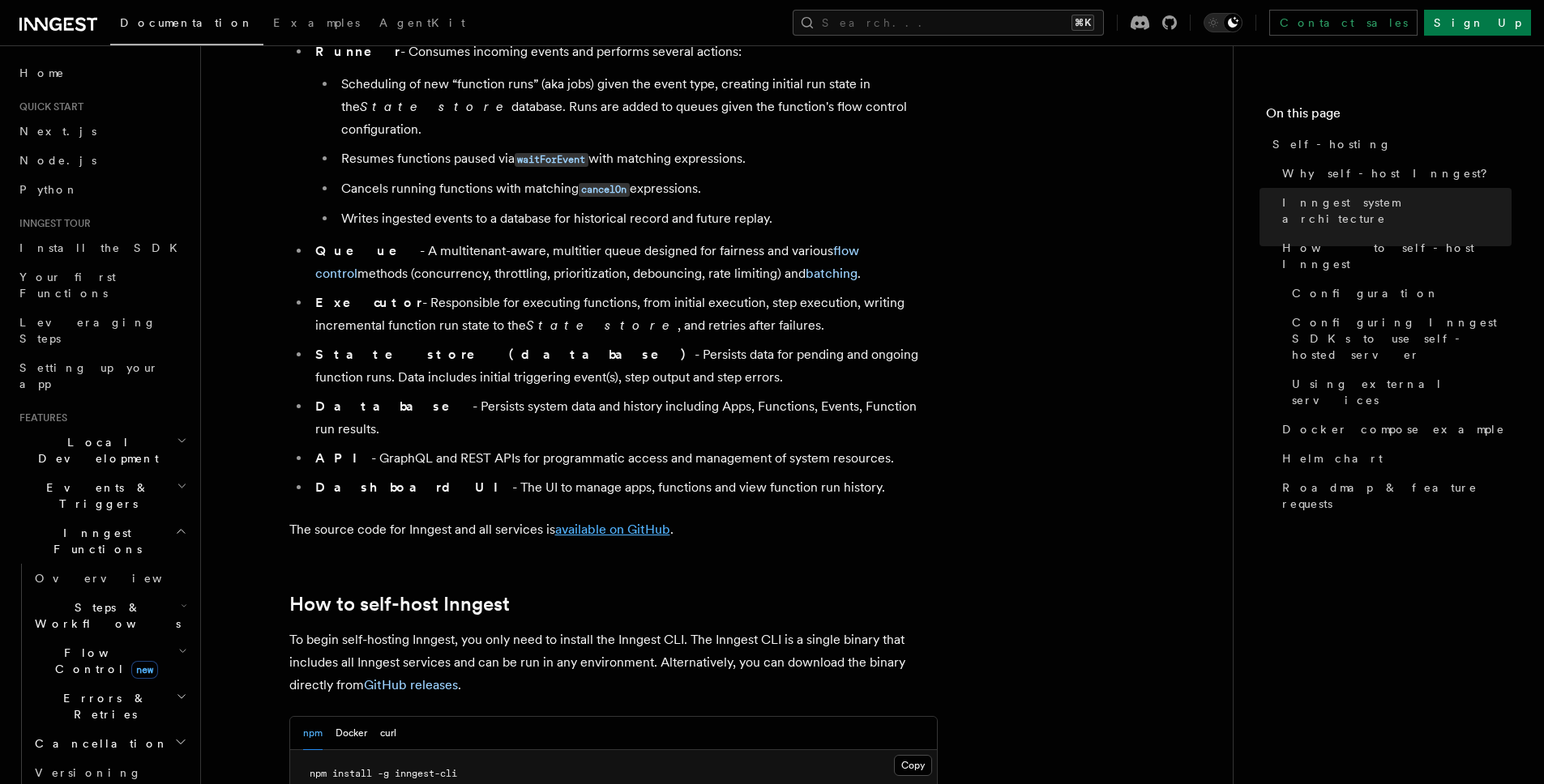
scroll to position [1138, 0]
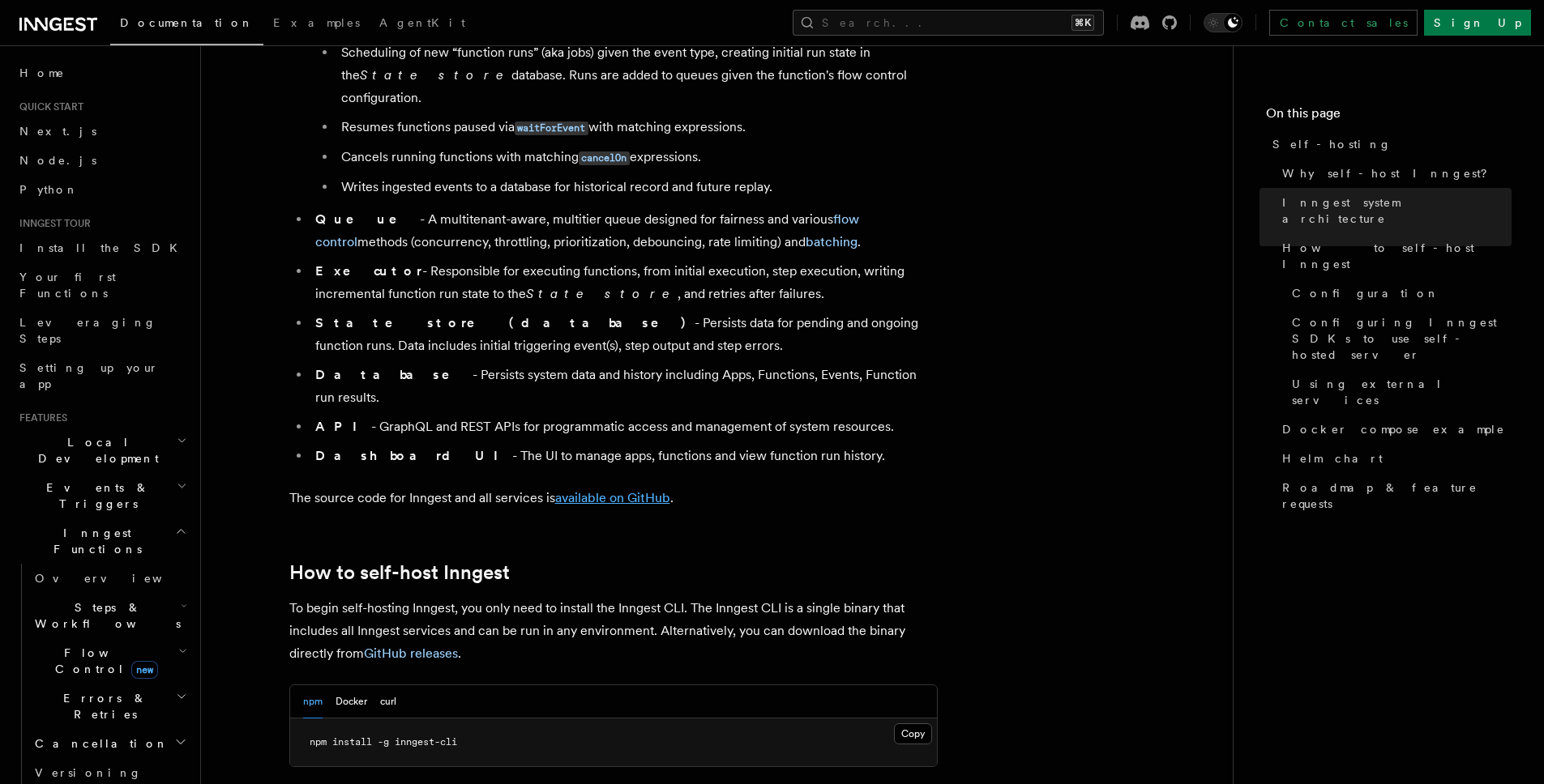
click at [627, 490] on link "available on GitHub" at bounding box center [613, 498] width 115 height 16
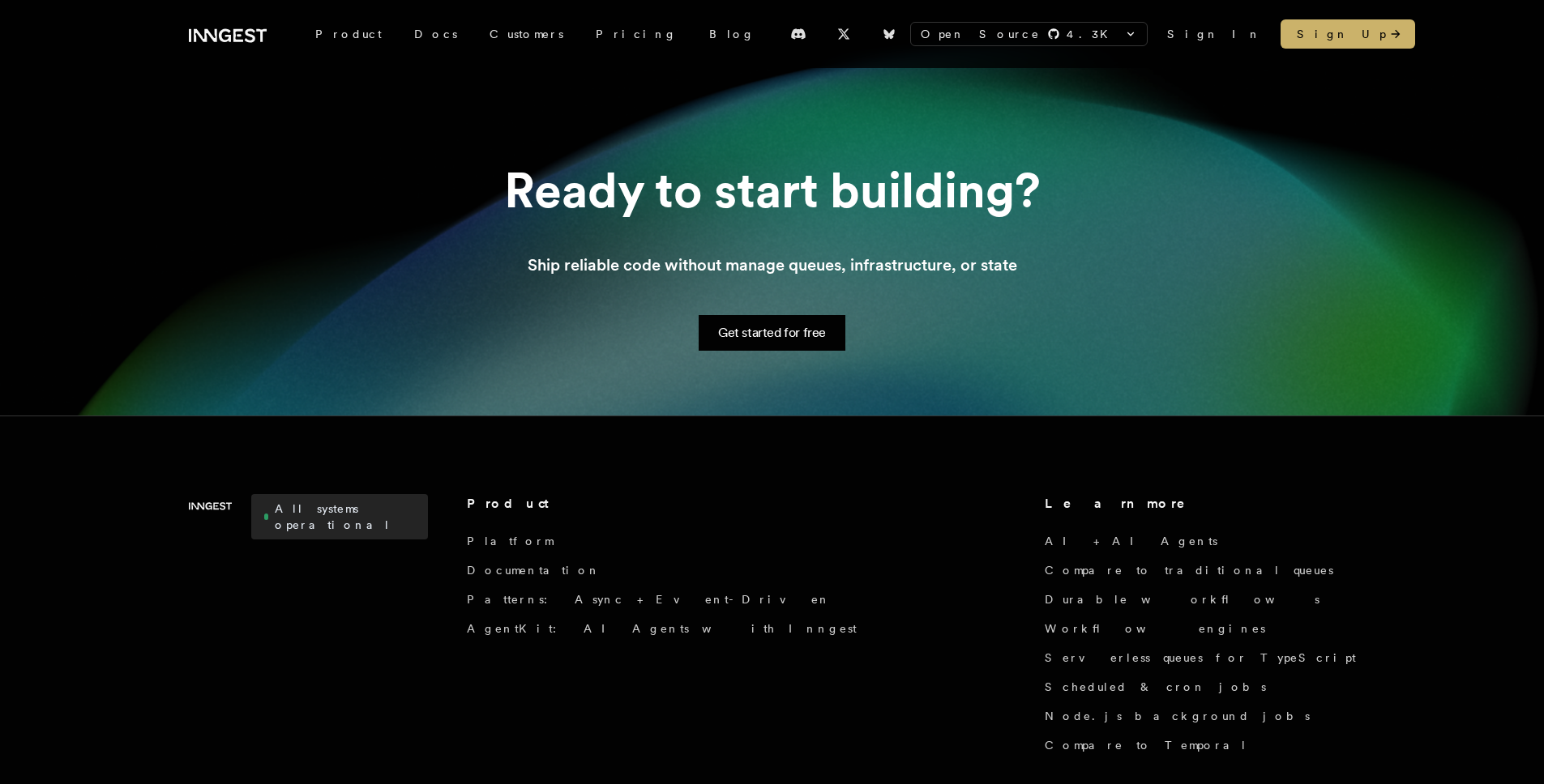
scroll to position [1260, 0]
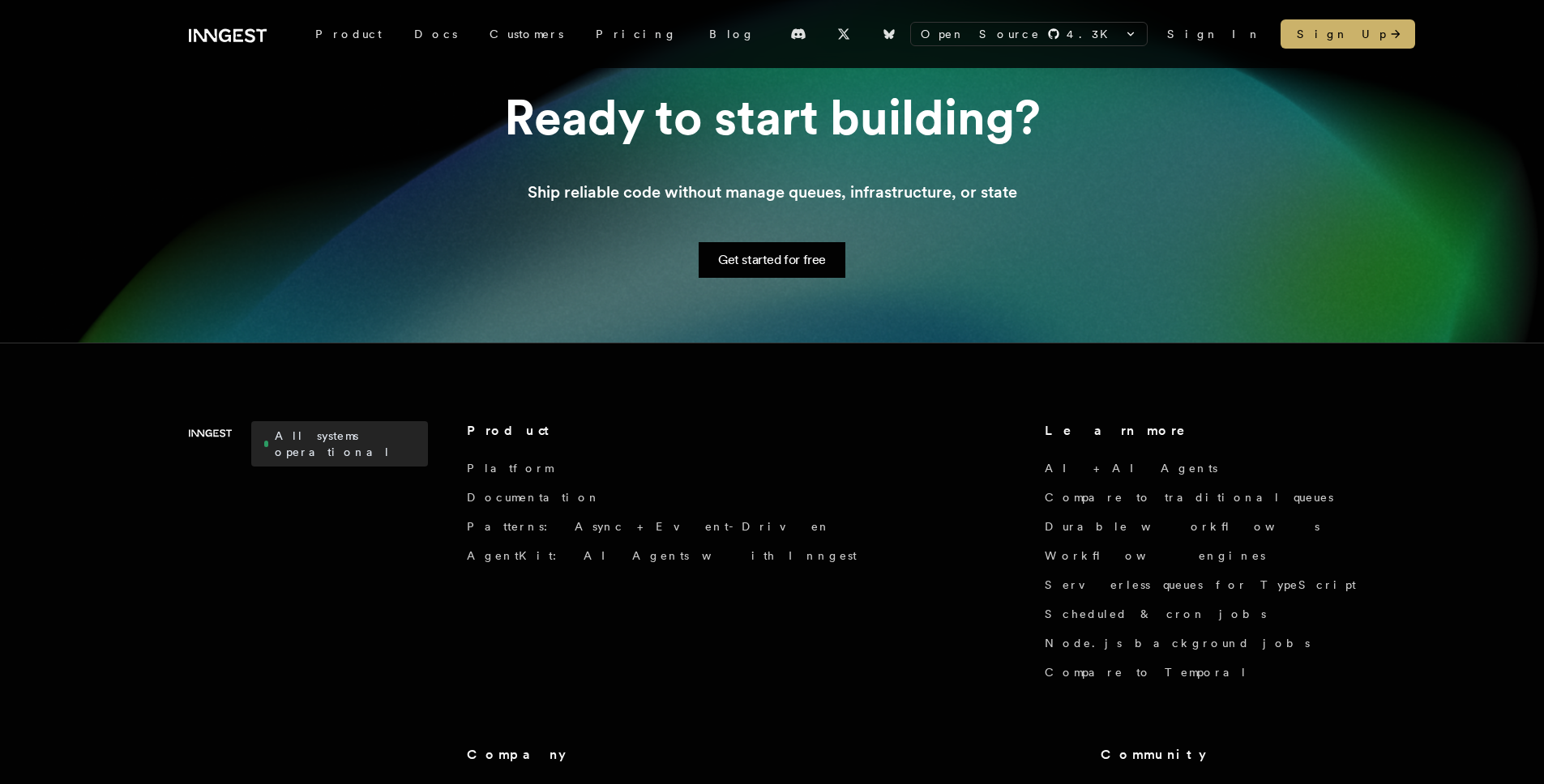
click at [531, 529] on link "Patterns: Async + Event-Driven" at bounding box center [648, 526] width 364 height 16
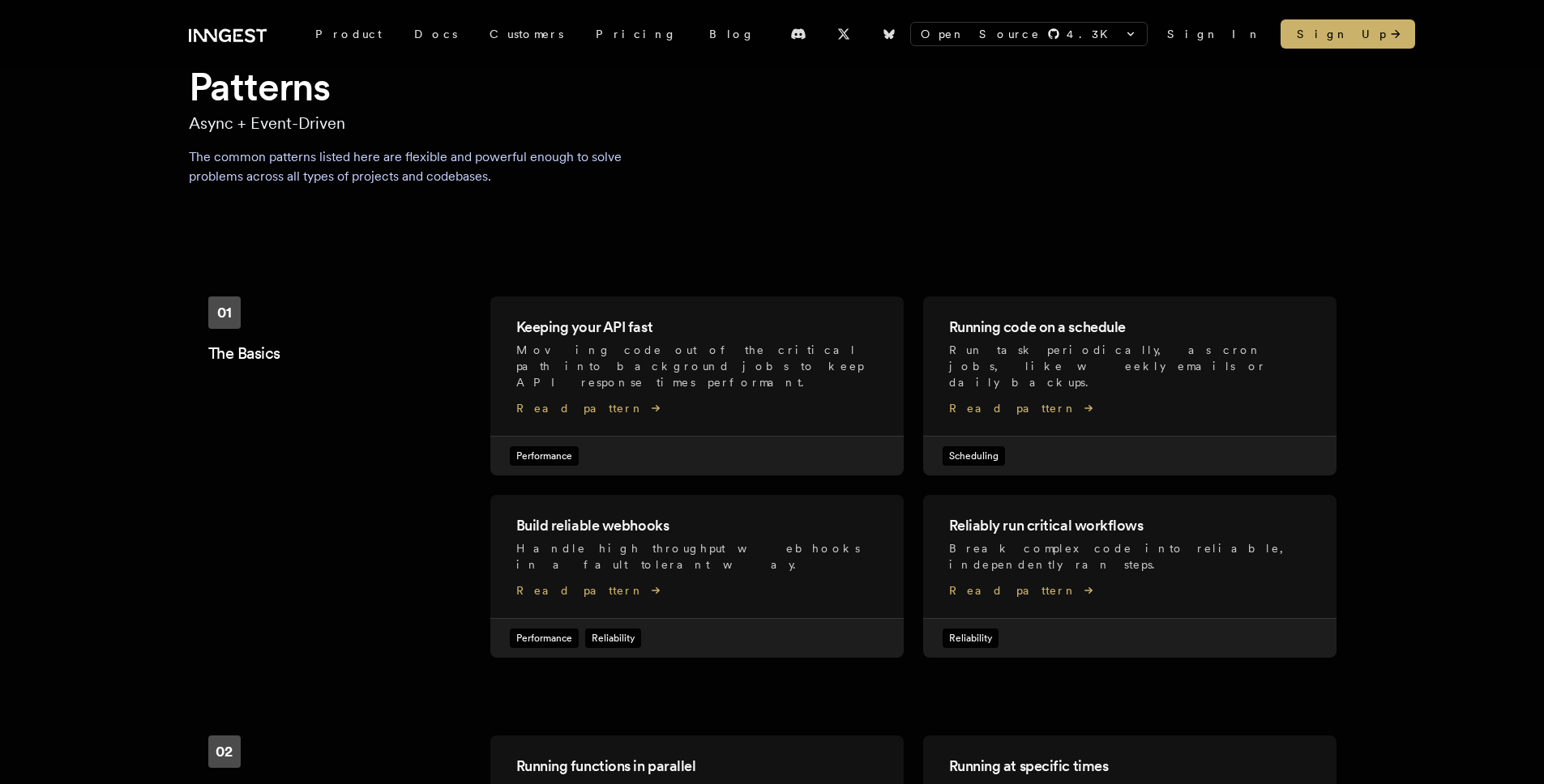
scroll to position [99, 0]
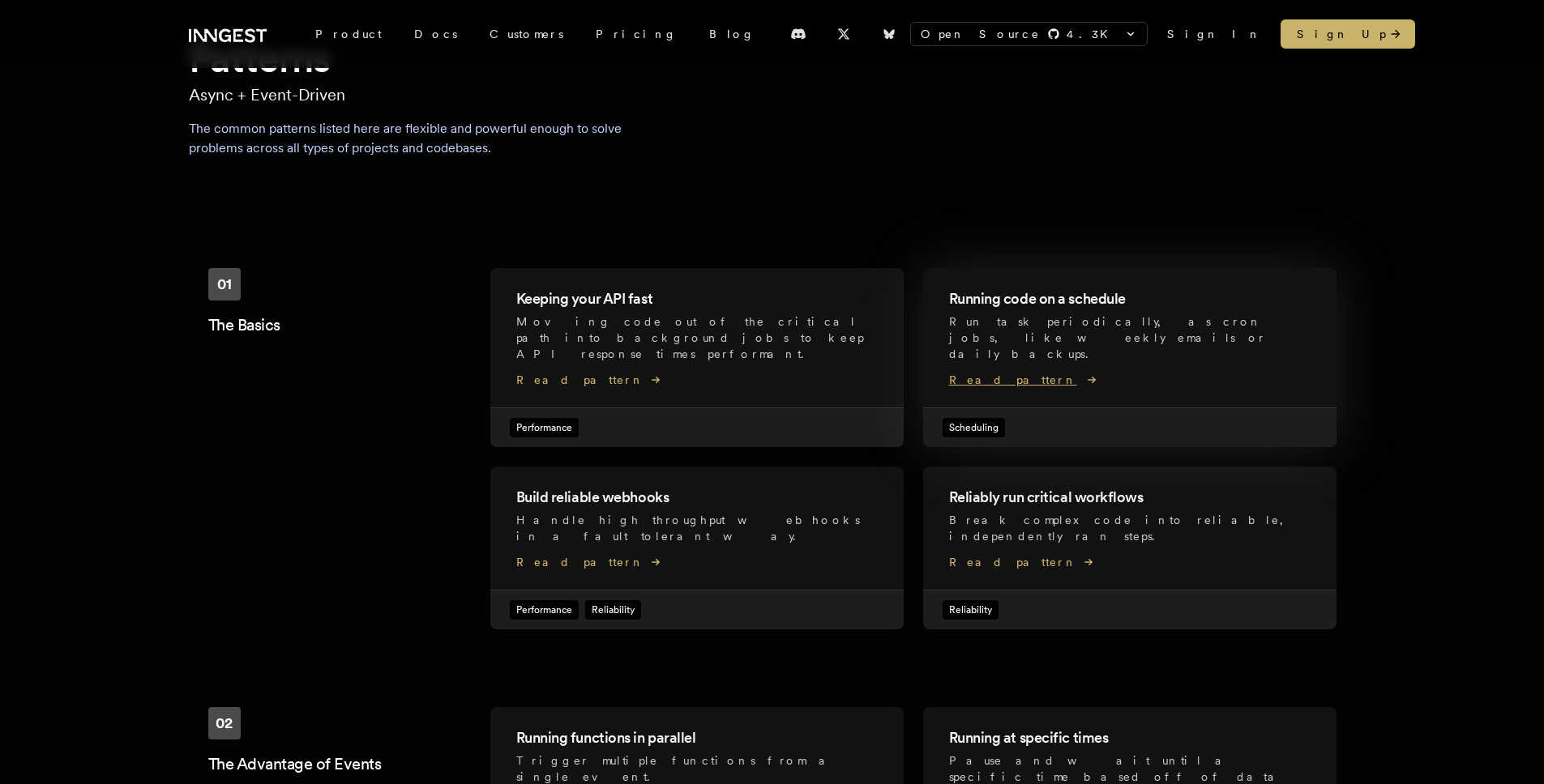
click at [1001, 372] on span "Read pattern" at bounding box center [1130, 379] width 361 height 16
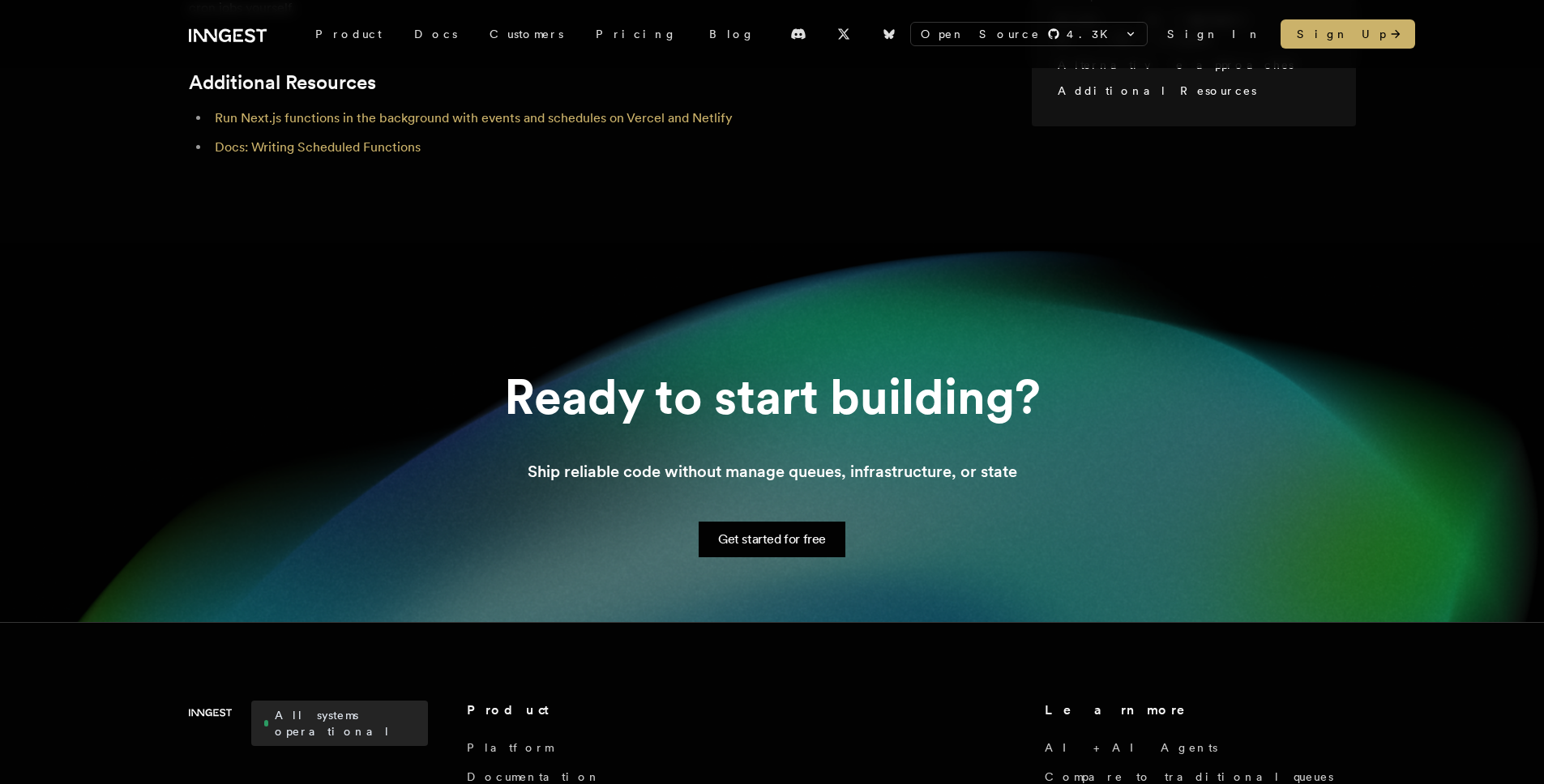
scroll to position [1876, 0]
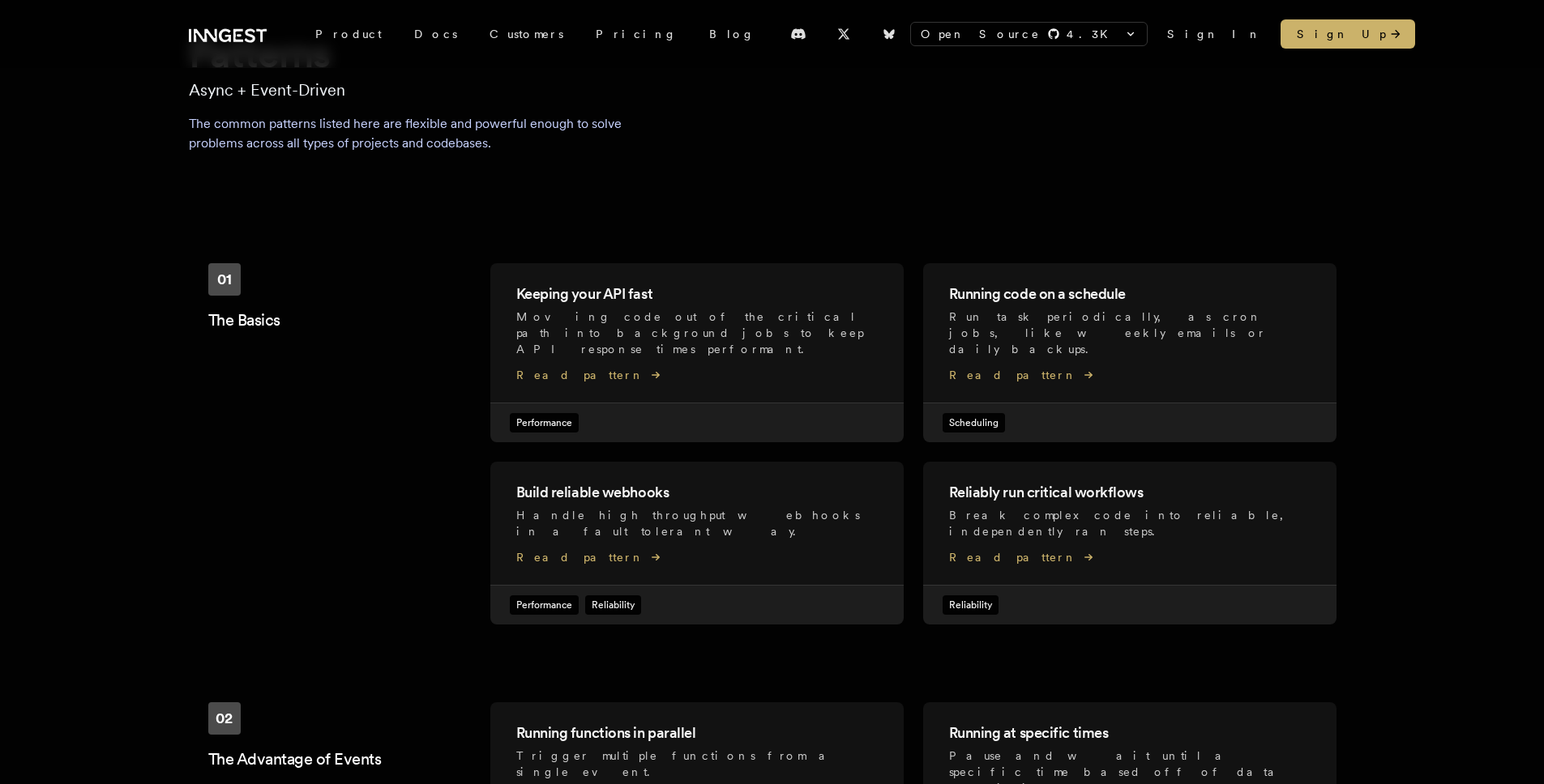
scroll to position [87, 0]
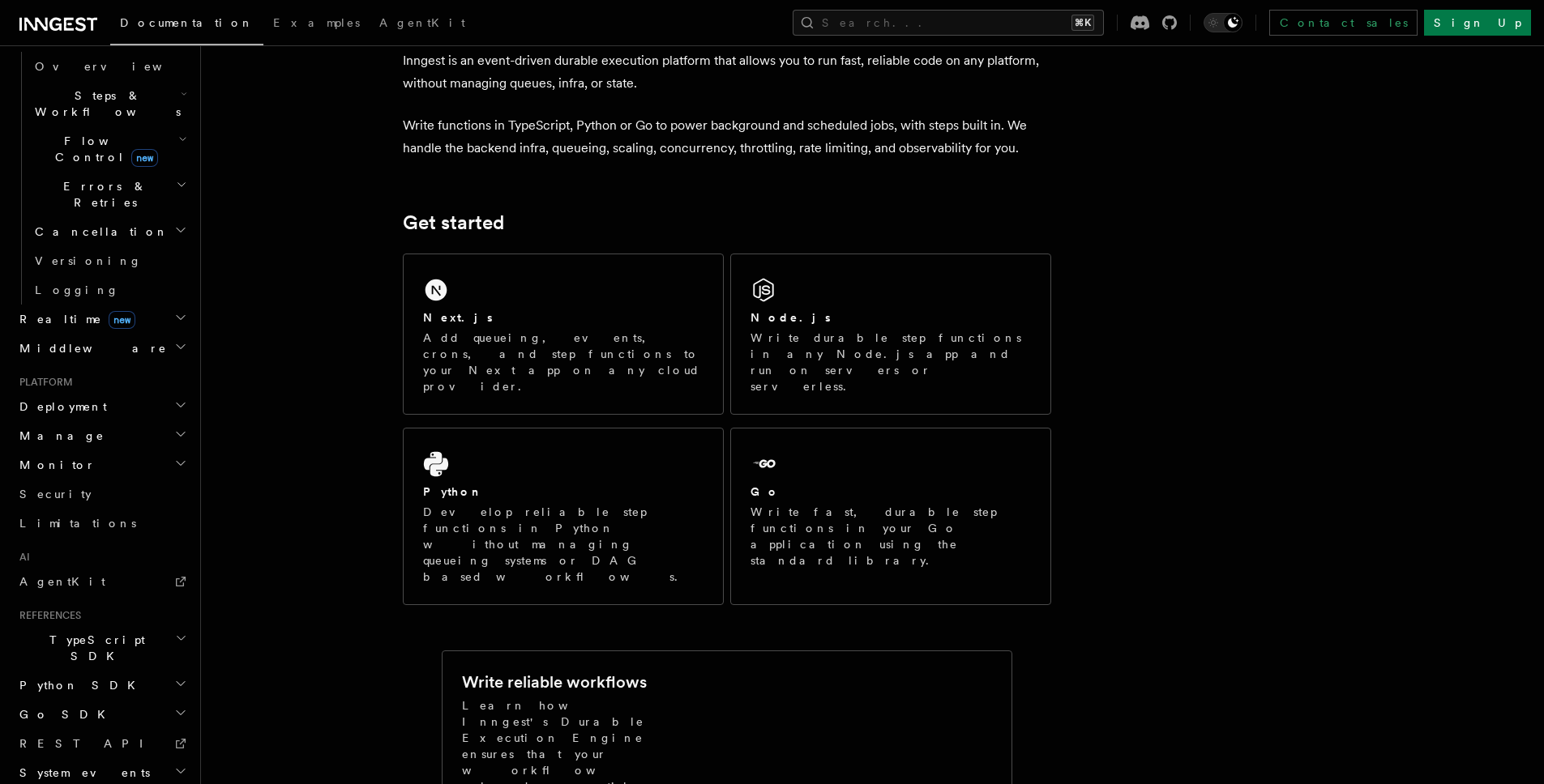
scroll to position [296, 0]
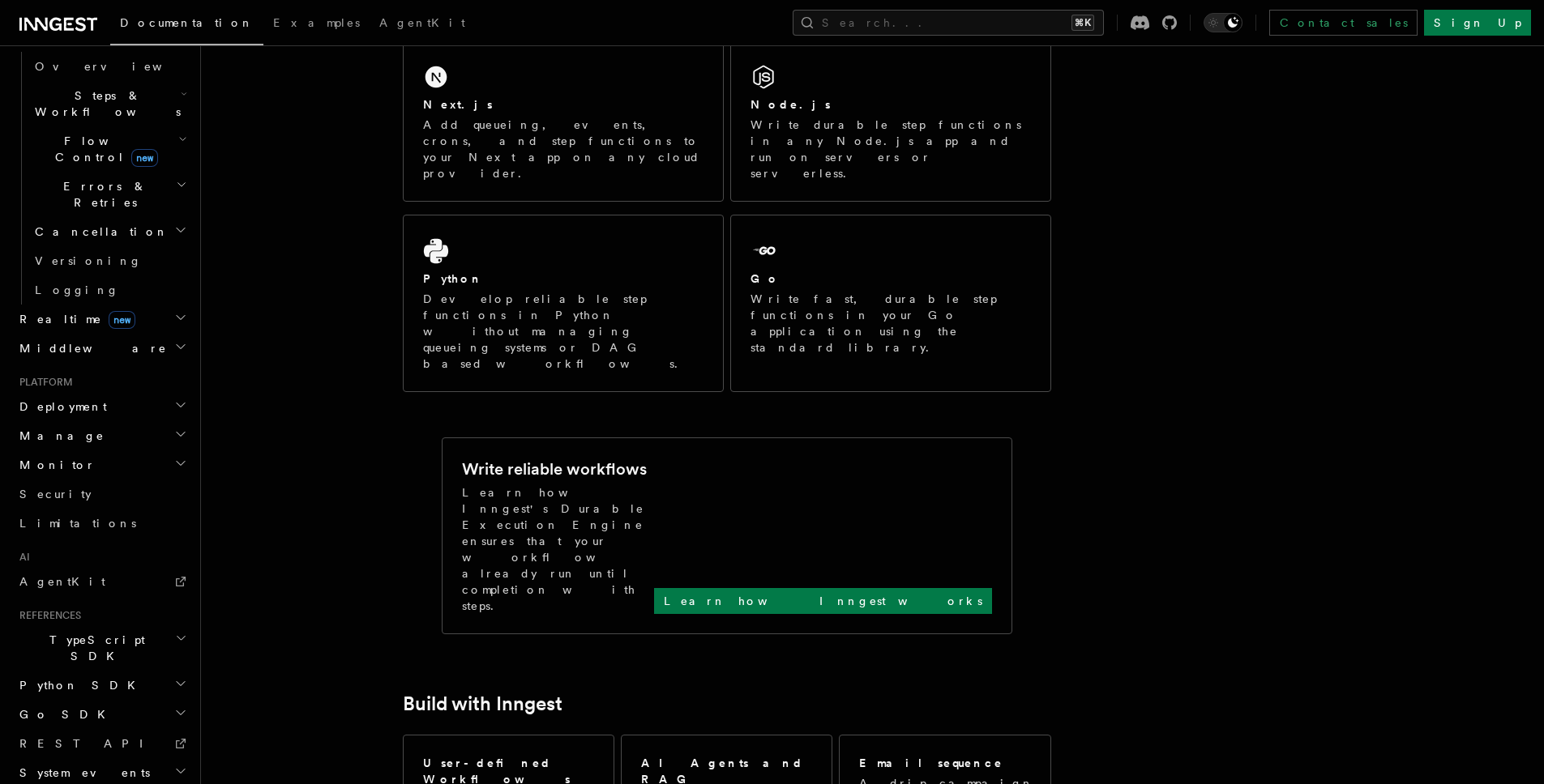
click at [99, 700] on h2 "Go SDK" at bounding box center [101, 714] width 177 height 29
click at [106, 729] on link "Reference" at bounding box center [110, 743] width 162 height 29
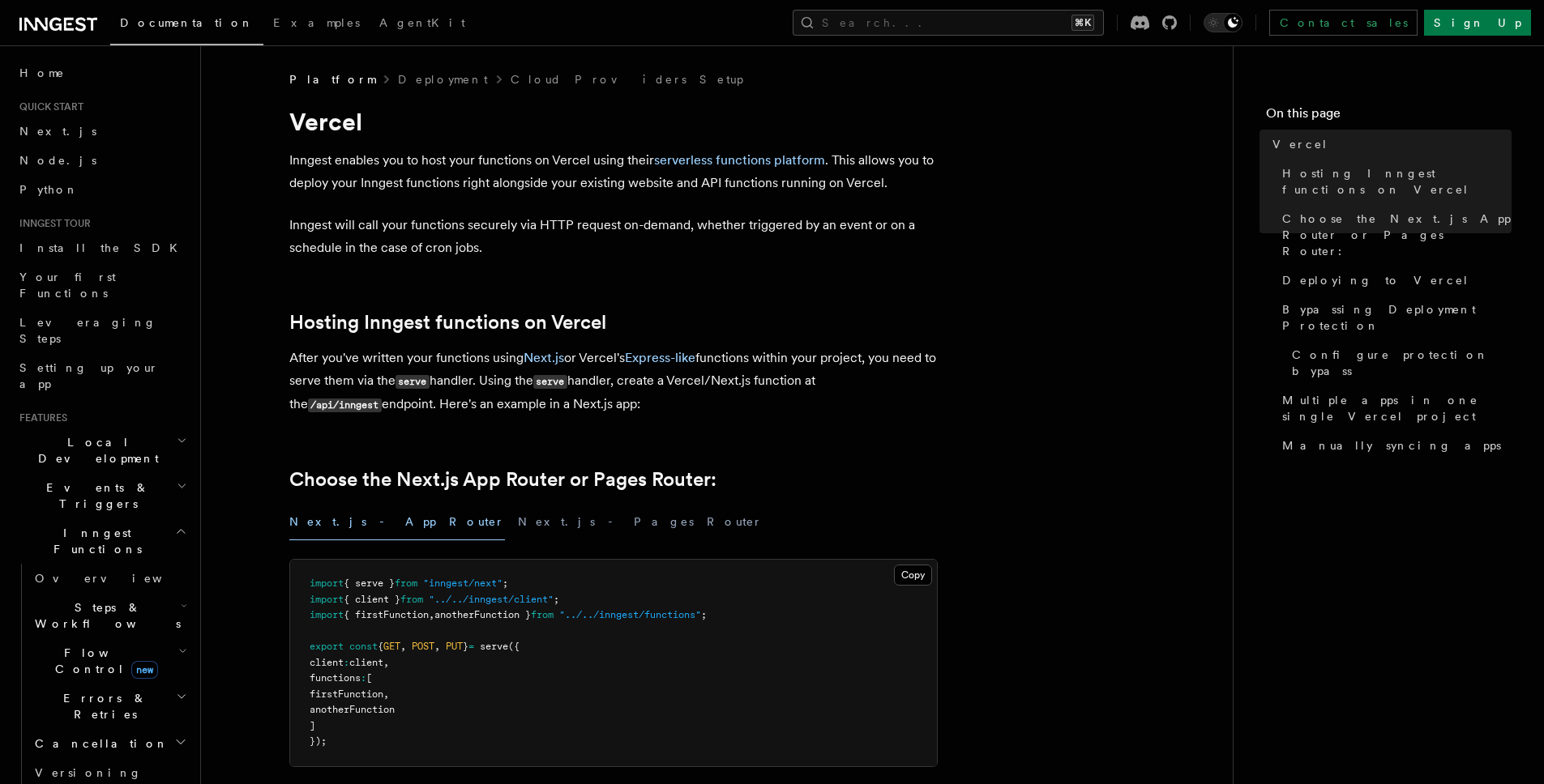
click at [77, 33] on icon at bounding box center [59, 24] width 78 height 20
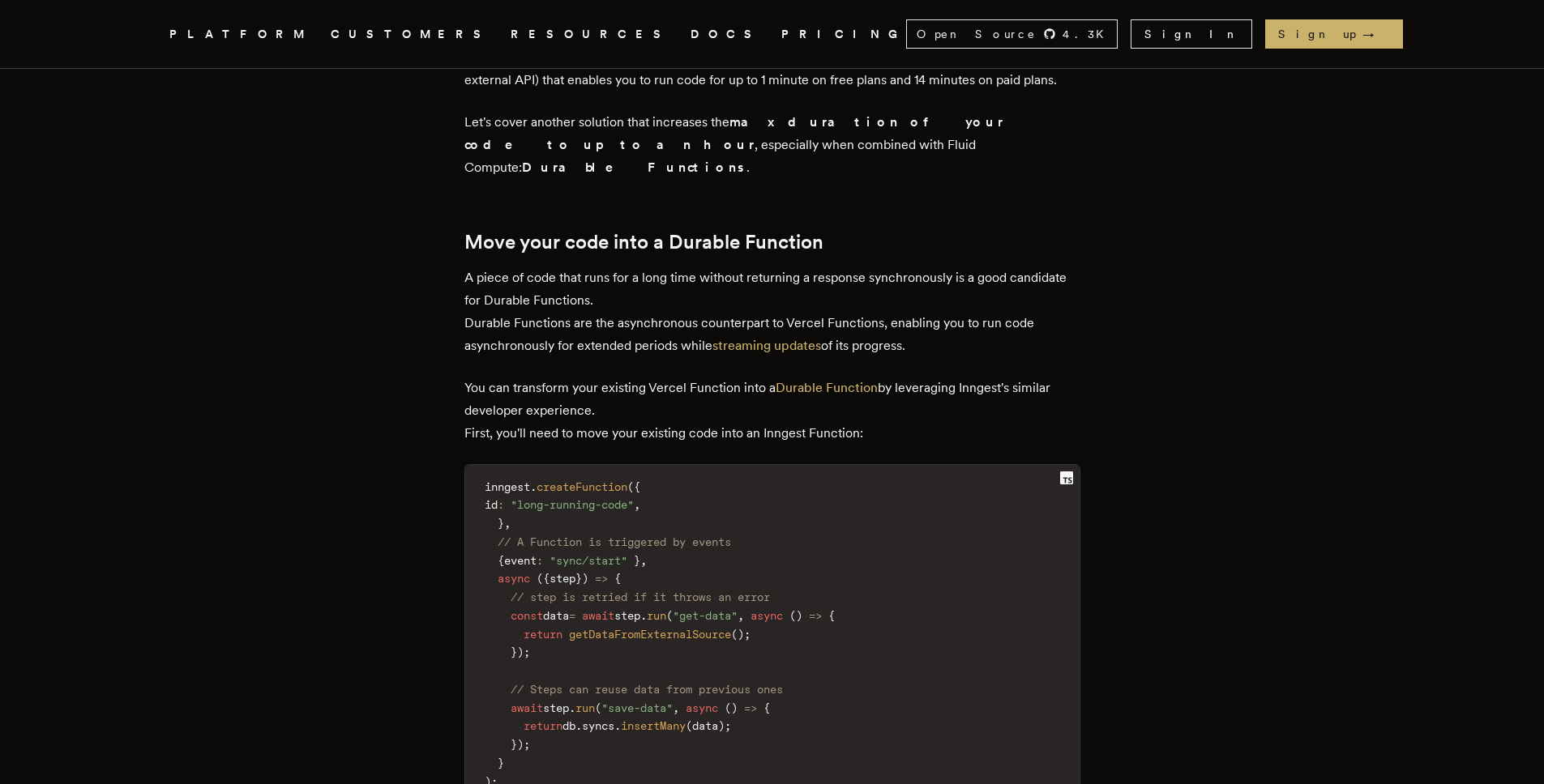
scroll to position [2094, 0]
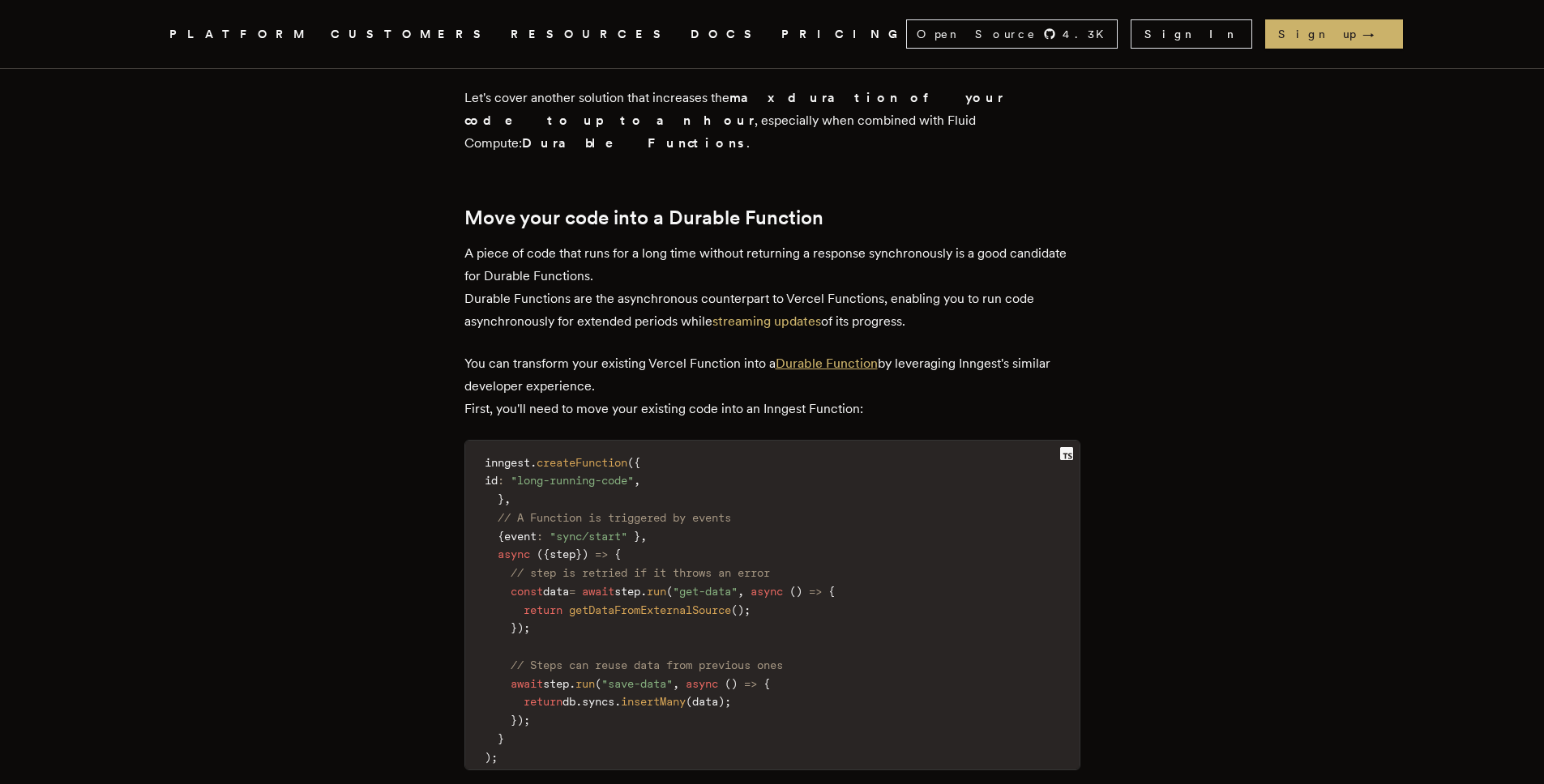
click at [837, 356] on link "Durable Function" at bounding box center [827, 363] width 102 height 16
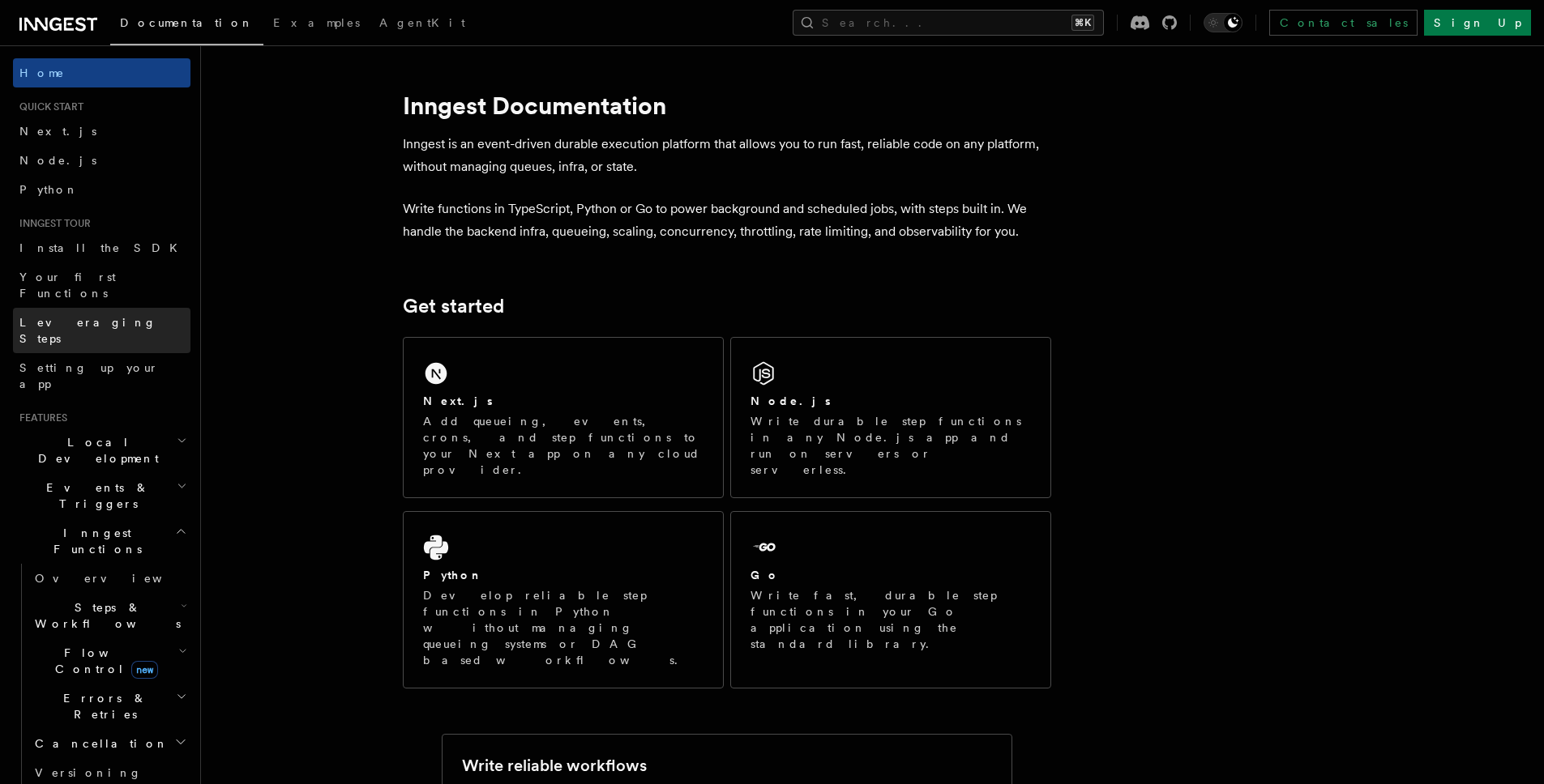
click at [107, 316] on link "Leveraging Steps" at bounding box center [101, 330] width 177 height 46
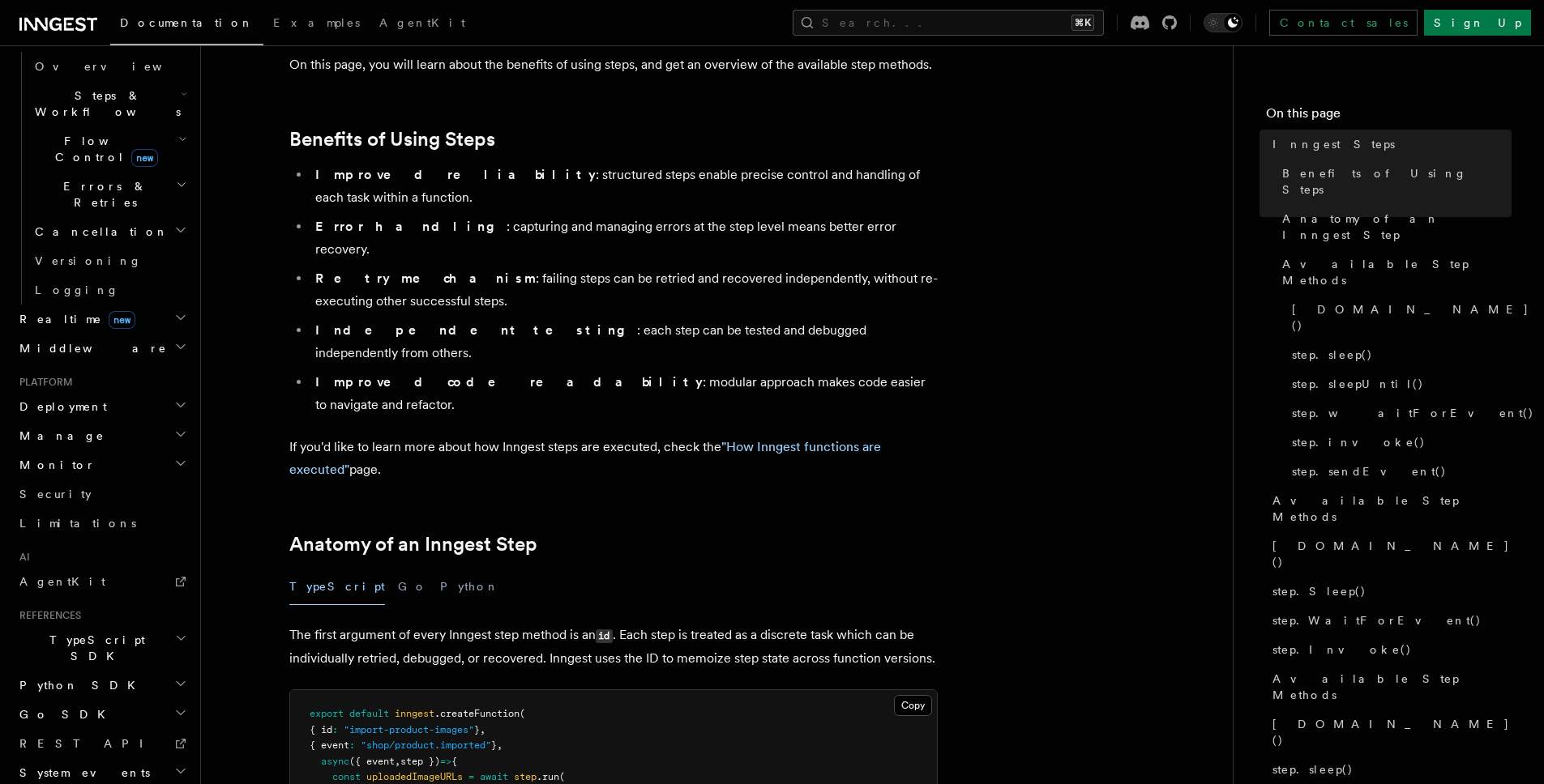
scroll to position [233, 0]
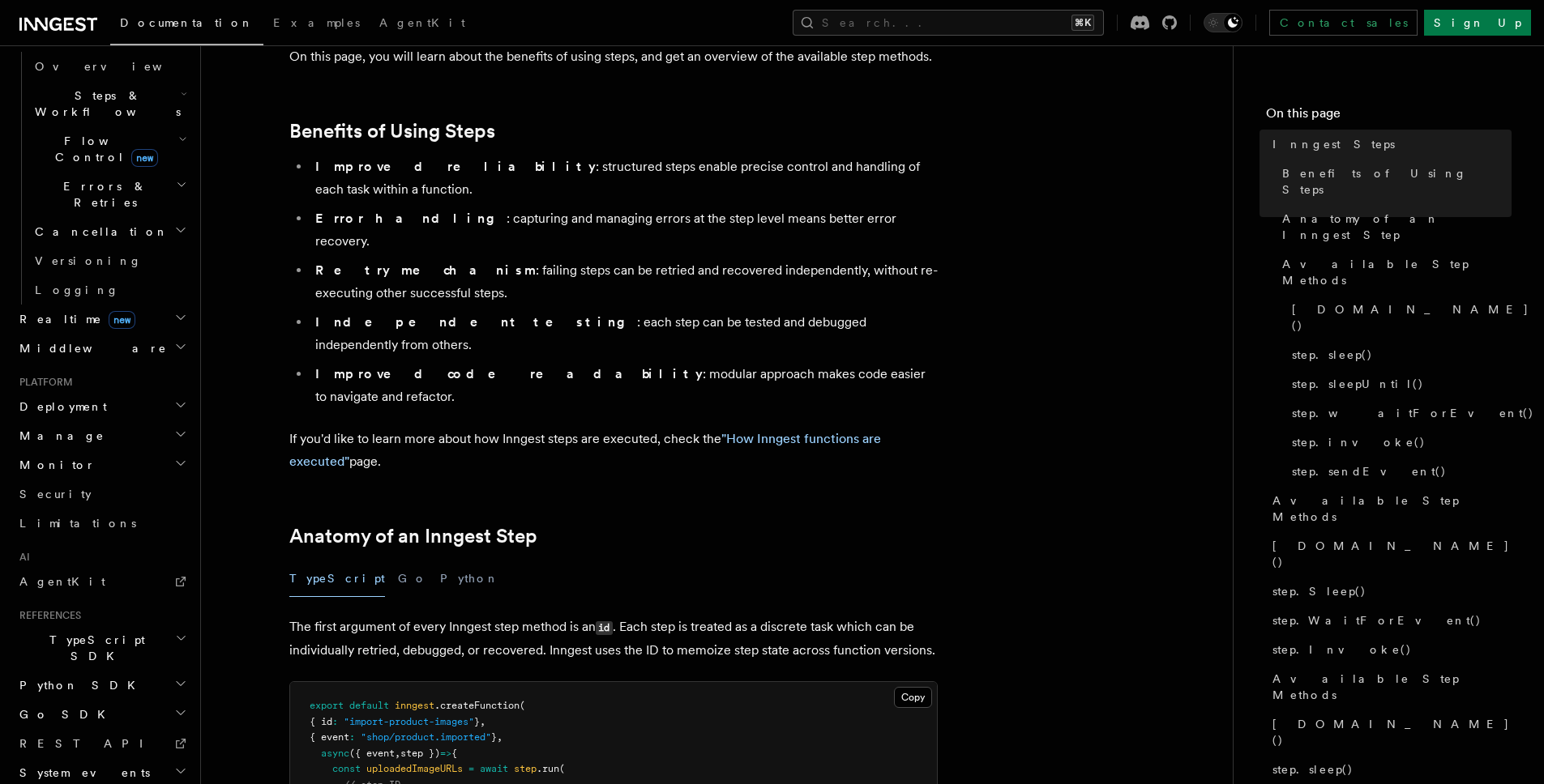
click at [83, 451] on h2 "Monitor" at bounding box center [101, 464] width 177 height 29
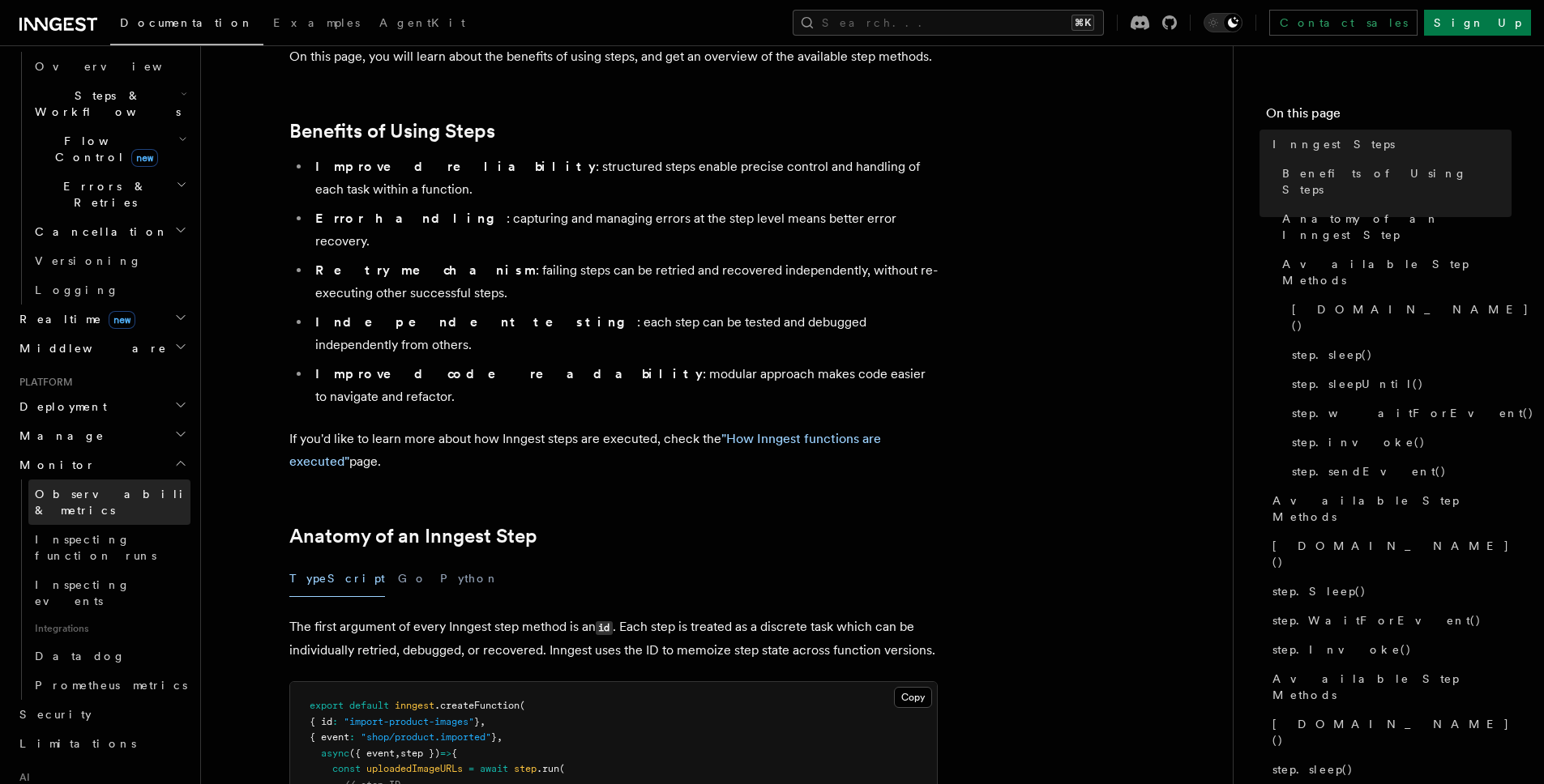
click at [98, 488] on span "Observability & metrics" at bounding box center [119, 502] width 167 height 29
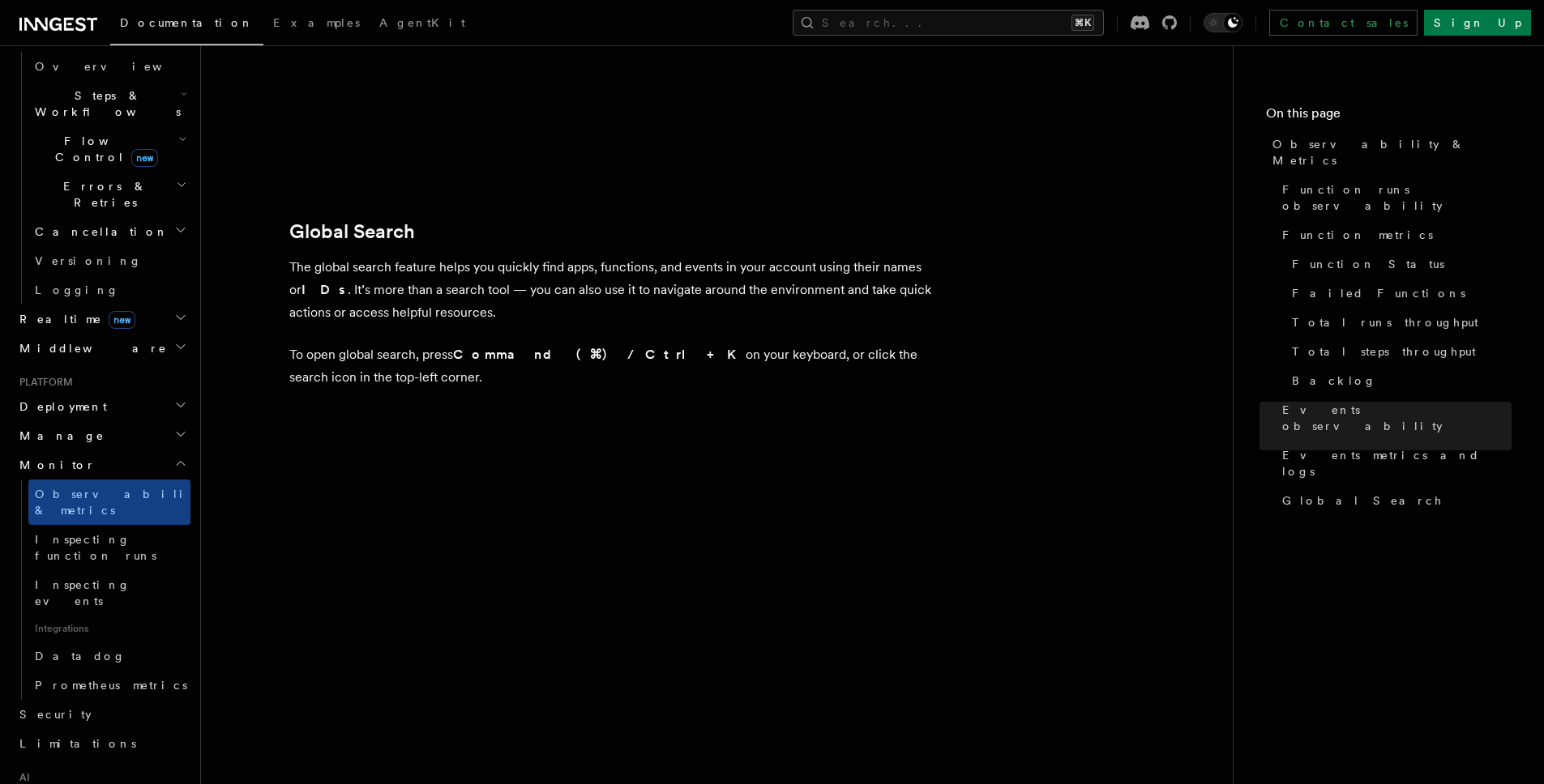
scroll to position [5354, 0]
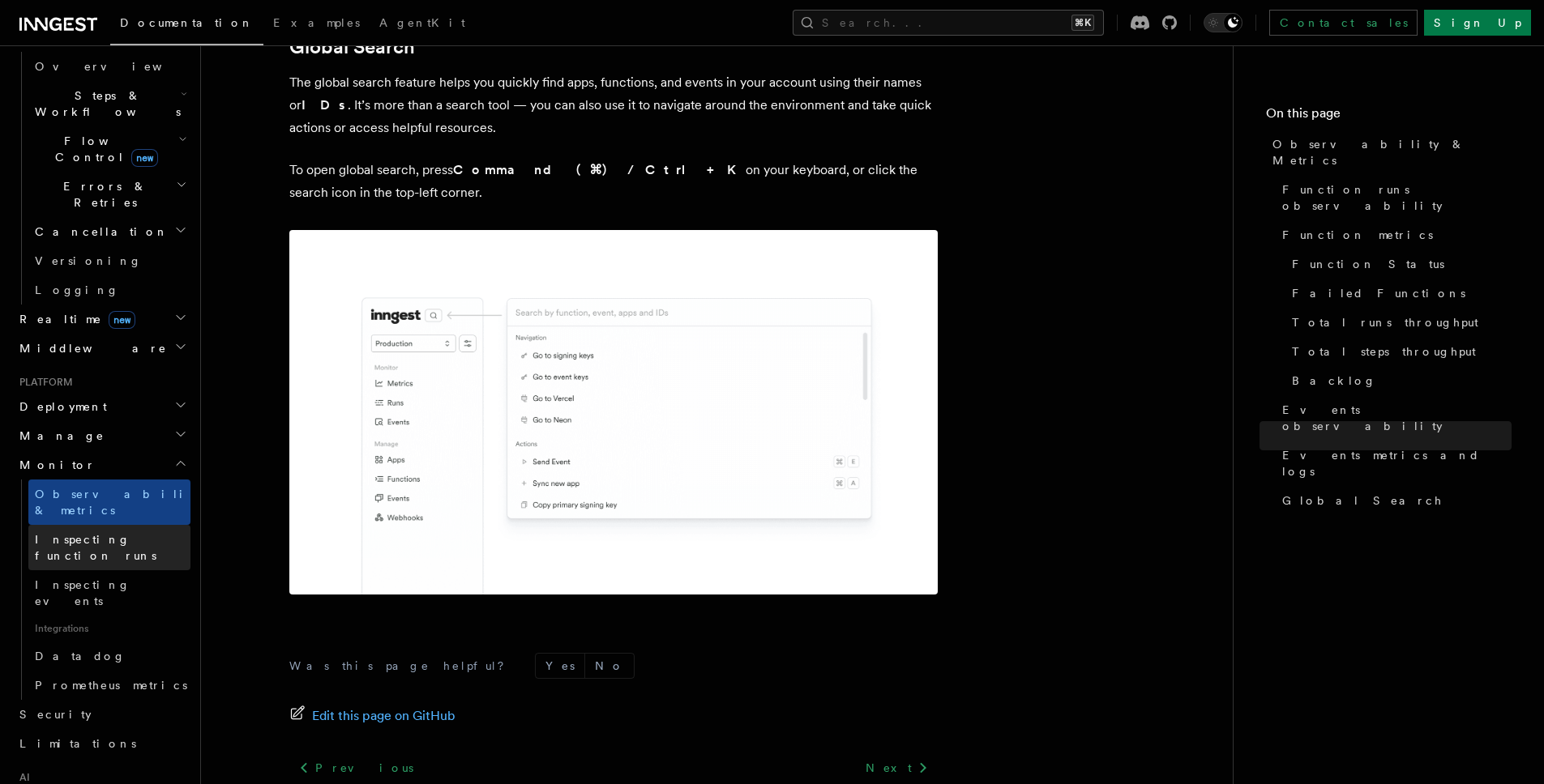
click at [140, 525] on link "Inspecting function runs" at bounding box center [110, 547] width 162 height 46
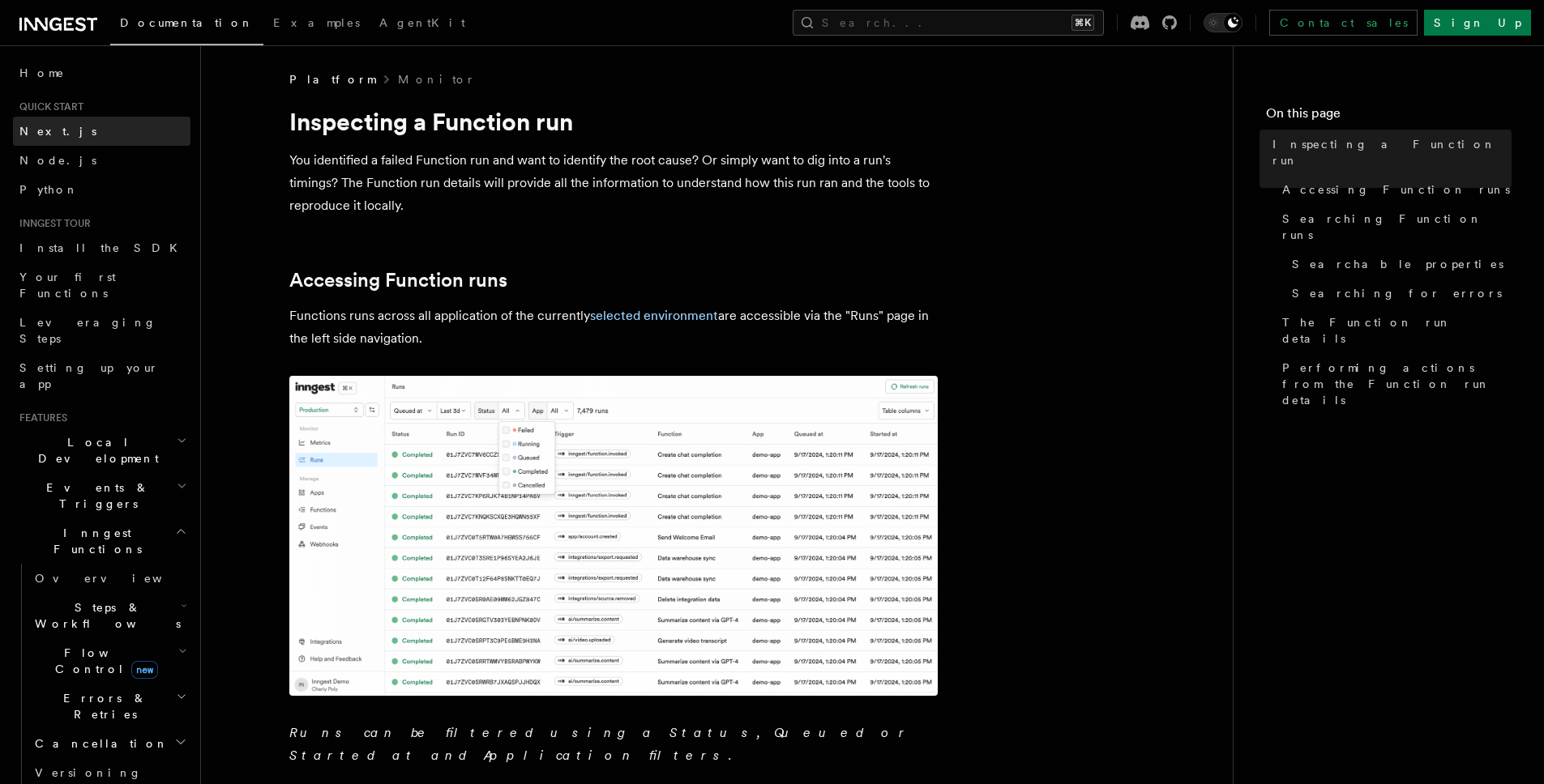
click at [72, 143] on link "Next.js" at bounding box center [101, 131] width 177 height 29
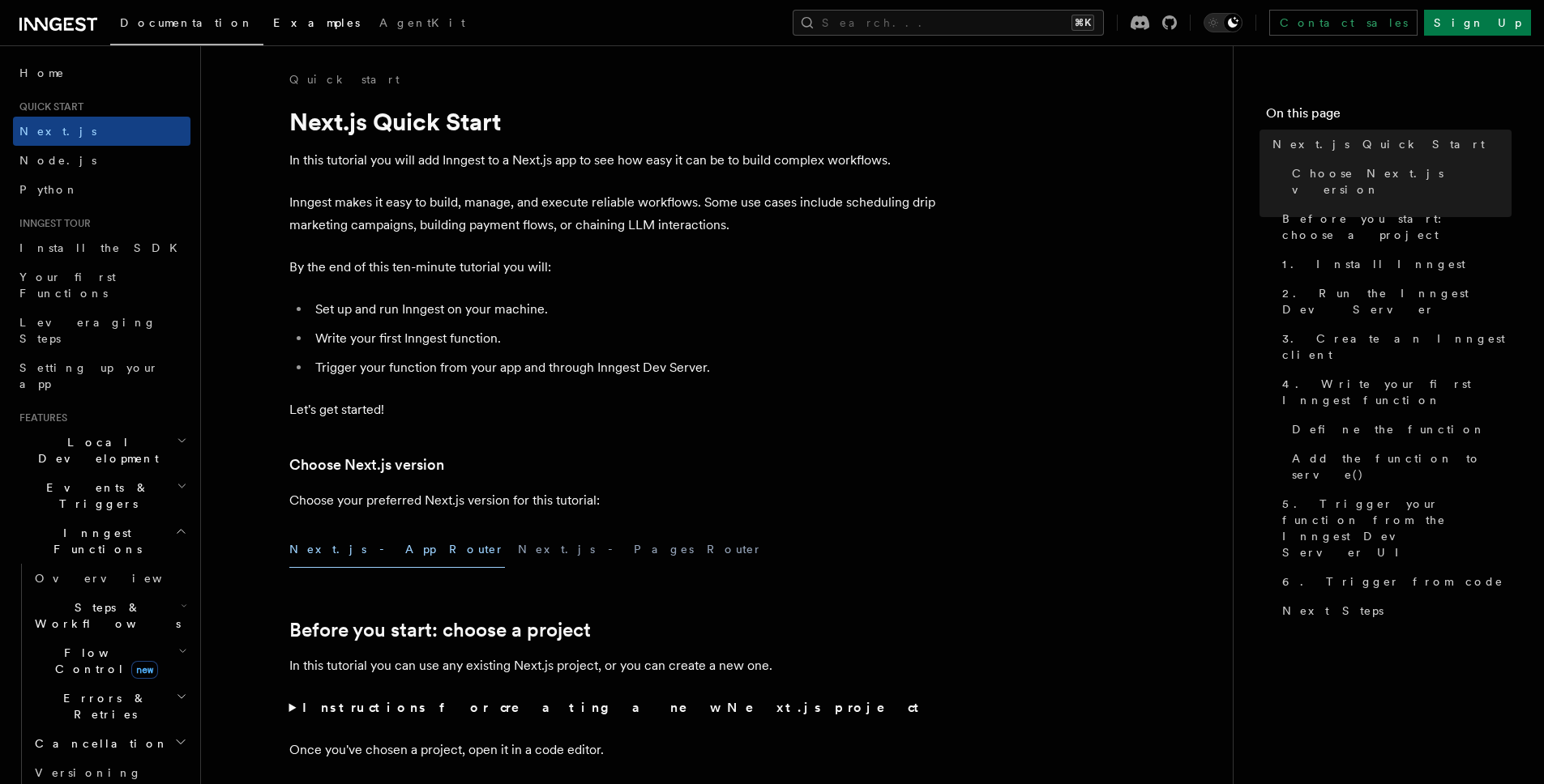
click at [273, 23] on span "Examples" at bounding box center [316, 22] width 86 height 13
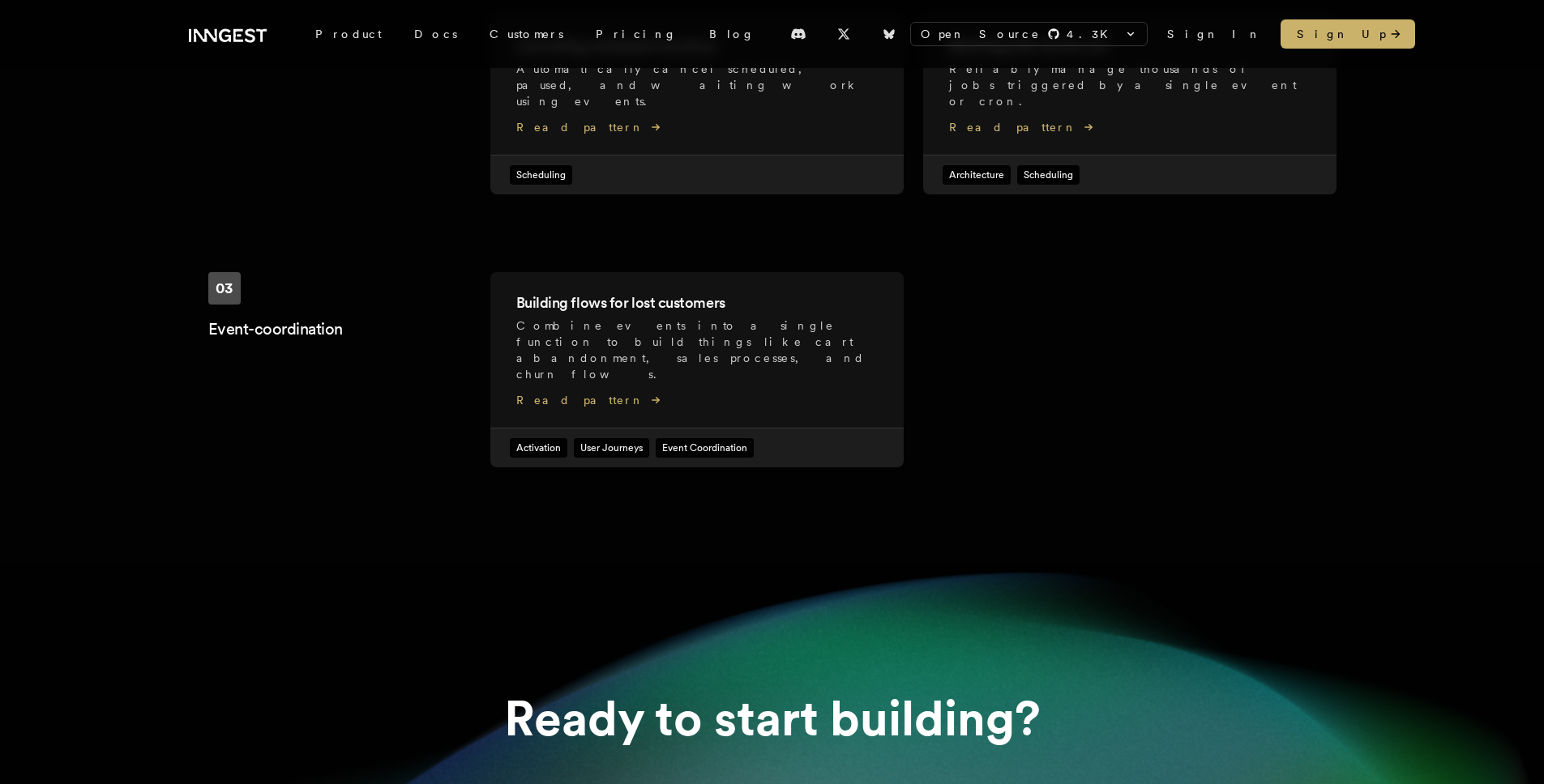
scroll to position [1405, 0]
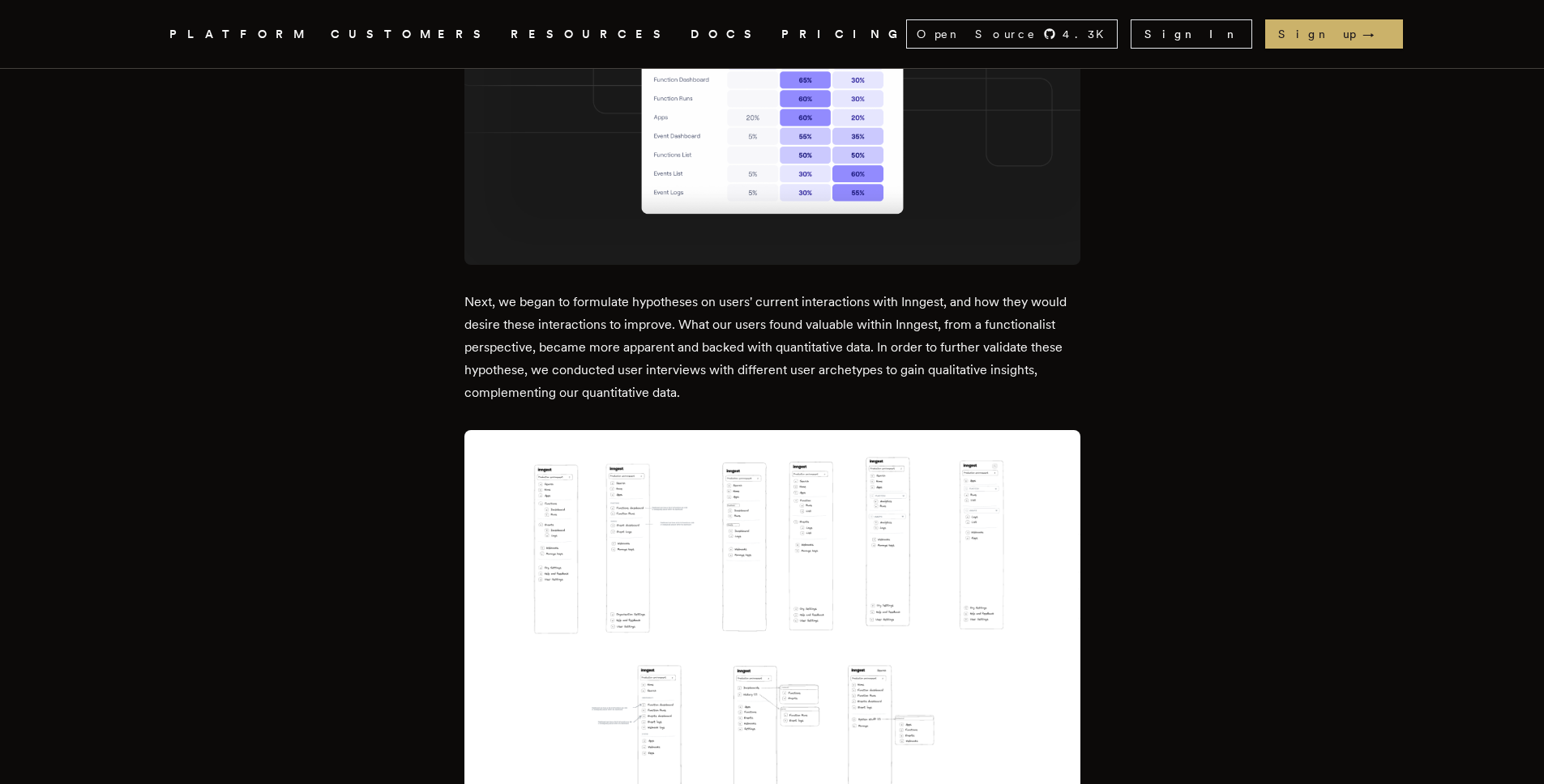
scroll to position [2442, 0]
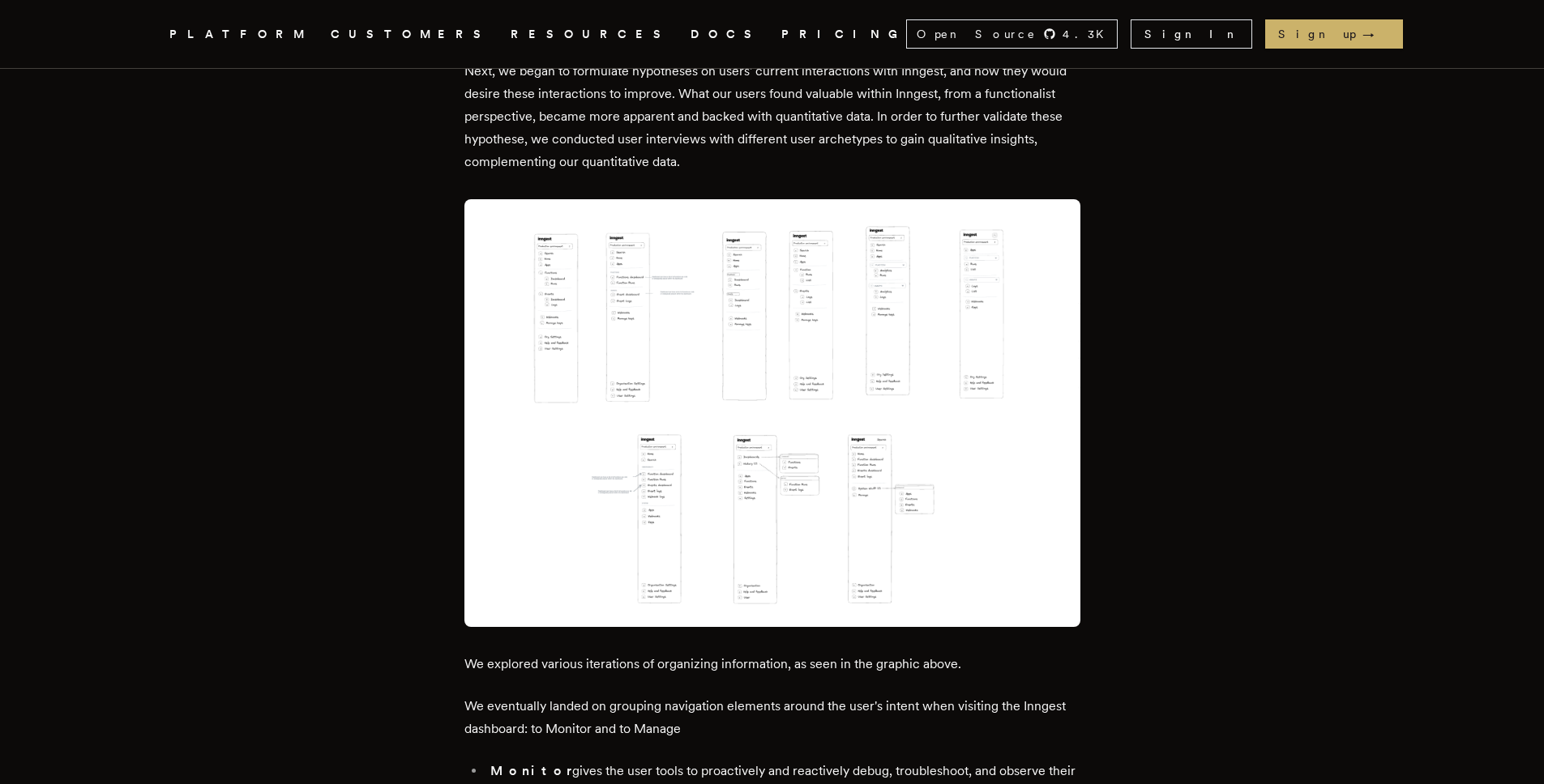
click at [663, 372] on img at bounding box center [772, 413] width 616 height 428
click at [655, 359] on img at bounding box center [772, 413] width 616 height 428
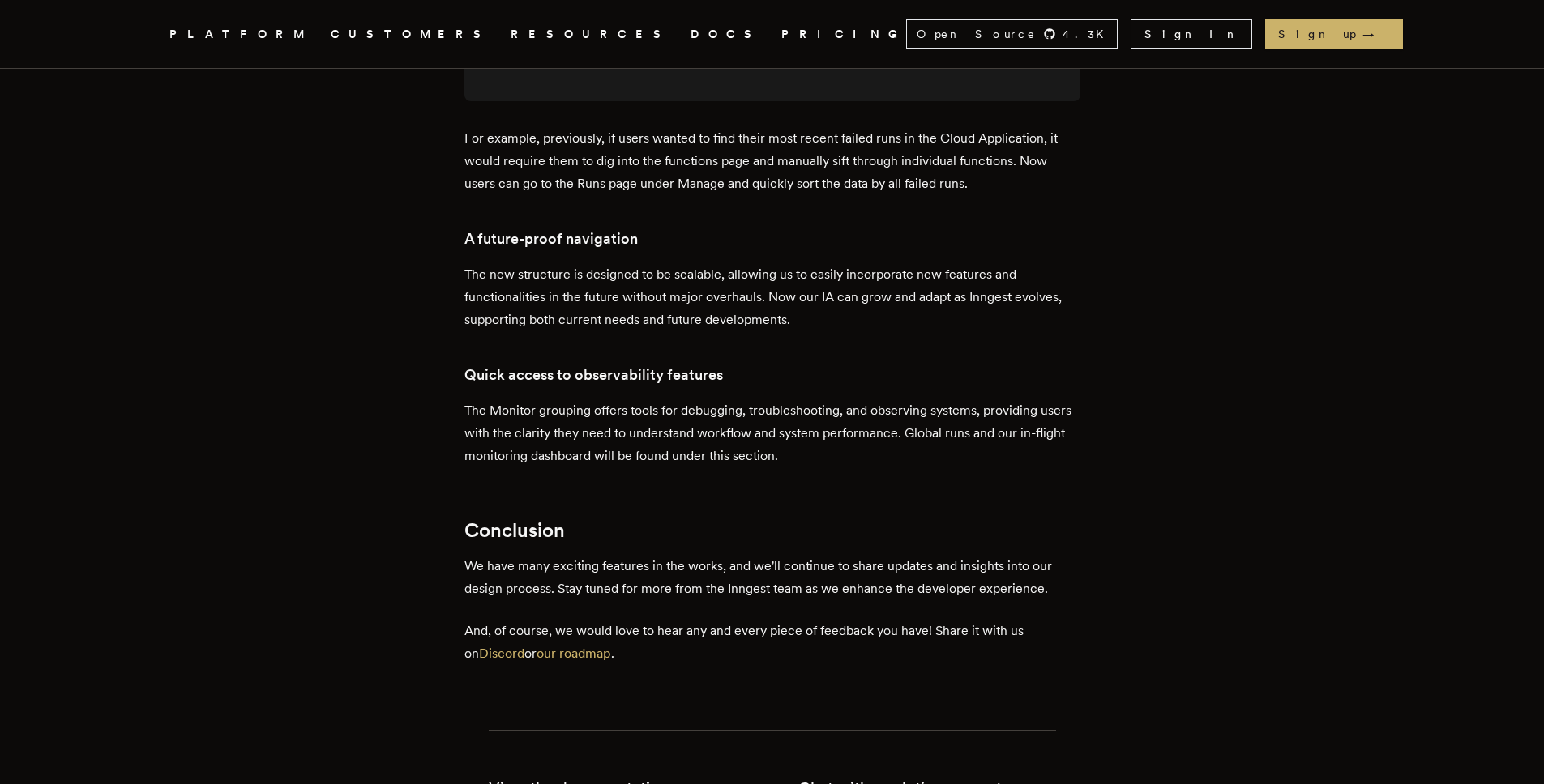
scroll to position [5487, 0]
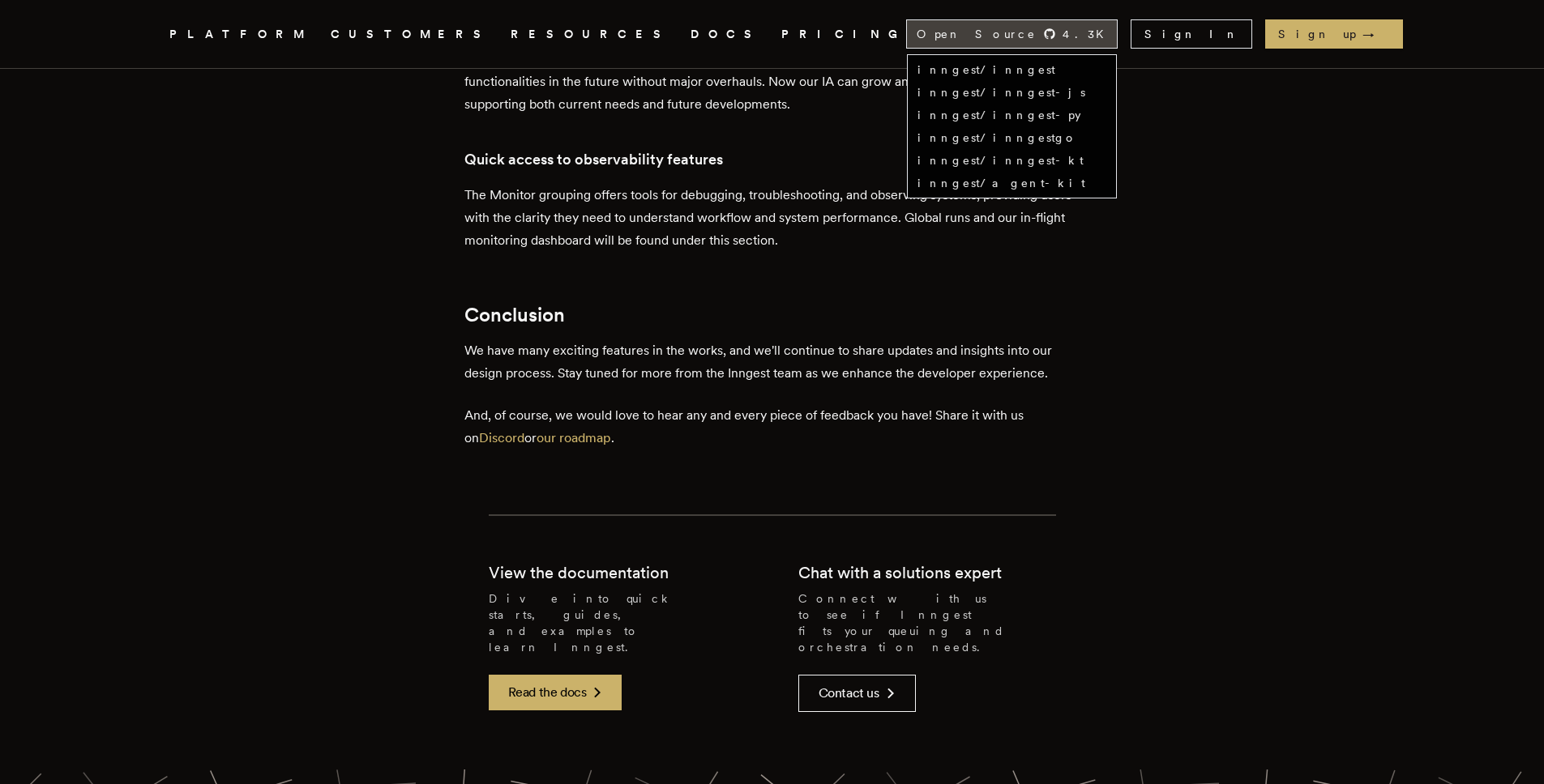
click at [1114, 33] on span "4.3 K" at bounding box center [1088, 33] width 51 height 16
click at [1106, 76] on li "inngest/inngest" at bounding box center [1011, 69] width 189 height 16
click at [1055, 70] on link "inngest/inngest" at bounding box center [986, 70] width 137 height 13
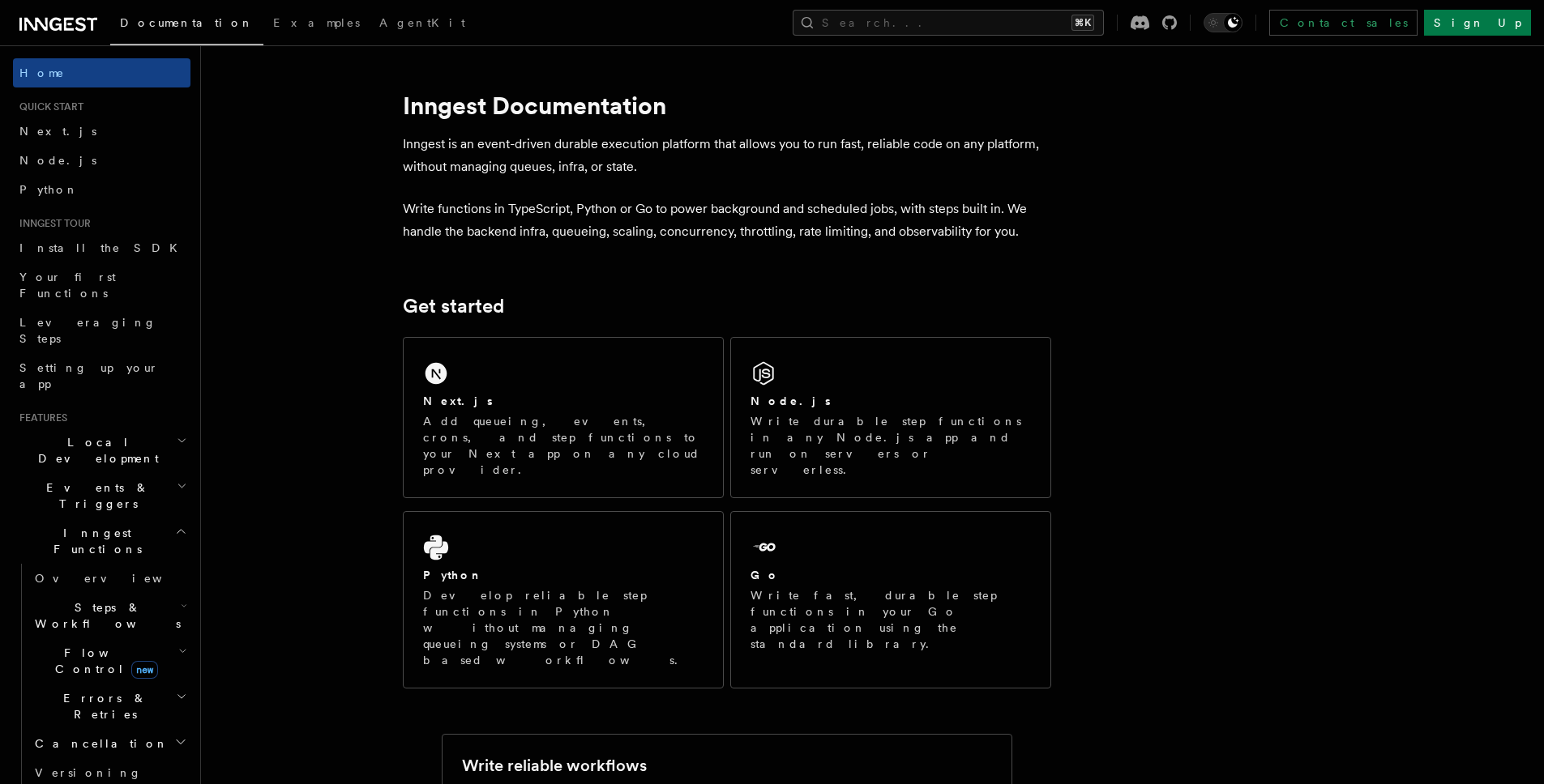
click at [78, 27] on icon at bounding box center [59, 24] width 78 height 20
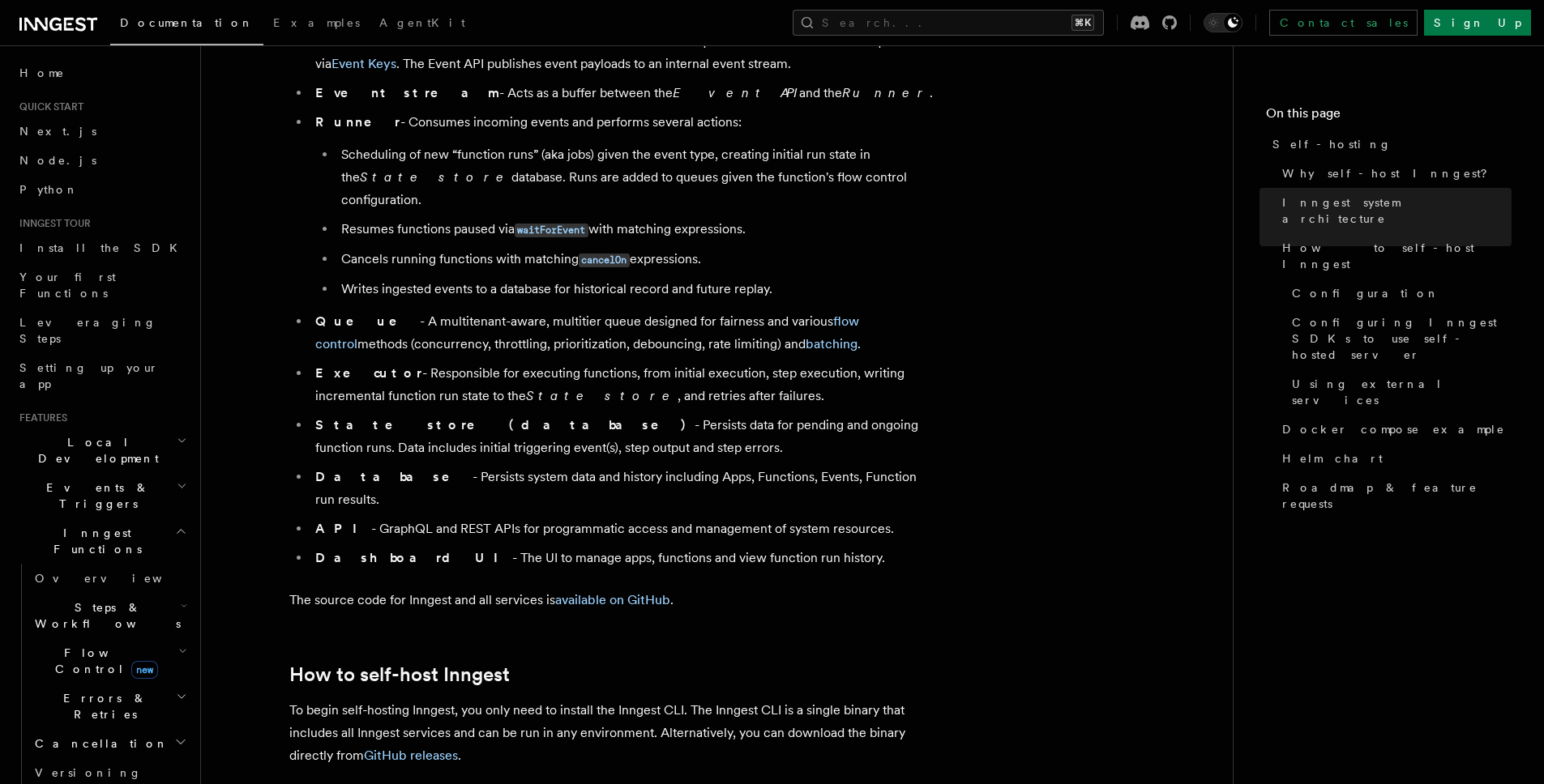
scroll to position [1039, 0]
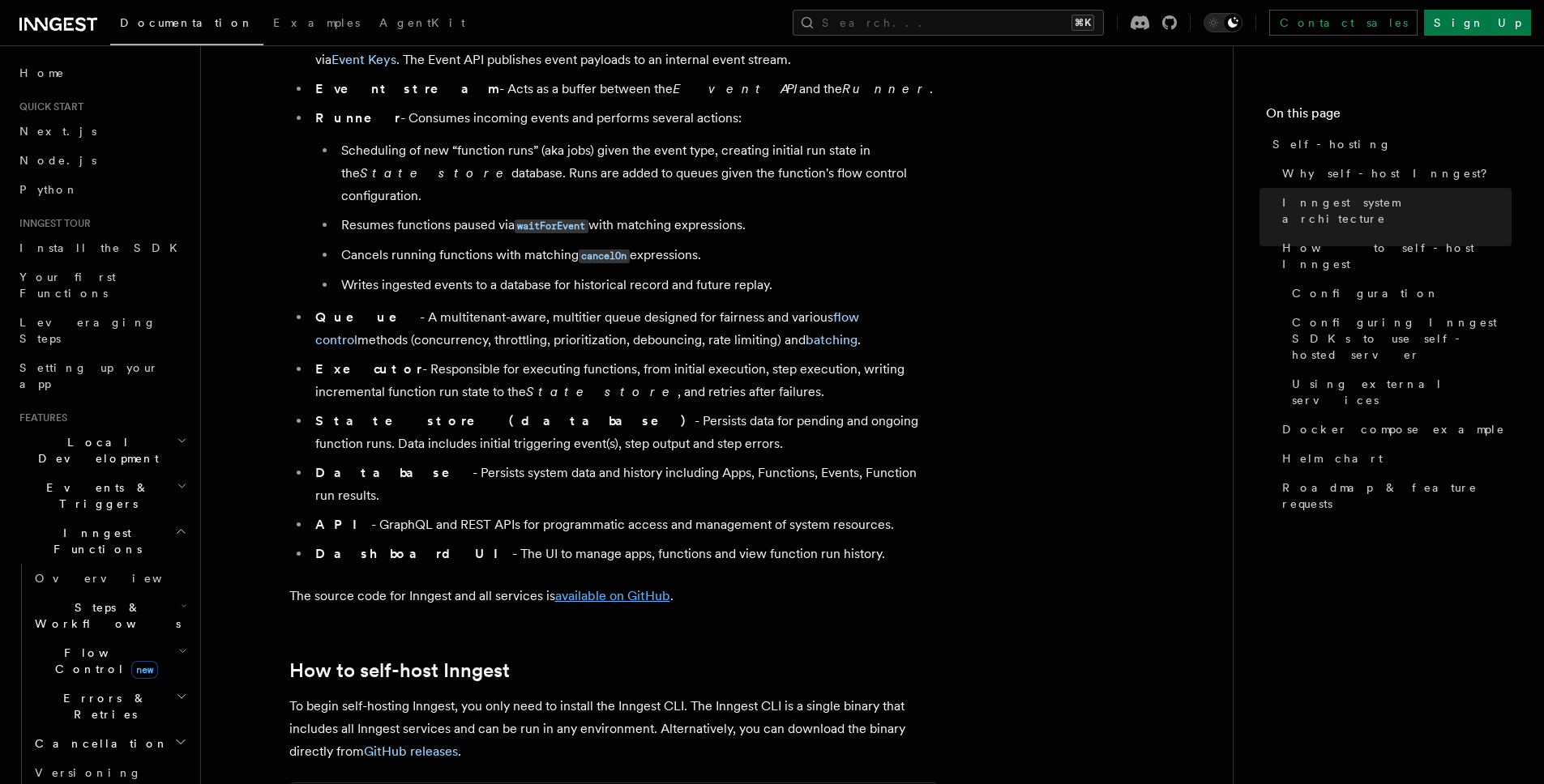
click at [620, 588] on link "available on GitHub" at bounding box center [613, 595] width 115 height 16
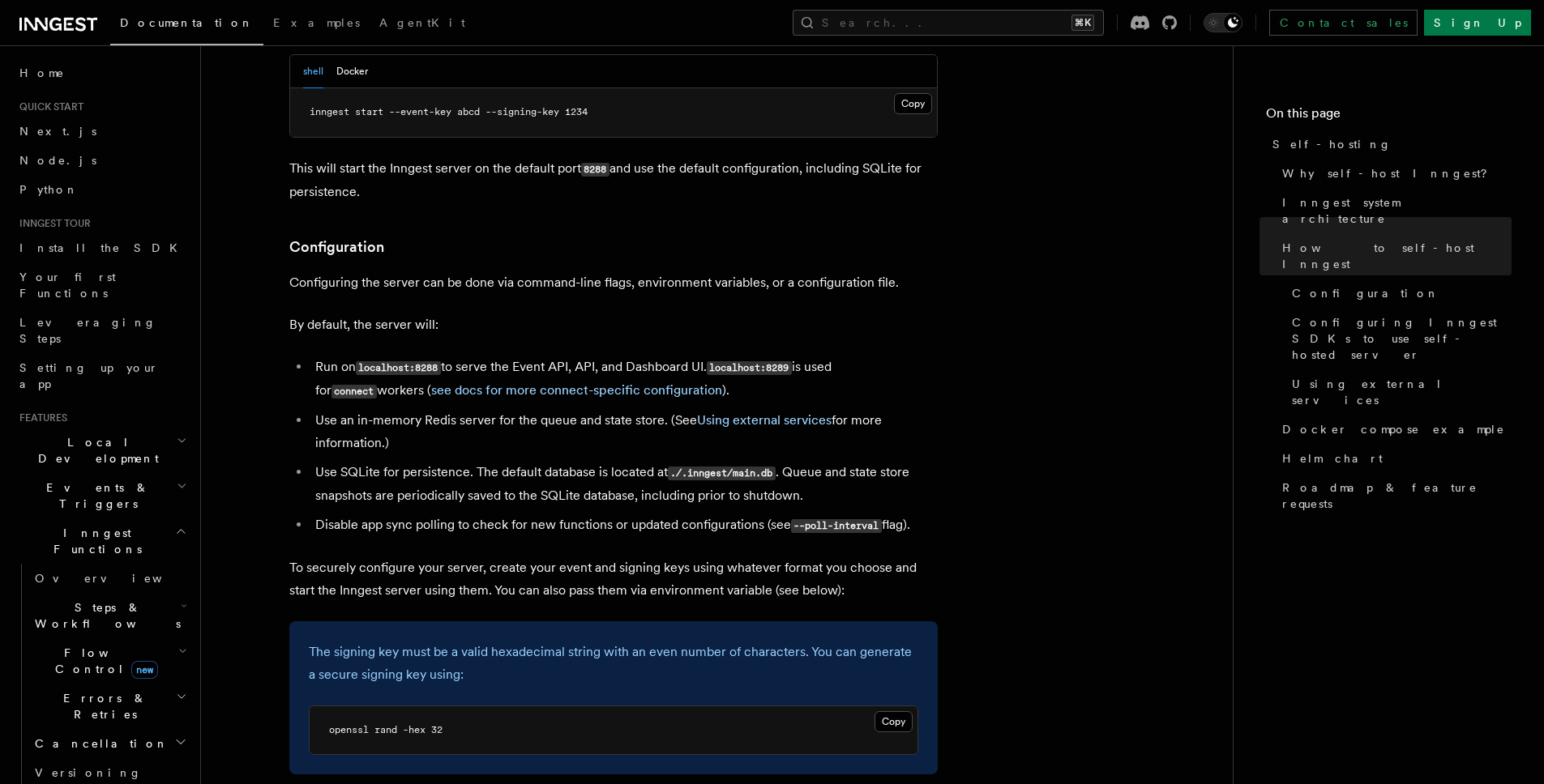
scroll to position [1915, 0]
click at [802, 410] on link "Using external services" at bounding box center [764, 417] width 135 height 16
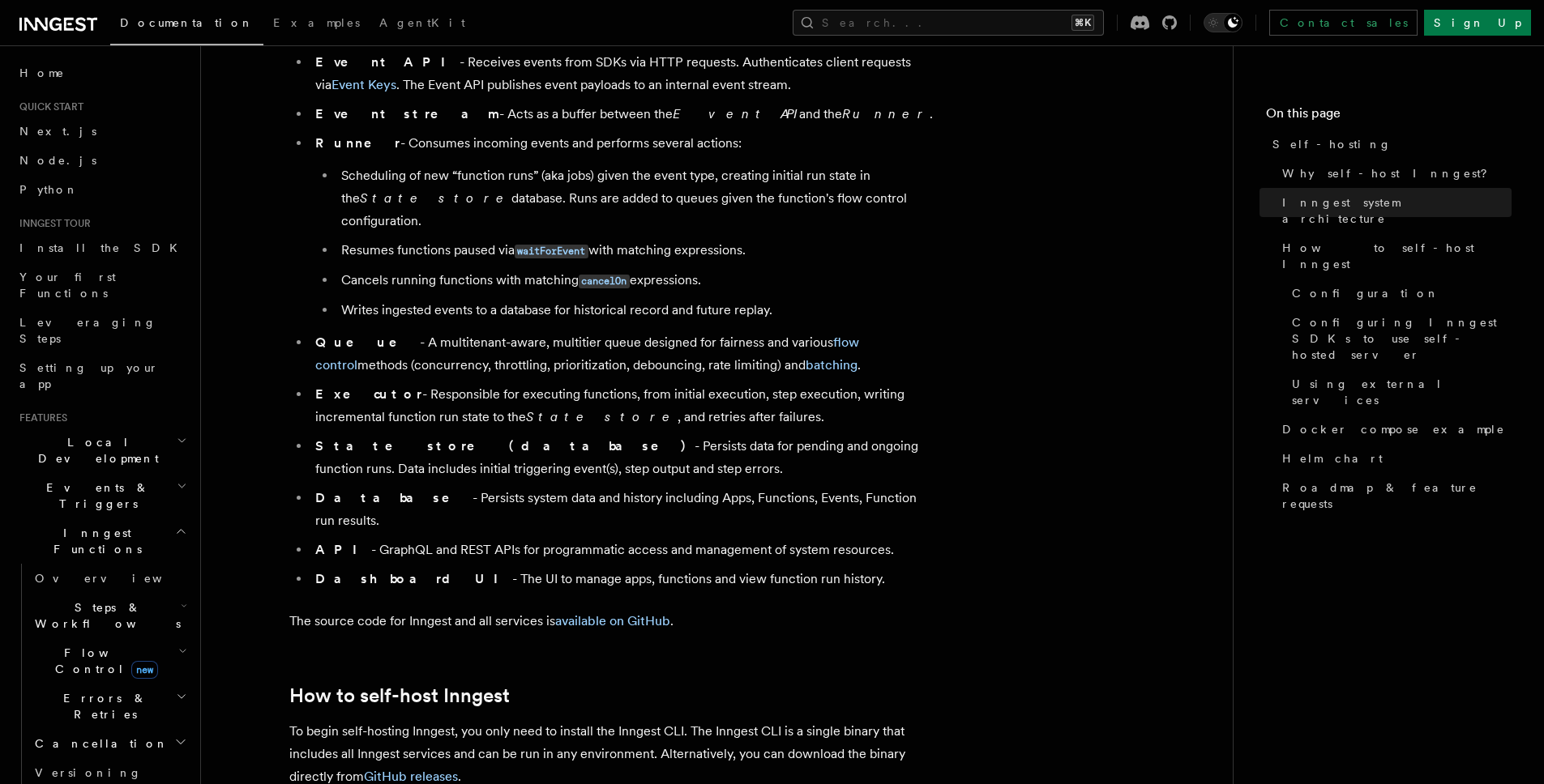
scroll to position [1059, 0]
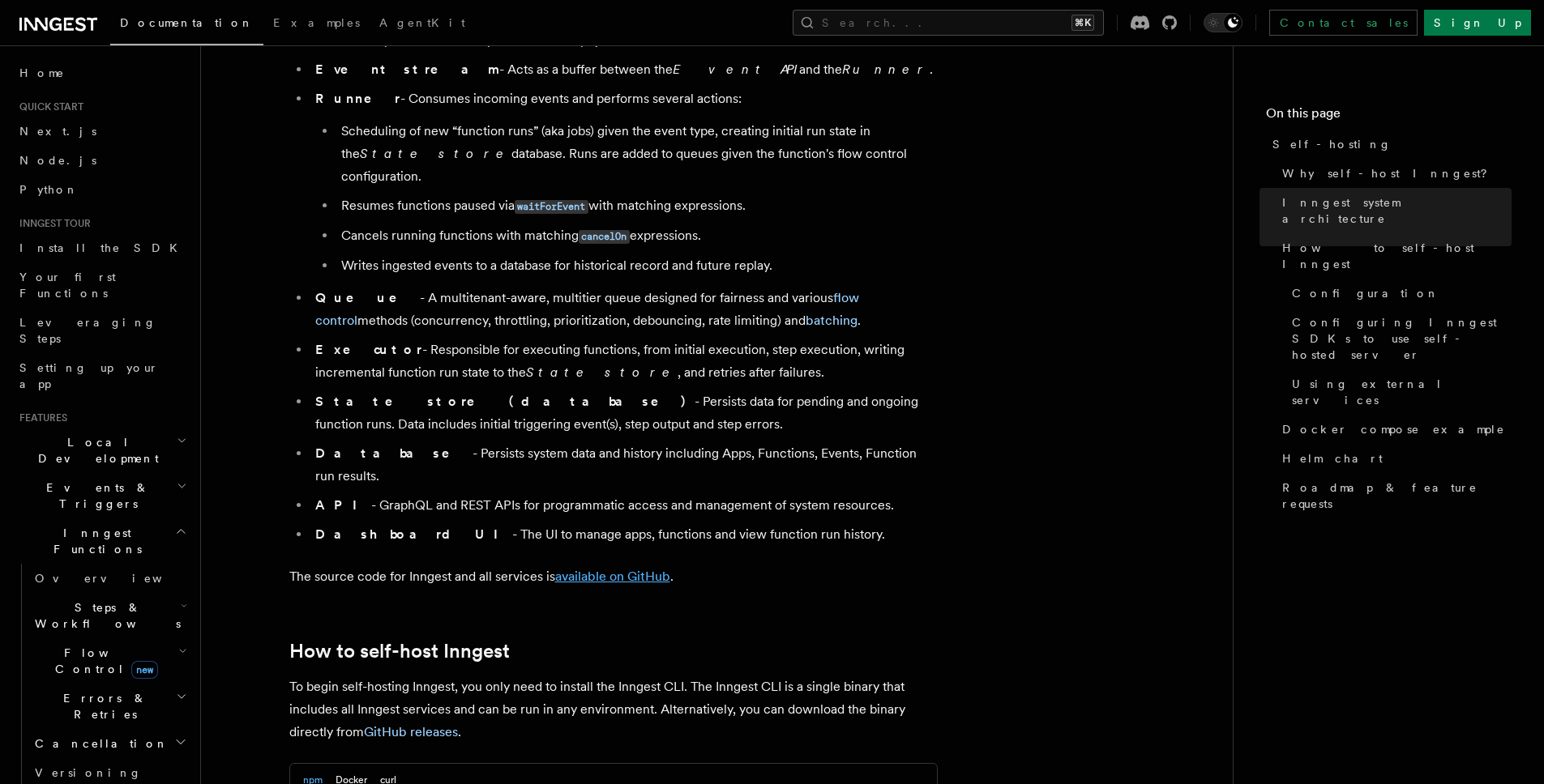
click at [656, 568] on link "available on GitHub" at bounding box center [613, 576] width 115 height 16
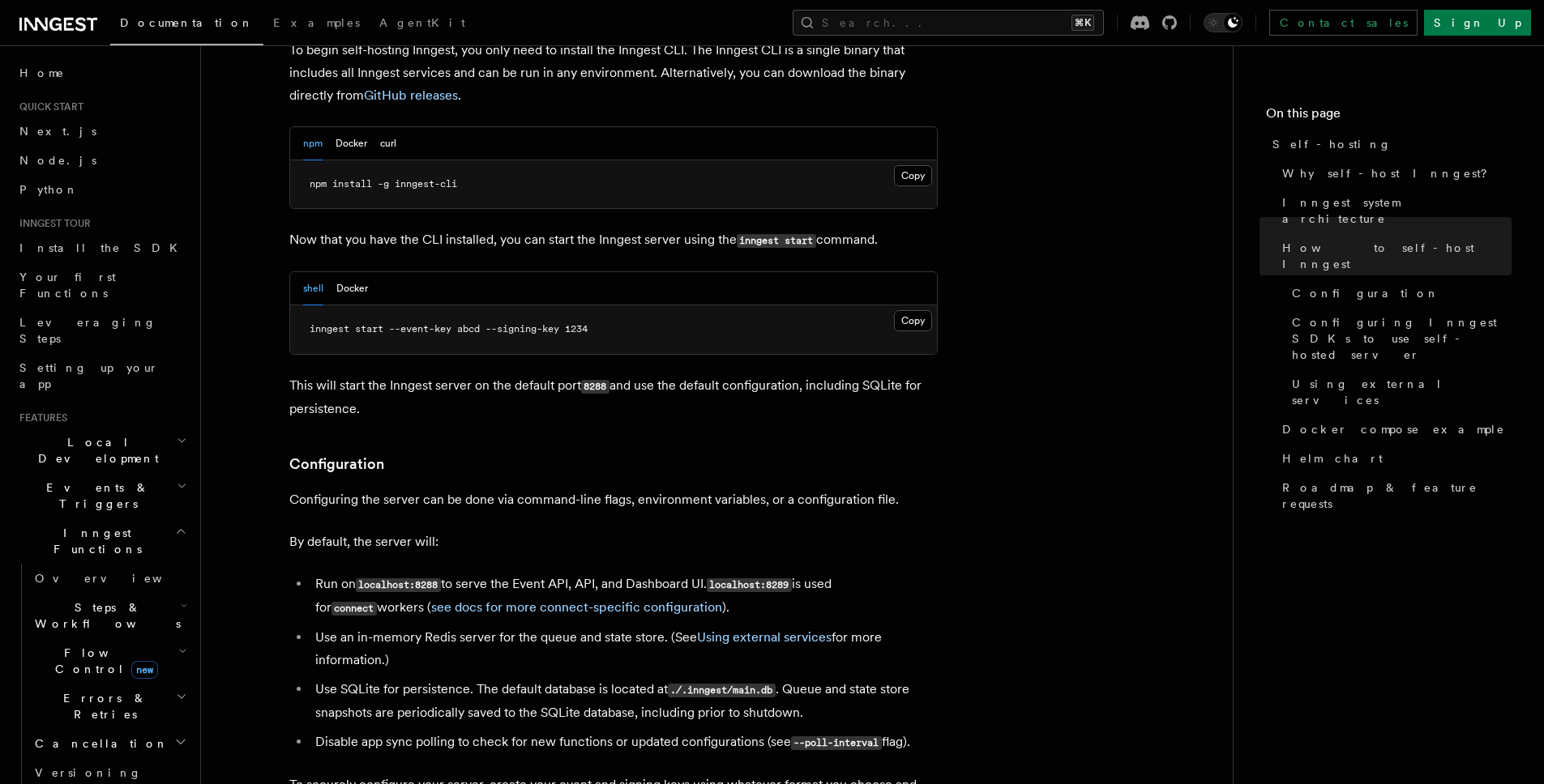
scroll to position [2200, 0]
